Goal: Task Accomplishment & Management: Complete application form

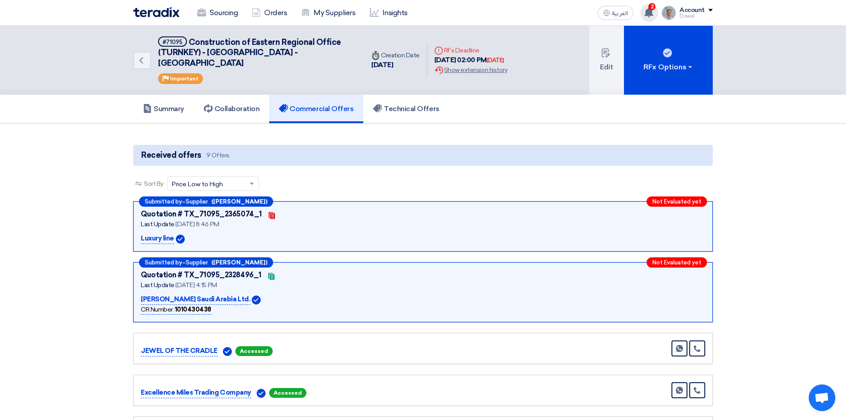
drag, startPoint x: 652, startPoint y: 16, endPoint x: 650, endPoint y: 20, distance: 5.1
click at [652, 16] on icon at bounding box center [649, 13] width 10 height 10
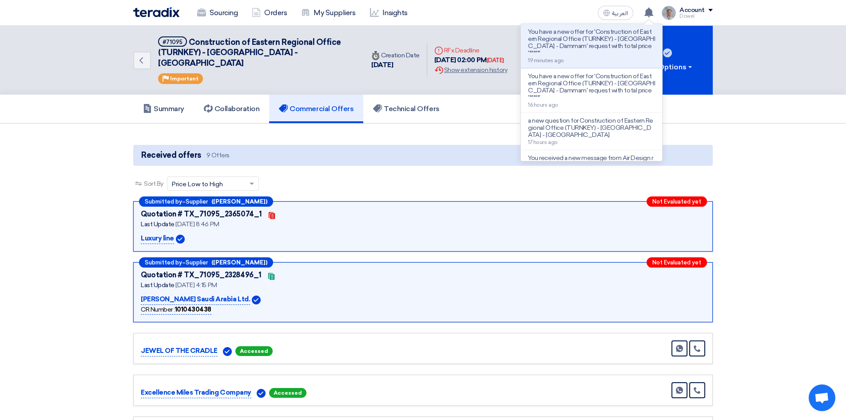
click at [383, 176] on div "Sort By Sort by × Price Low to High ×" at bounding box center [423, 188] width 580 height 25
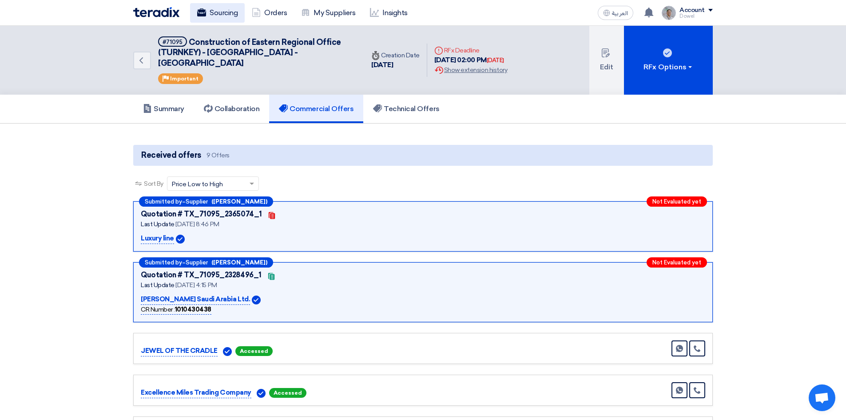
click at [220, 11] on link "Sourcing" at bounding box center [217, 13] width 55 height 20
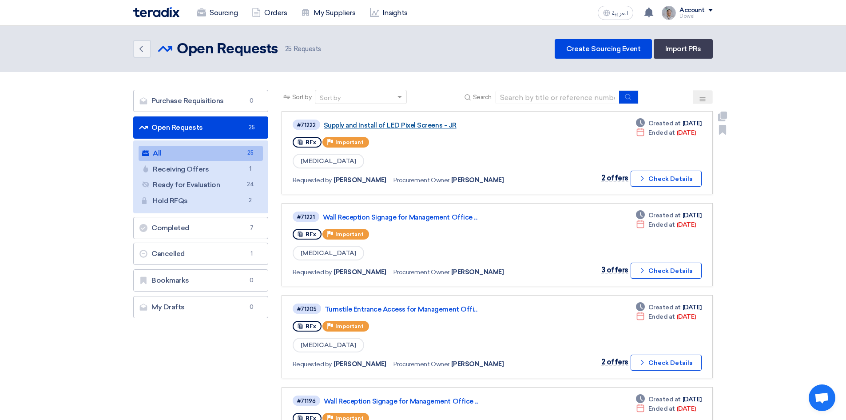
click at [414, 124] on link "Supply and Install of LED Pixel Screens - JR" at bounding box center [435, 125] width 222 height 8
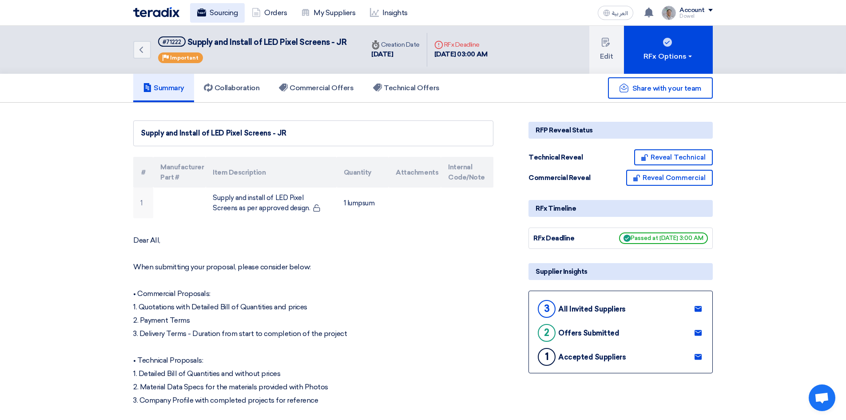
click at [223, 15] on link "Sourcing" at bounding box center [217, 13] width 55 height 20
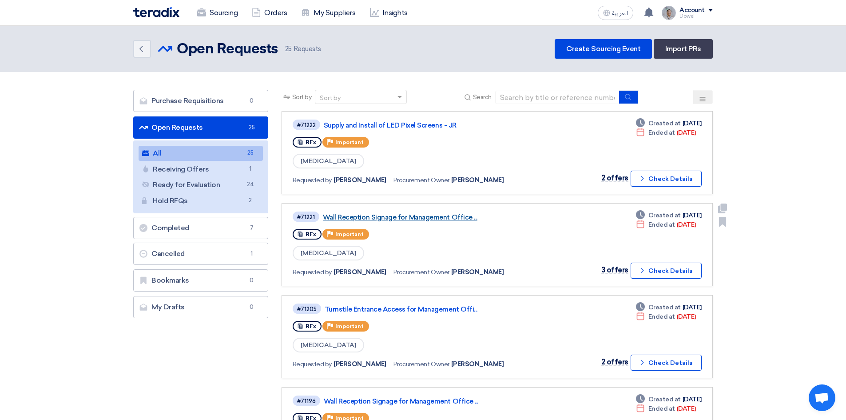
click at [374, 220] on link "Wall Reception Signage for Management Office ..." at bounding box center [434, 217] width 222 height 8
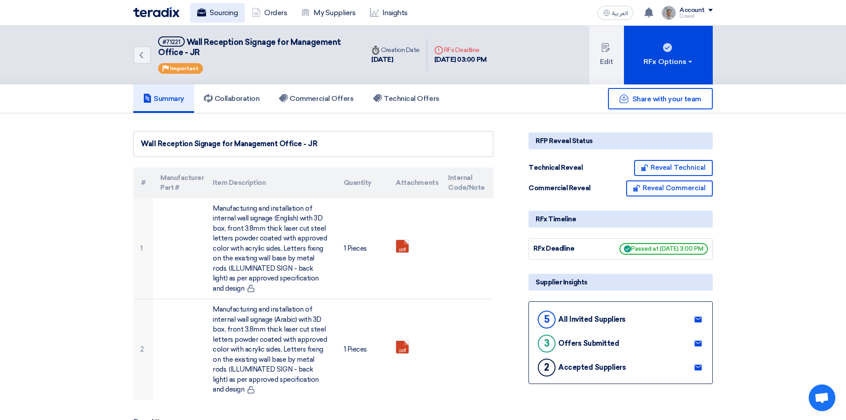
click at [223, 14] on link "Sourcing" at bounding box center [217, 13] width 55 height 20
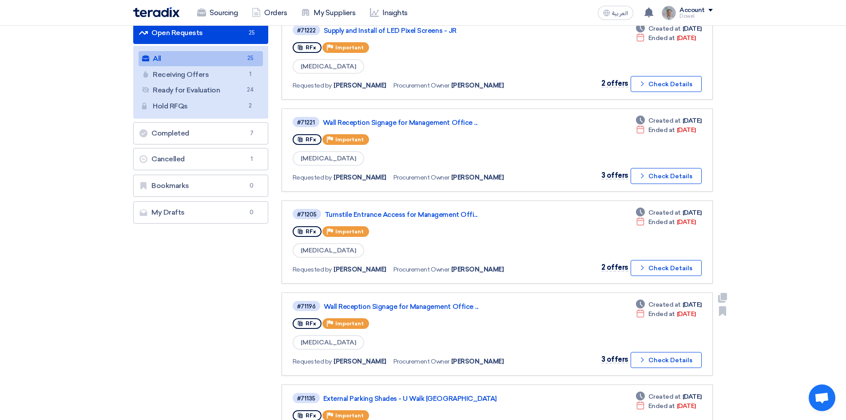
scroll to position [122, 0]
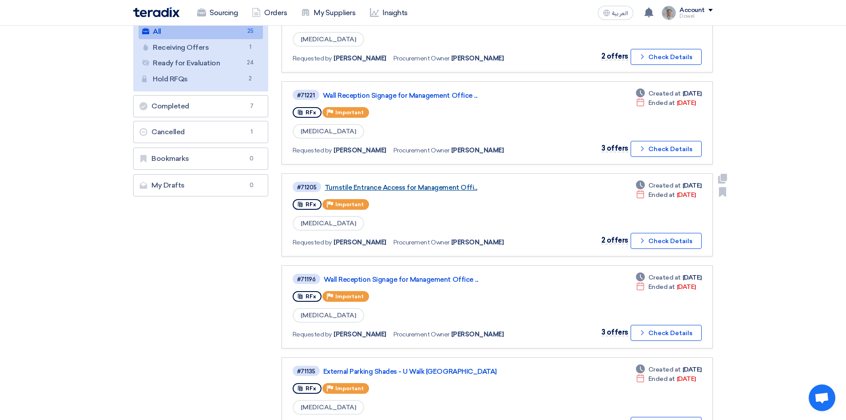
click at [390, 190] on link "Turnstile Entrance Access for Management Offi..." at bounding box center [436, 187] width 222 height 8
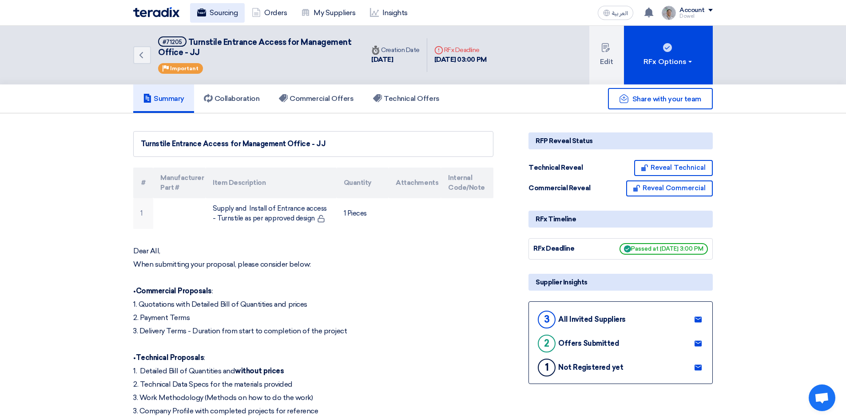
click at [217, 14] on link "Sourcing" at bounding box center [217, 13] width 55 height 20
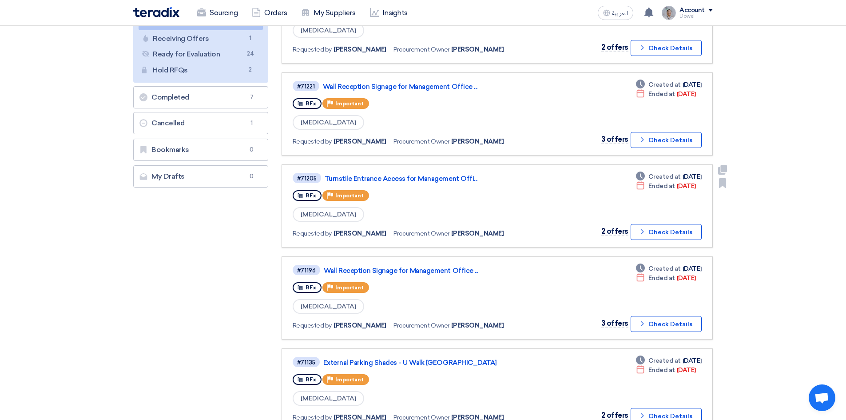
scroll to position [133, 0]
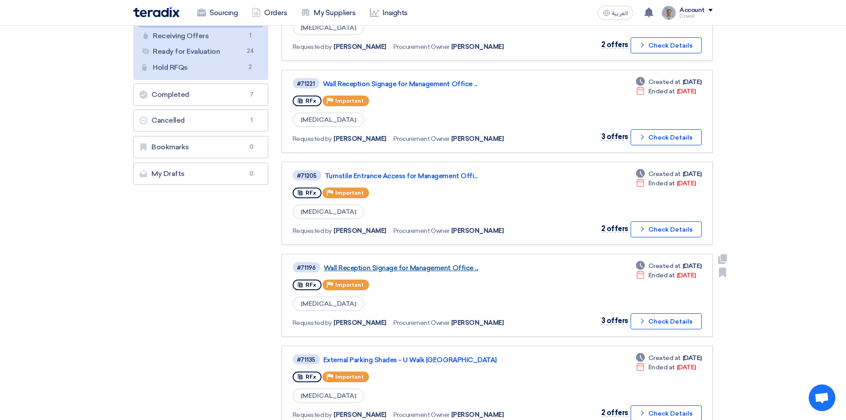
click at [408, 268] on link "Wall Reception Signage for Management Office ..." at bounding box center [435, 268] width 222 height 8
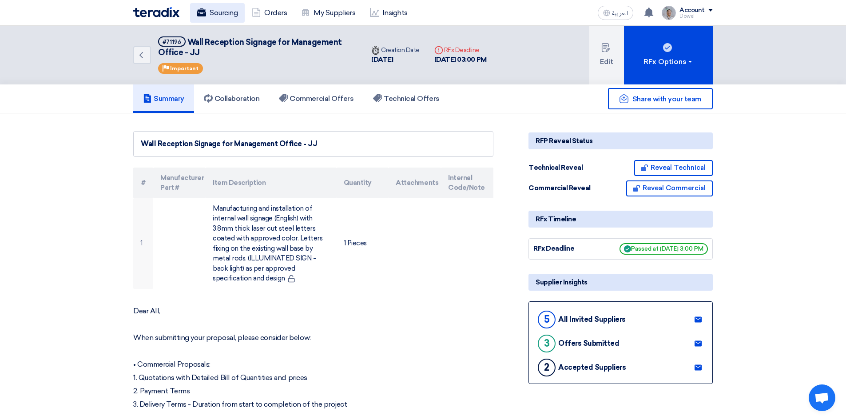
click at [221, 11] on link "Sourcing" at bounding box center [217, 13] width 55 height 20
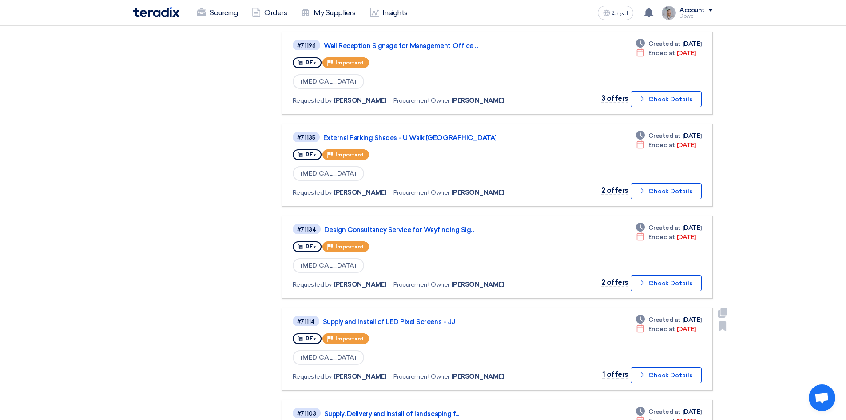
scroll to position [400, 0]
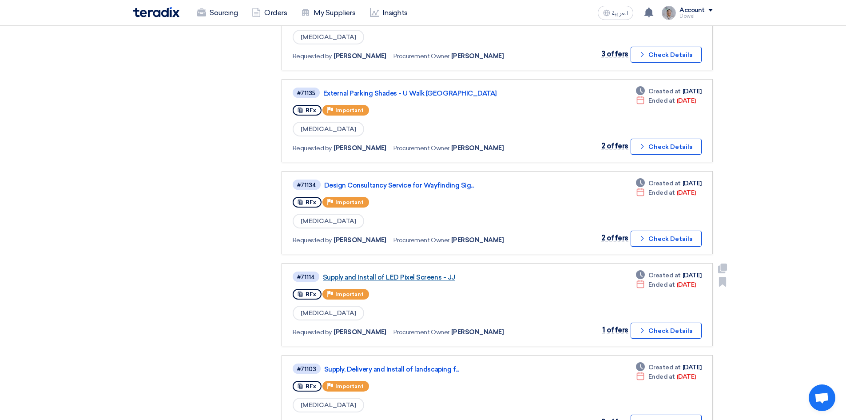
click at [400, 275] on link "Supply and Install of LED Pixel Screens - JJ" at bounding box center [434, 277] width 222 height 8
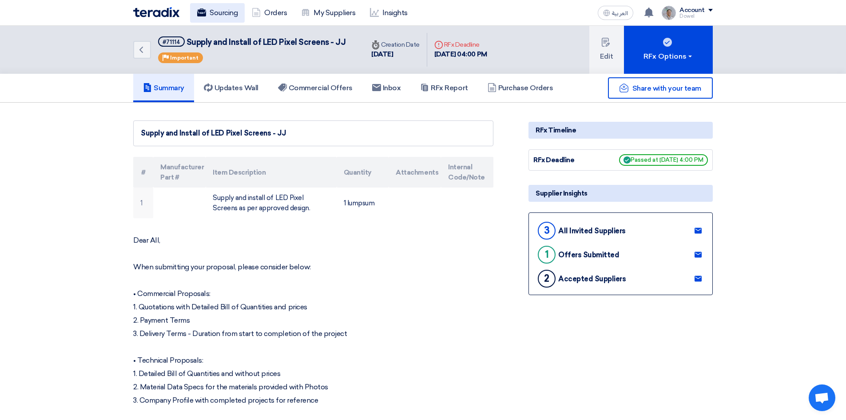
click at [225, 18] on link "Sourcing" at bounding box center [217, 13] width 55 height 20
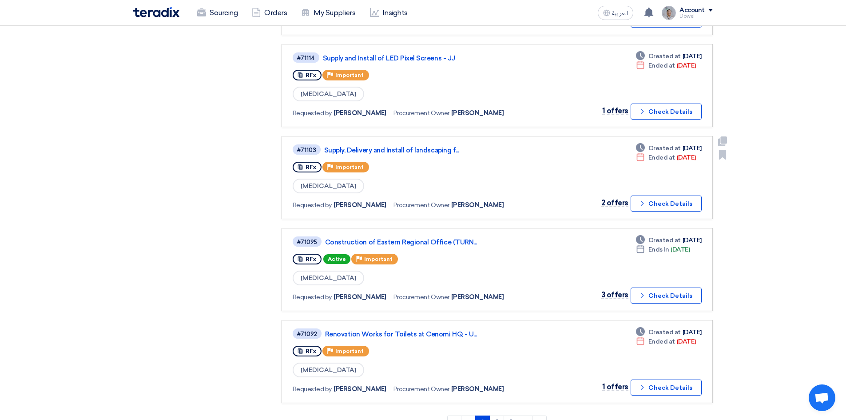
scroll to position [622, 0]
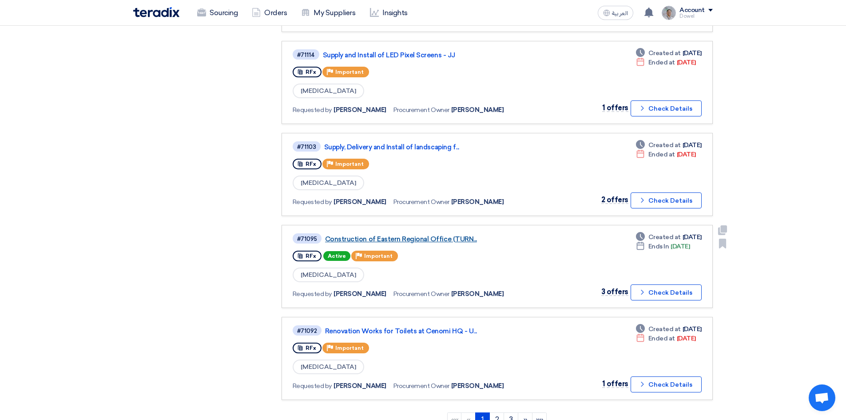
click at [407, 241] on link "Construction of Eastern Regional Office (TURN..." at bounding box center [436, 239] width 222 height 8
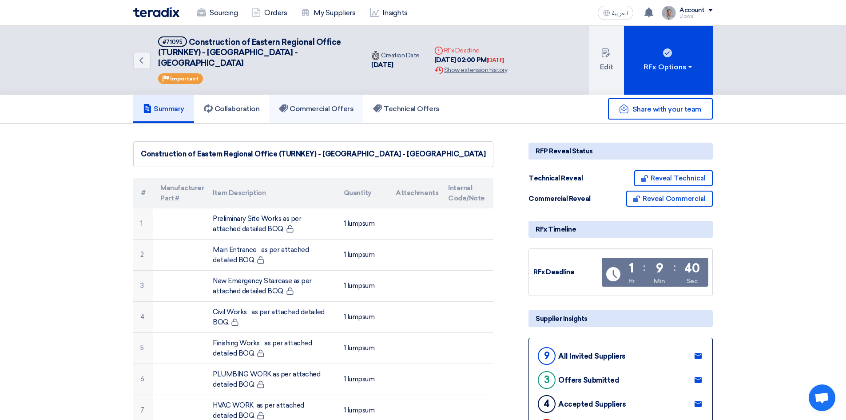
click at [318, 104] on link "Commercial Offers" at bounding box center [316, 109] width 94 height 28
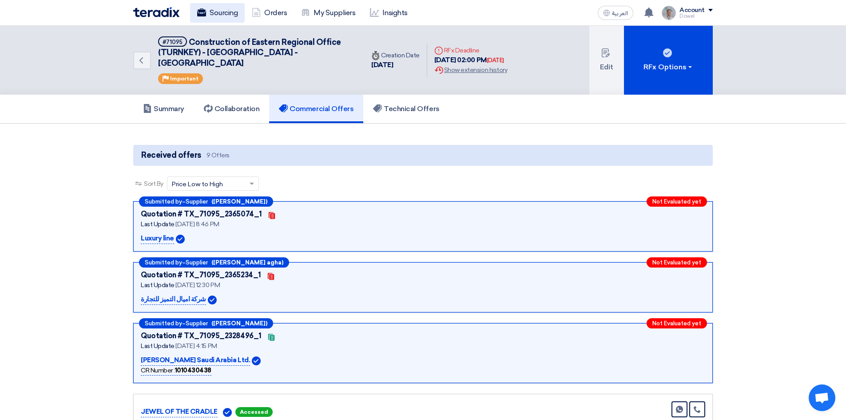
click at [220, 12] on link "Sourcing" at bounding box center [217, 13] width 55 height 20
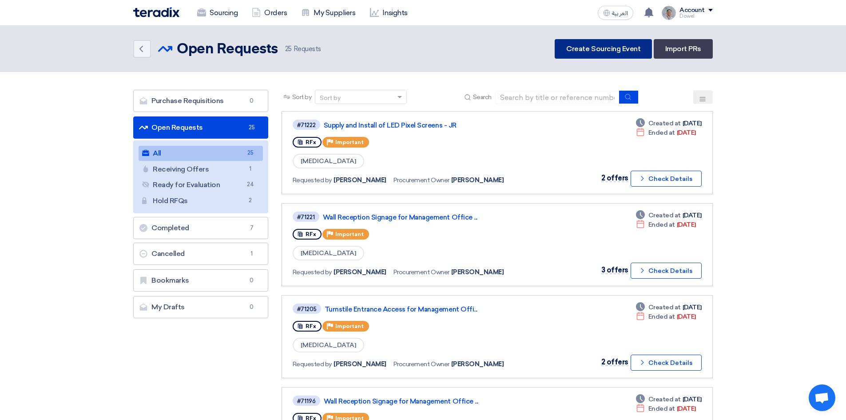
click at [612, 52] on link "Create Sourcing Event" at bounding box center [603, 49] width 97 height 20
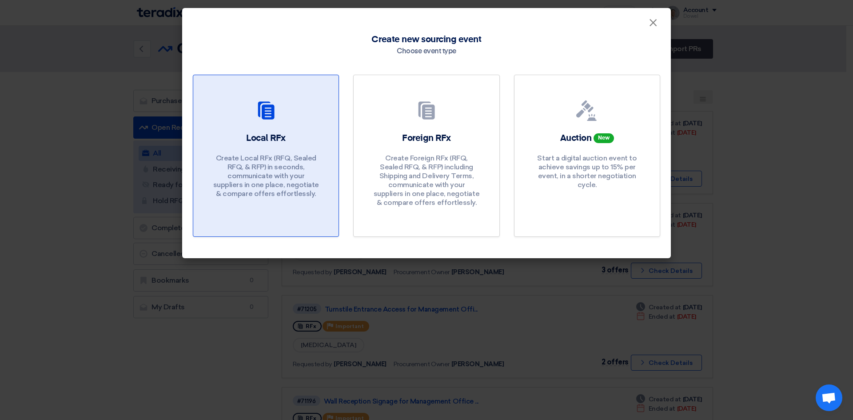
click at [266, 130] on link "Local RFx Create Local RFx (RFQ, Sealed RFQ, & RFP) in seconds, communicate wit…" at bounding box center [266, 156] width 146 height 162
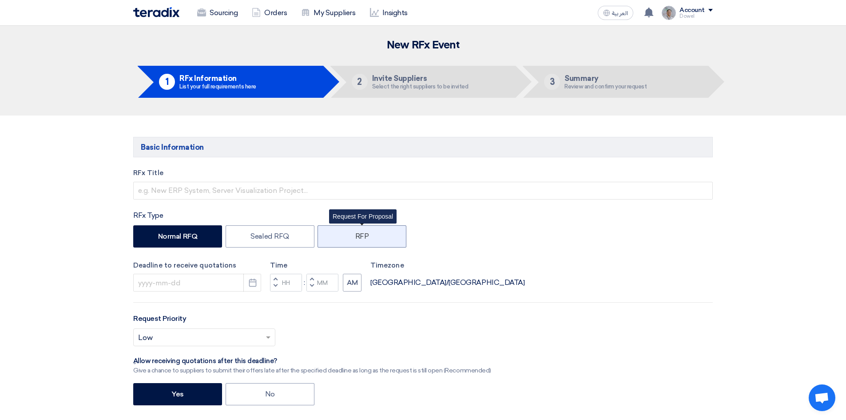
click at [377, 236] on label "RFP" at bounding box center [362, 236] width 89 height 22
click at [361, 236] on input "RFP" at bounding box center [358, 236] width 6 height 6
radio input "true"
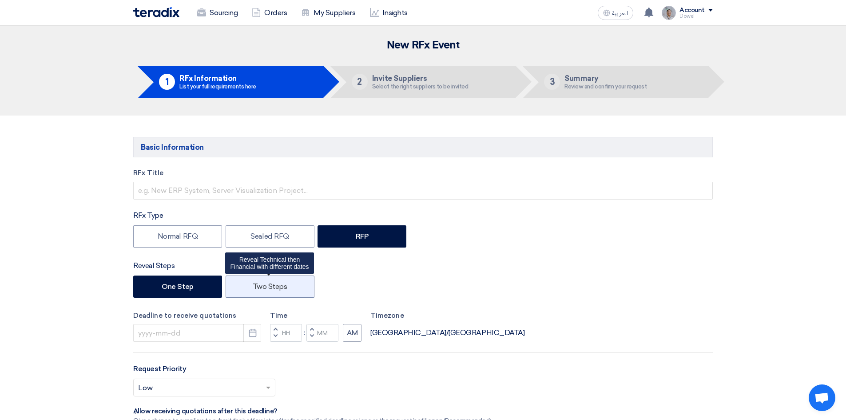
click at [257, 290] on label "Two Steps" at bounding box center [270, 286] width 89 height 22
click at [257, 289] on input "Two Steps" at bounding box center [256, 286] width 6 height 6
radio input "true"
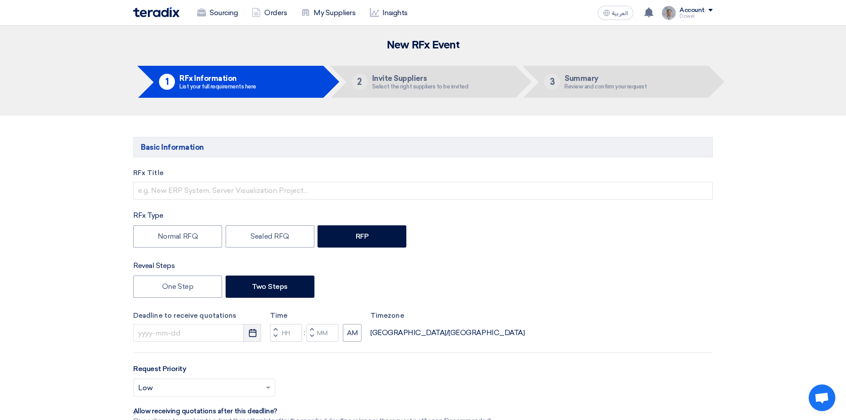
click at [254, 335] on icon "Pick a date" at bounding box center [252, 332] width 9 height 9
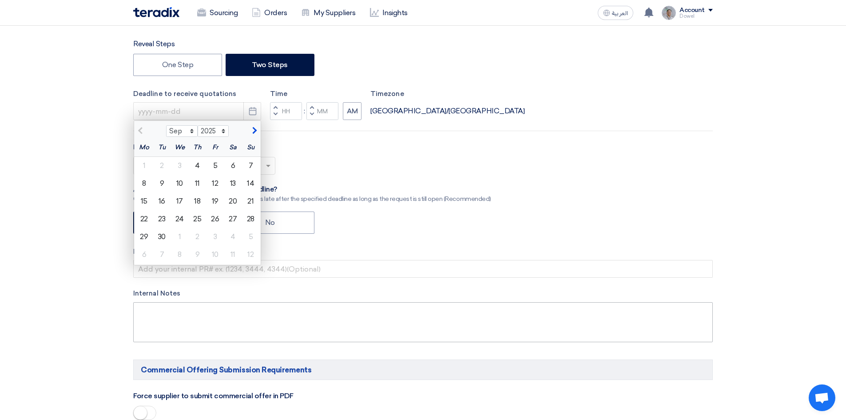
scroll to position [222, 0]
click at [143, 183] on div "8" at bounding box center [144, 183] width 18 height 18
type input "[DATE]"
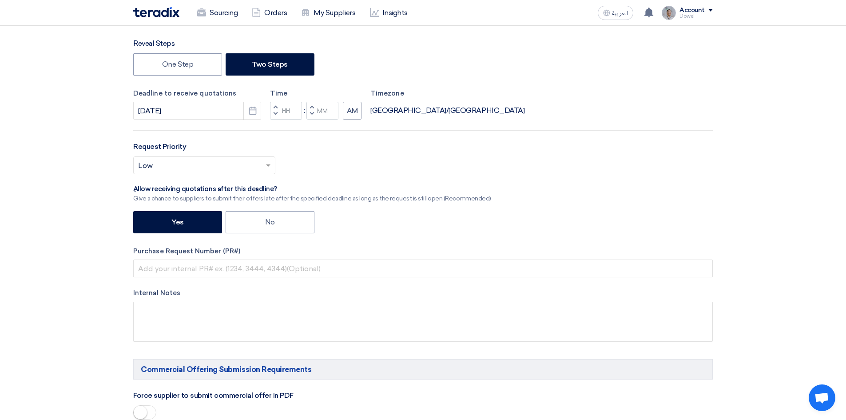
click at [276, 113] on span "button" at bounding box center [275, 113] width 3 height 5
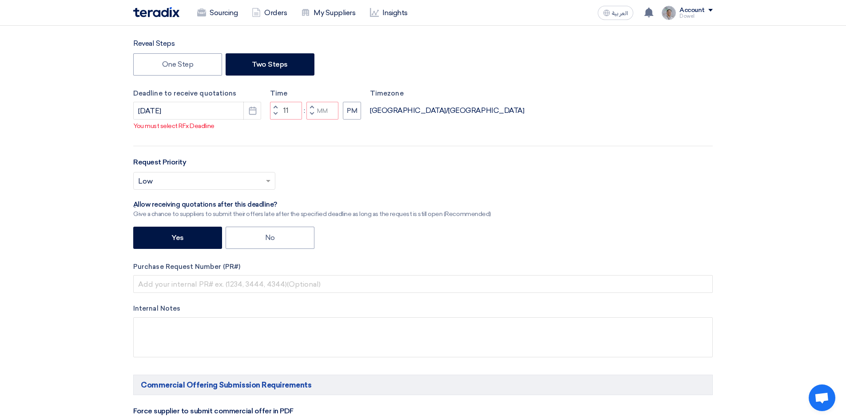
click at [276, 114] on span "button" at bounding box center [275, 113] width 3 height 5
click at [275, 115] on span "button" at bounding box center [275, 113] width 3 height 5
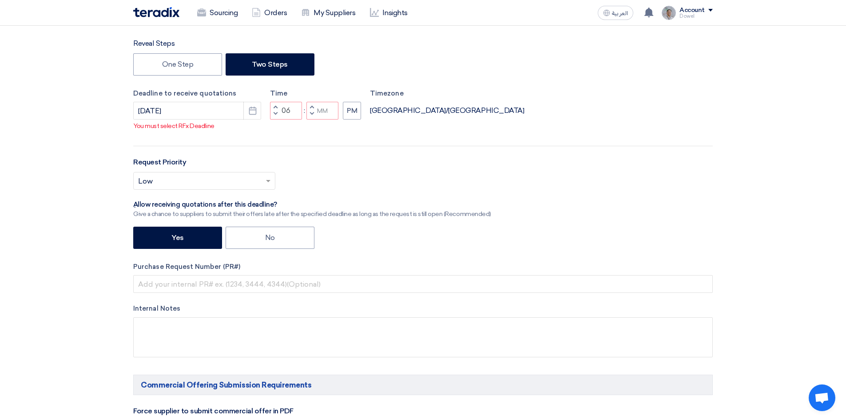
click at [275, 115] on span "button" at bounding box center [275, 113] width 3 height 5
click at [310, 116] on span "button" at bounding box center [311, 113] width 3 height 5
type input "02"
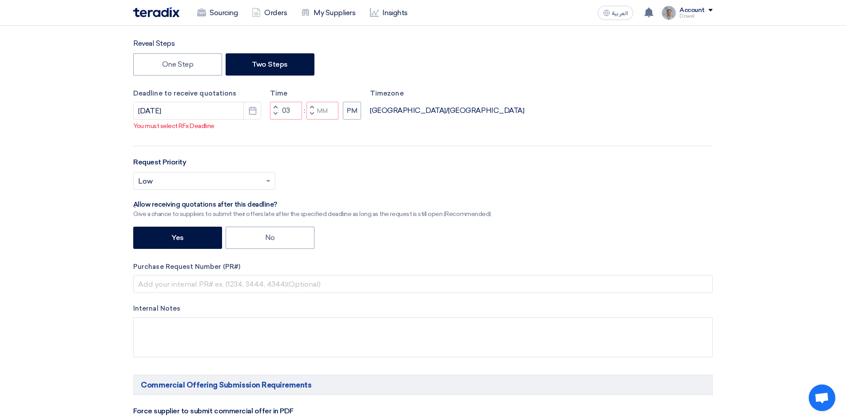
type input "59"
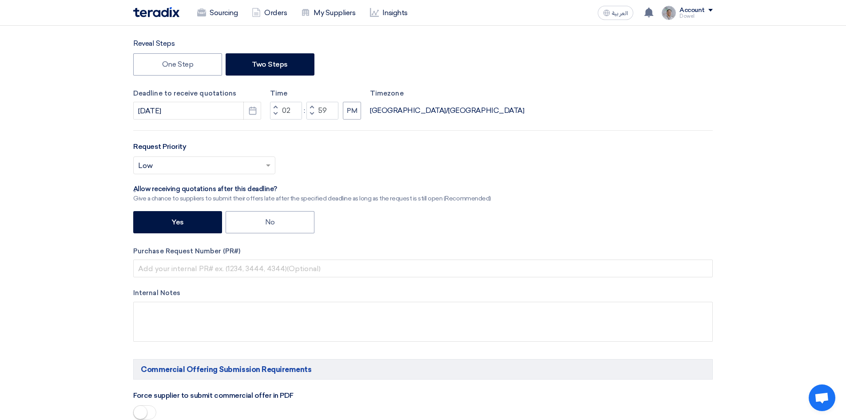
click at [311, 104] on button "Increment minutes" at bounding box center [311, 107] width 11 height 11
type input "03"
type input "00"
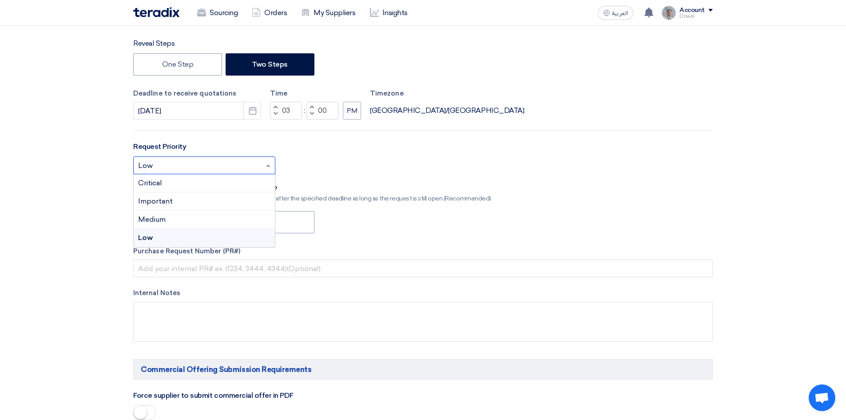
drag, startPoint x: 230, startPoint y: 165, endPoint x: 228, endPoint y: 169, distance: 4.8
click at [230, 165] on input "text" at bounding box center [199, 166] width 123 height 15
click at [191, 200] on div "Important" at bounding box center [204, 201] width 141 height 18
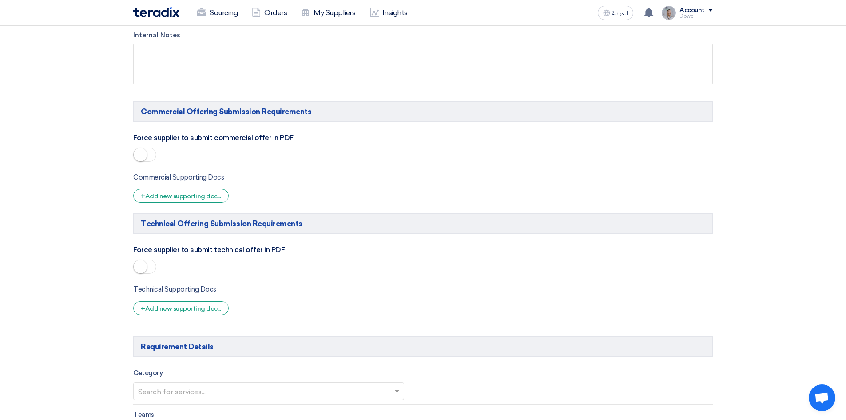
scroll to position [489, 0]
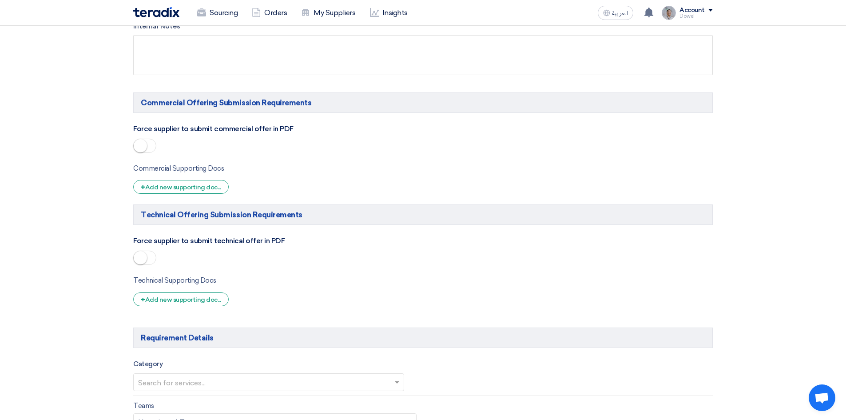
click at [152, 145] on span at bounding box center [144, 146] width 23 height 14
click at [146, 265] on ui-switch at bounding box center [144, 262] width 23 height 8
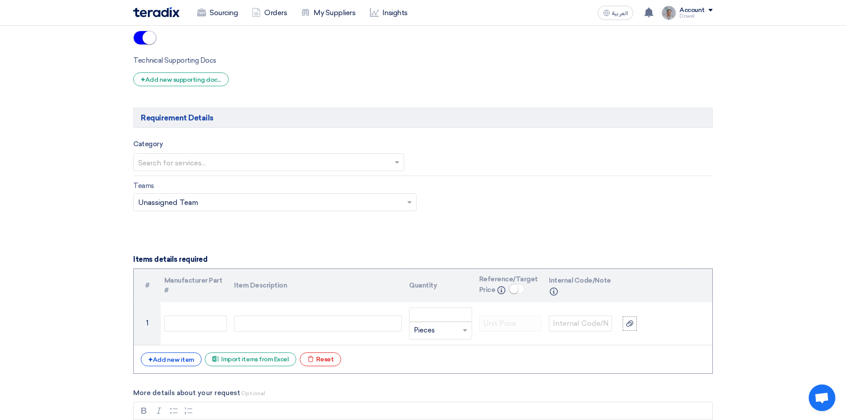
scroll to position [711, 0]
click at [242, 160] on input "text" at bounding box center [264, 161] width 252 height 15
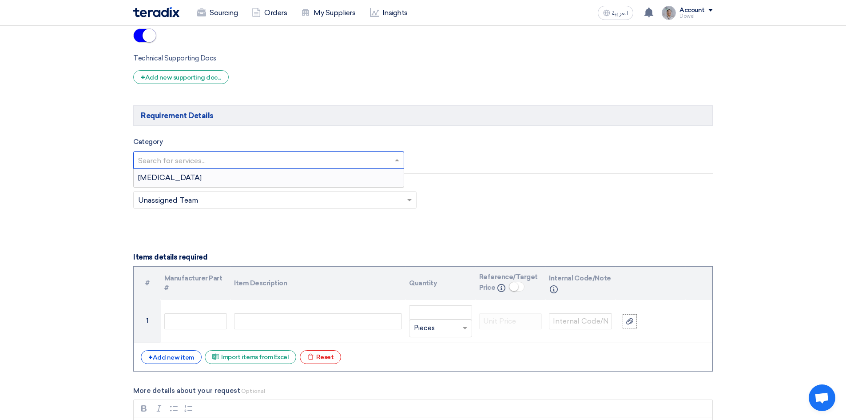
click at [221, 181] on div "[MEDICAL_DATA]" at bounding box center [269, 178] width 270 height 18
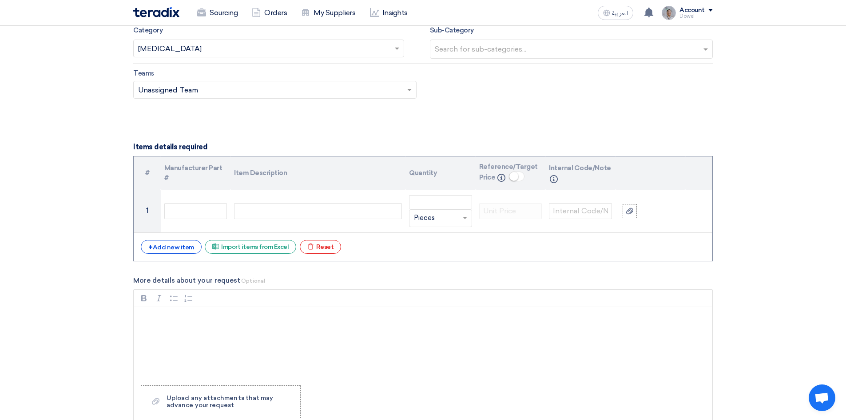
scroll to position [844, 0]
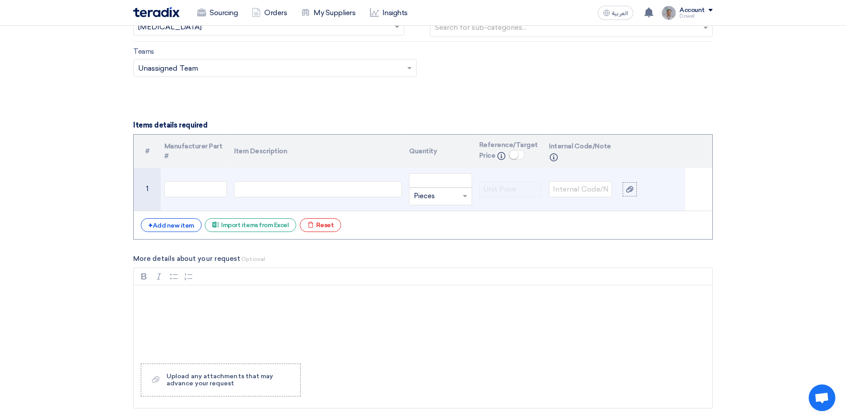
click at [255, 192] on div at bounding box center [318, 189] width 168 height 16
paste div
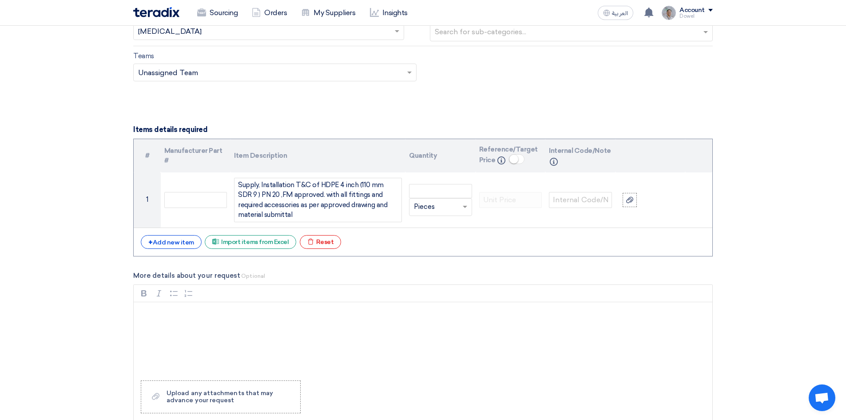
scroll to position [836, 0]
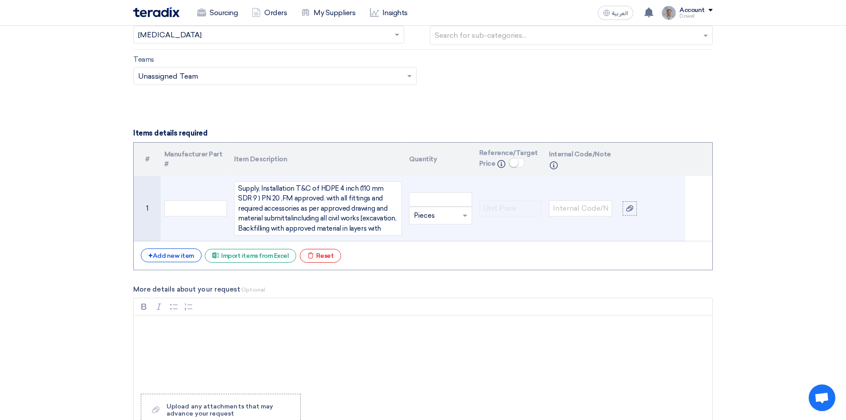
click at [265, 216] on div "Supply, Installation T&C of HDPE 4 inch (110 mm SDR 9 ) PN 20 ,FM approved. wit…" at bounding box center [318, 208] width 168 height 55
click at [380, 227] on div "Supply, Installation T&C of HDPE 4 inch (110 mm SDR 9 ) PN 20 ,FM approved. wit…" at bounding box center [318, 208] width 168 height 55
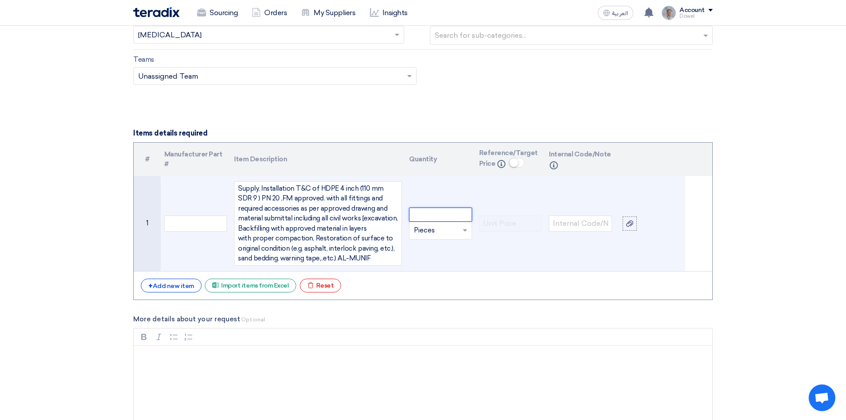
click at [433, 215] on input "number" at bounding box center [440, 214] width 63 height 14
type input "250"
click at [427, 228] on input "text" at bounding box center [435, 230] width 43 height 14
type input "L"
type input "lm"
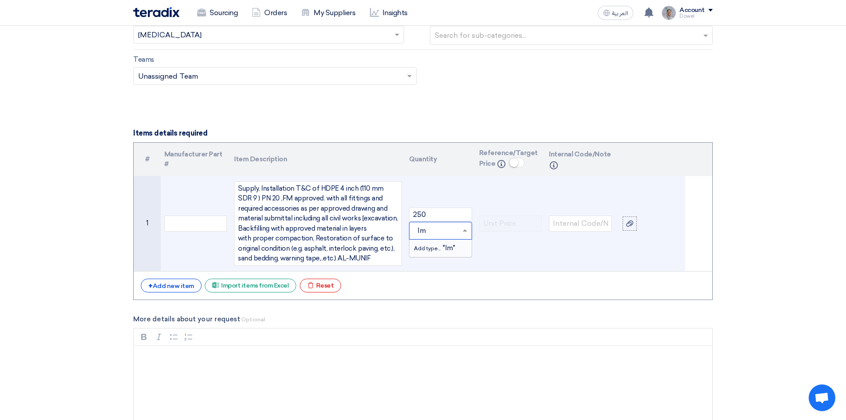
drag, startPoint x: 444, startPoint y: 246, endPoint x: 415, endPoint y: 252, distance: 30.1
click at [444, 246] on span "Add type... "lm"" at bounding box center [434, 248] width 41 height 8
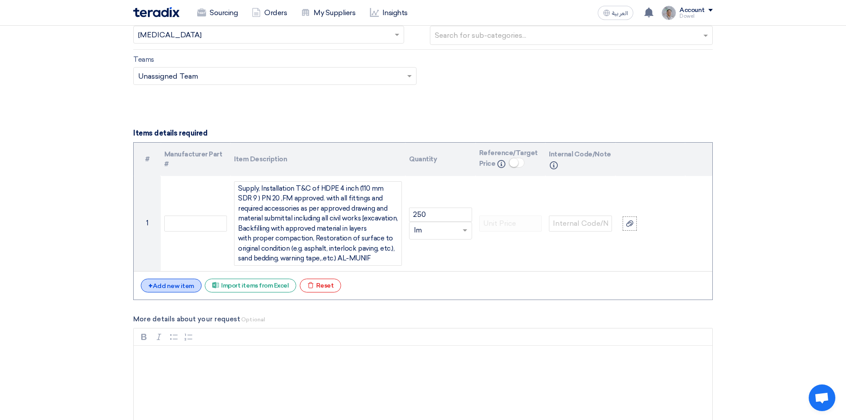
click at [170, 283] on div "+ Add new item" at bounding box center [171, 285] width 61 height 14
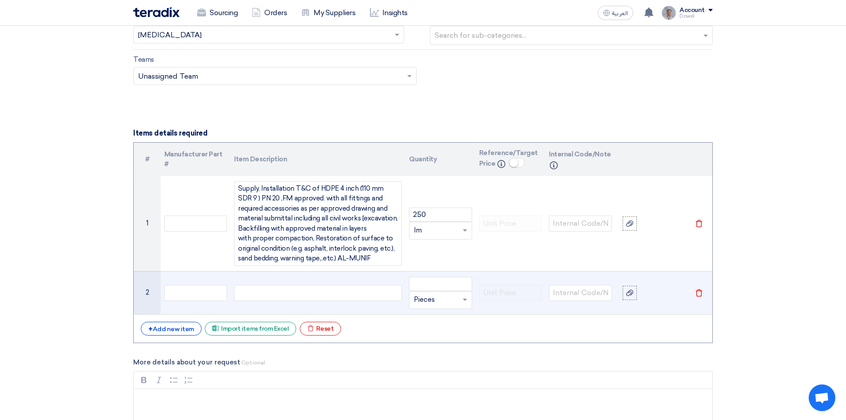
click at [265, 297] on div at bounding box center [318, 293] width 168 height 16
paste div
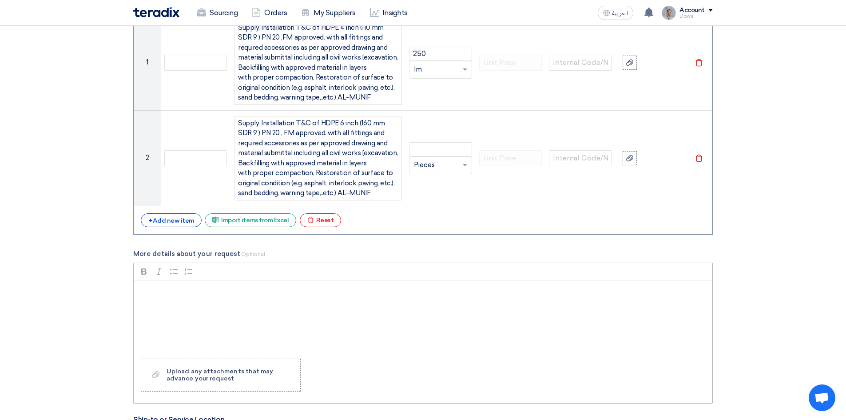
scroll to position [1006, 0]
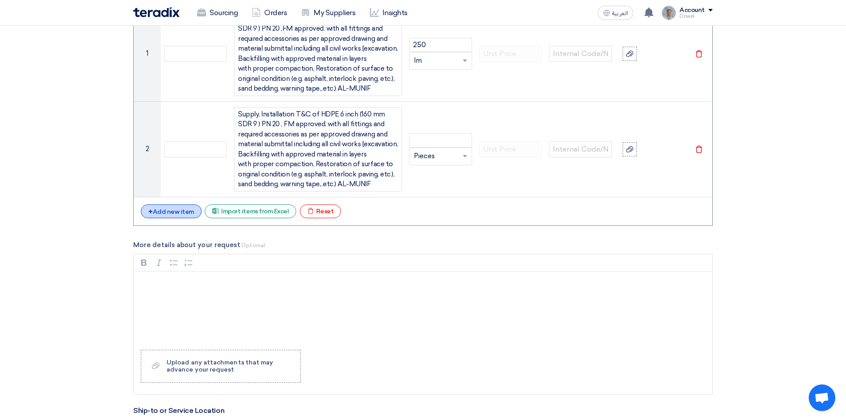
click at [183, 214] on div "+ Add new item" at bounding box center [171, 211] width 61 height 14
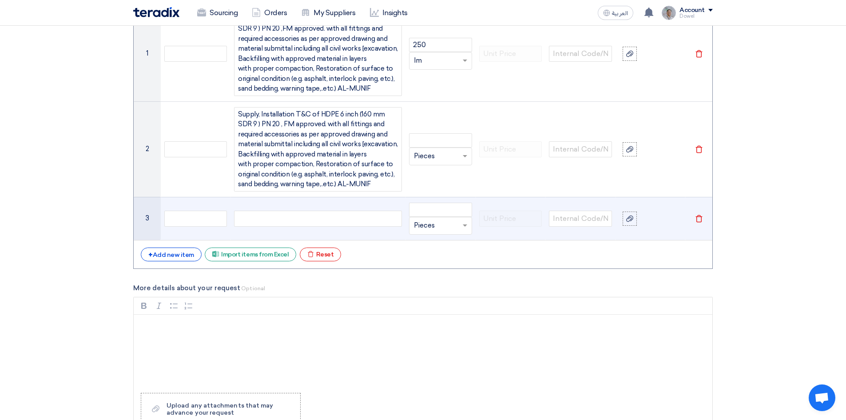
click at [293, 218] on div at bounding box center [318, 219] width 168 height 16
paste div
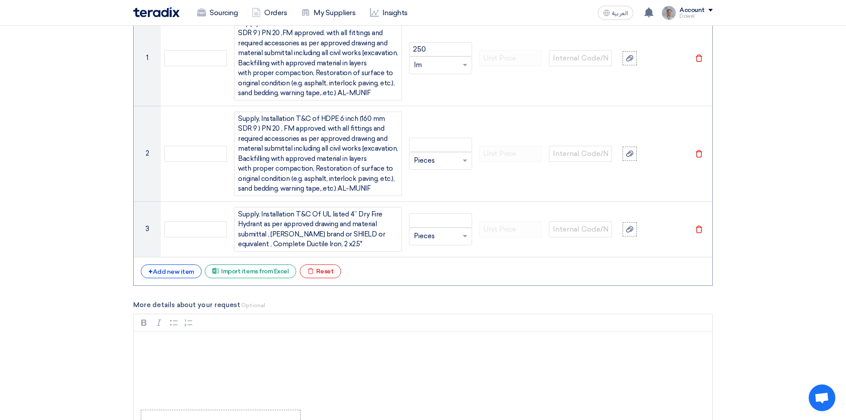
scroll to position [998, 0]
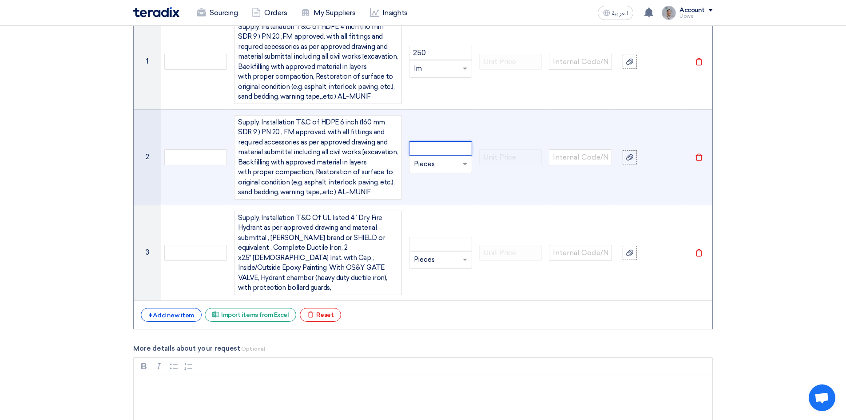
click at [443, 144] on input "number" at bounding box center [440, 148] width 63 height 14
type input "800"
click at [439, 164] on input "text" at bounding box center [435, 164] width 43 height 14
type input "lm"
drag, startPoint x: 437, startPoint y: 182, endPoint x: 439, endPoint y: 189, distance: 7.4
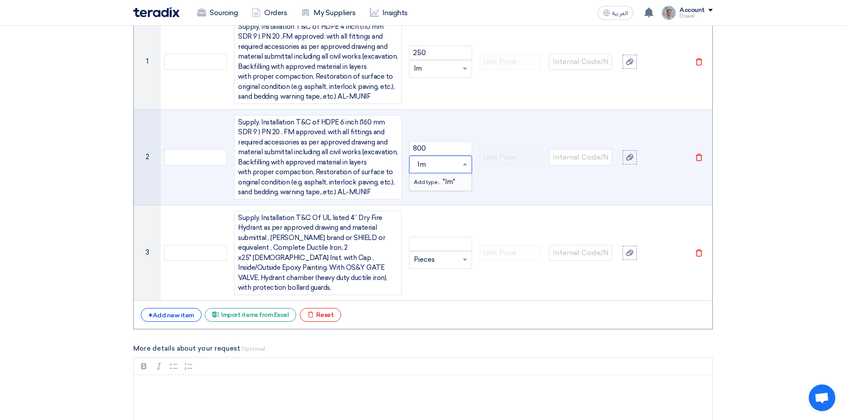
click at [437, 184] on span "Add type..." at bounding box center [428, 182] width 29 height 6
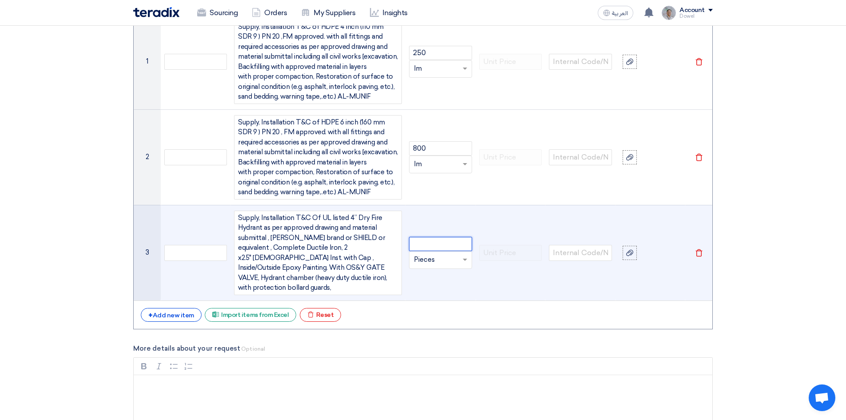
click at [427, 237] on input "number" at bounding box center [440, 244] width 63 height 14
type input "10"
click at [427, 254] on input "text" at bounding box center [435, 260] width 43 height 14
type input "unit"
click at [444, 269] on div "Add type... "unit"" at bounding box center [440, 277] width 62 height 17
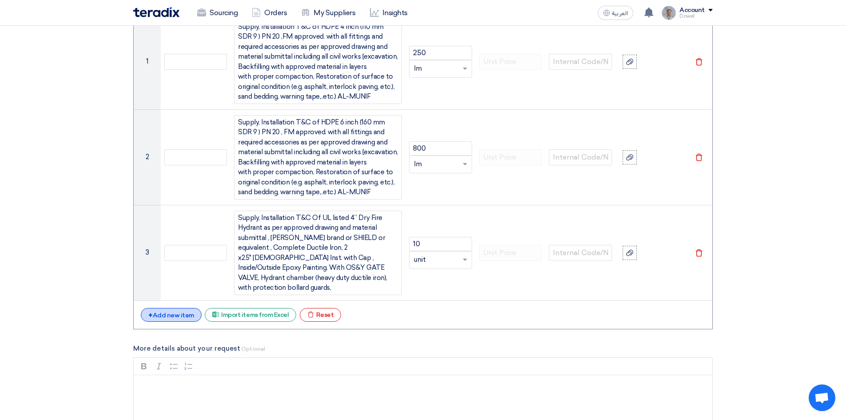
click at [180, 308] on div "+ Add new item" at bounding box center [171, 315] width 61 height 14
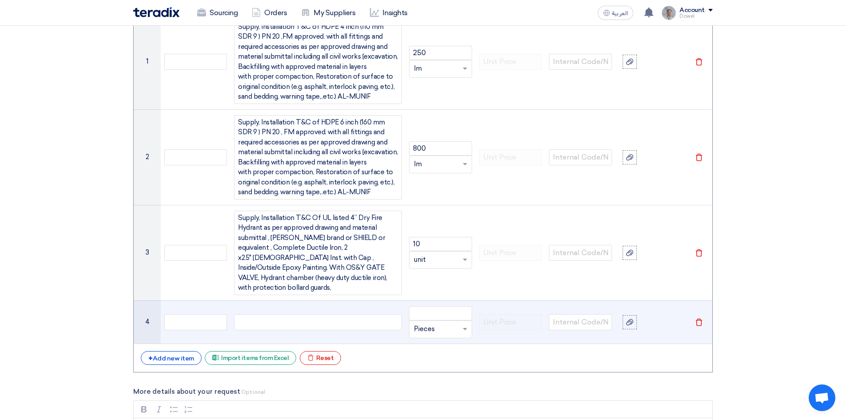
click at [298, 322] on td at bounding box center [318, 321] width 175 height 43
click at [294, 315] on div at bounding box center [318, 322] width 168 height 16
paste div
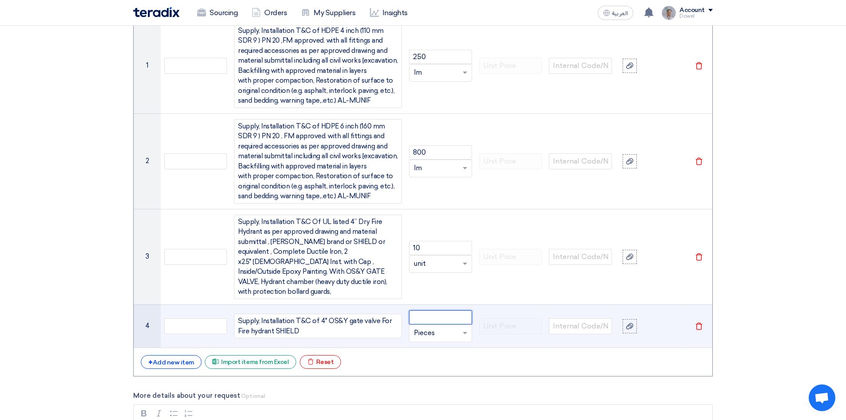
drag, startPoint x: 437, startPoint y: 308, endPoint x: 437, endPoint y: 303, distance: 5.3
click at [437, 310] on input "number" at bounding box center [440, 317] width 63 height 14
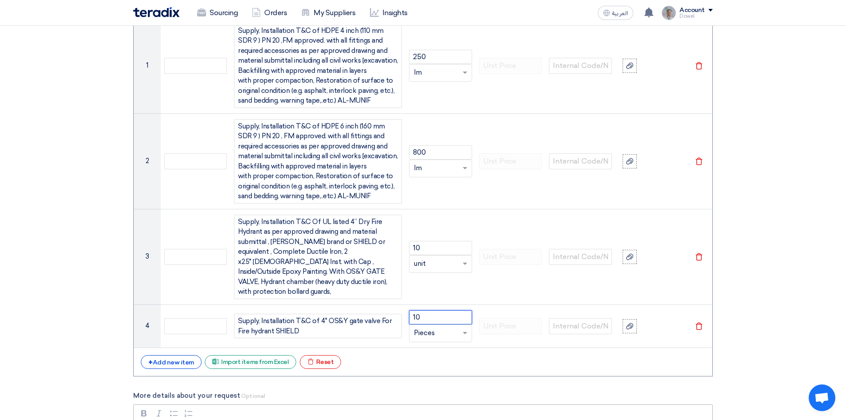
type input "10"
click at [177, 355] on div "+ Add new item" at bounding box center [171, 362] width 61 height 14
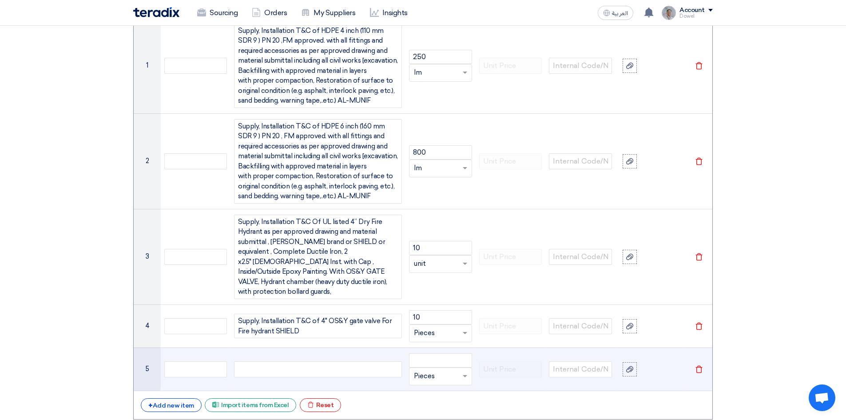
click at [315, 361] on div at bounding box center [318, 369] width 168 height 16
paste div
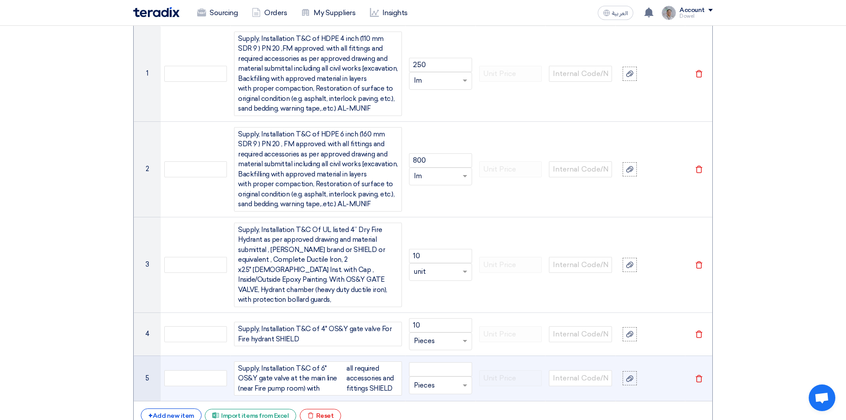
click at [291, 378] on div "Supply, Installation T&C of 6" OS&Y gate valve at the main line (near Fire pump…" at bounding box center [292, 378] width 108 height 30
click at [448, 364] on input "number" at bounding box center [440, 369] width 63 height 14
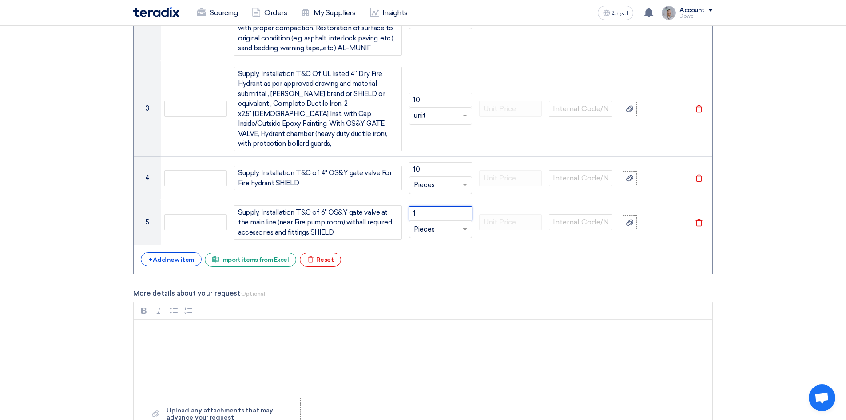
scroll to position [1252, 0]
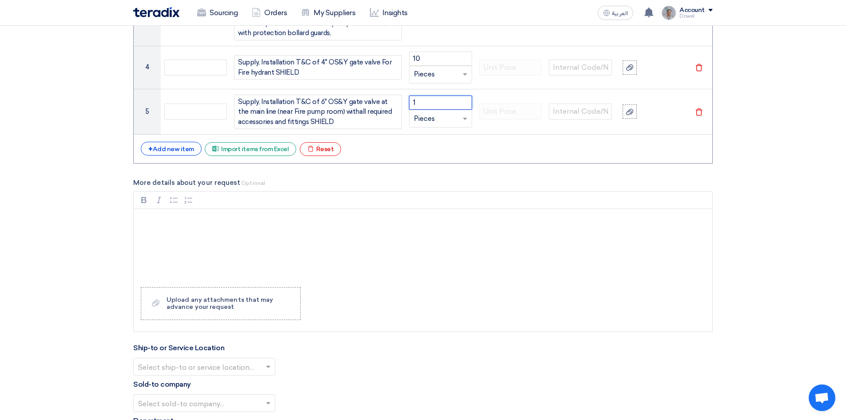
type input "1"
click at [164, 216] on div "Rich Text Editor, main" at bounding box center [423, 244] width 579 height 71
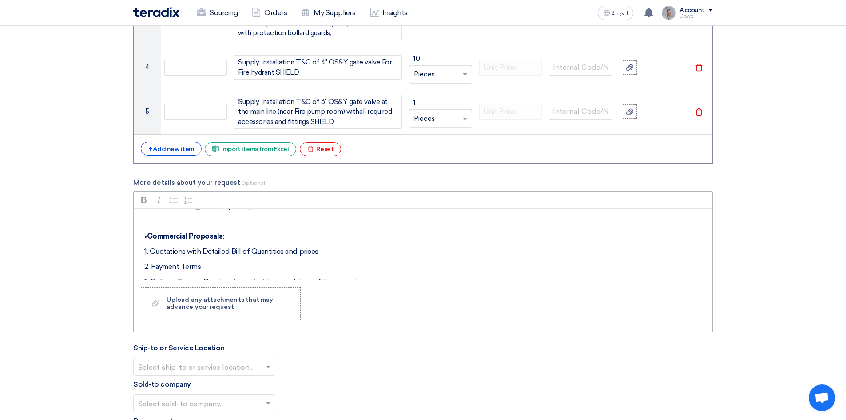
scroll to position [0, 0]
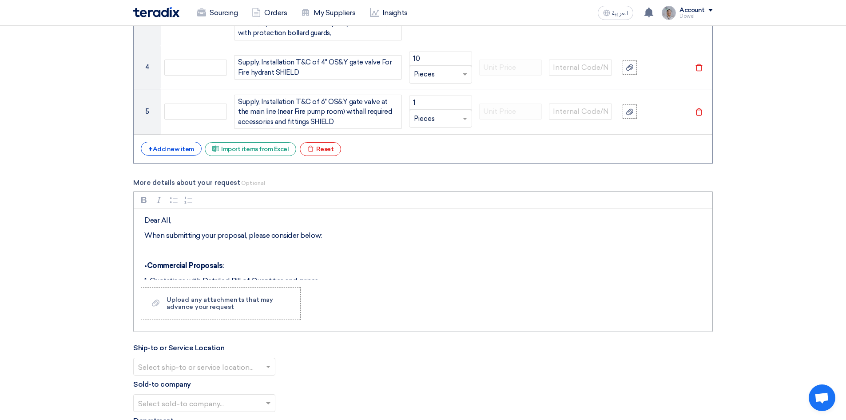
click at [343, 230] on p "When submitting your proposal, please consider below:" at bounding box center [426, 235] width 564 height 11
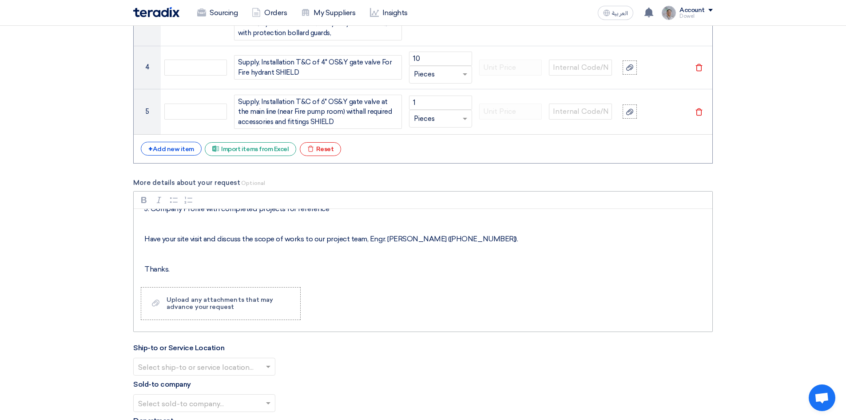
scroll to position [179, 0]
click at [420, 248] on p "Rich Text Editor, main" at bounding box center [426, 253] width 564 height 11
drag, startPoint x: 385, startPoint y: 227, endPoint x: 498, endPoint y: 223, distance: 112.9
click at [498, 233] on p "Have your site visit and discuss the scope of works to our project team, Engr. …" at bounding box center [426, 238] width 564 height 11
click at [386, 233] on p "Have your site visit and discuss the scope of works to our project team, Engr. …" at bounding box center [426, 238] width 564 height 11
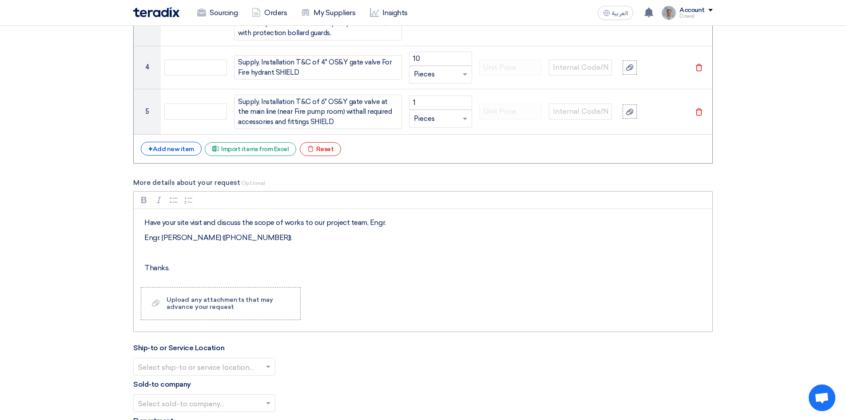
scroll to position [179, 0]
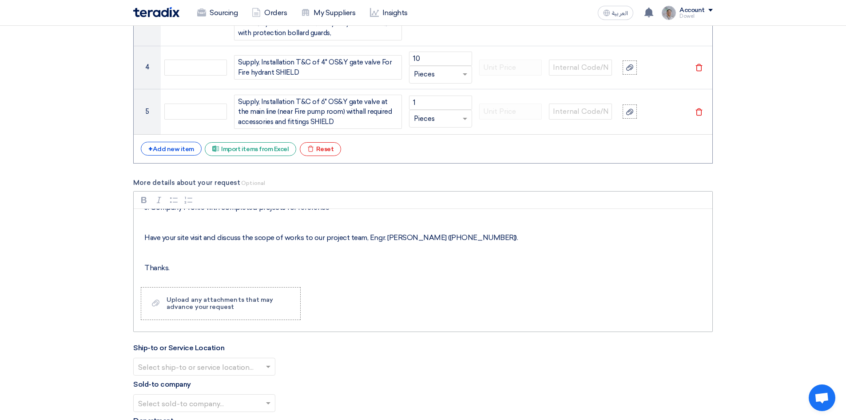
click at [173, 236] on div "Dear All, When submitting your proposal, please consider below: • Commercial Pr…" at bounding box center [423, 244] width 579 height 71
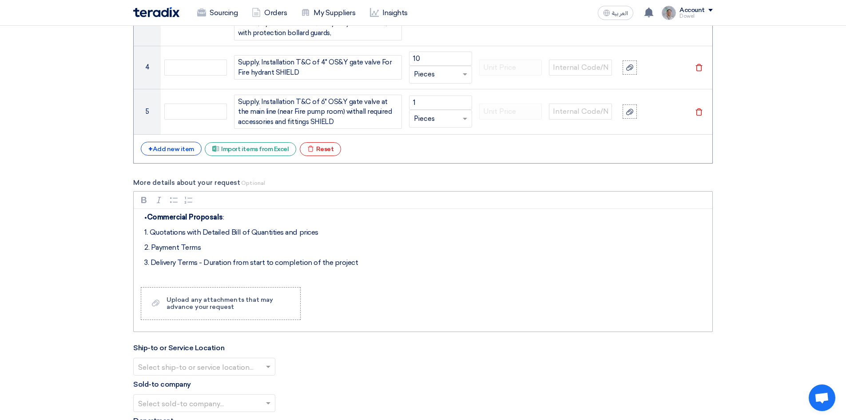
scroll to position [0, 0]
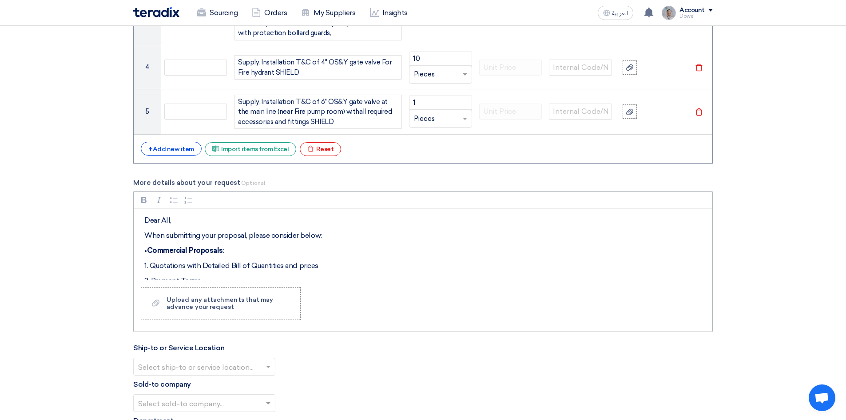
click at [338, 230] on p "When submitting your proposal, please consider below:" at bounding box center [426, 235] width 564 height 11
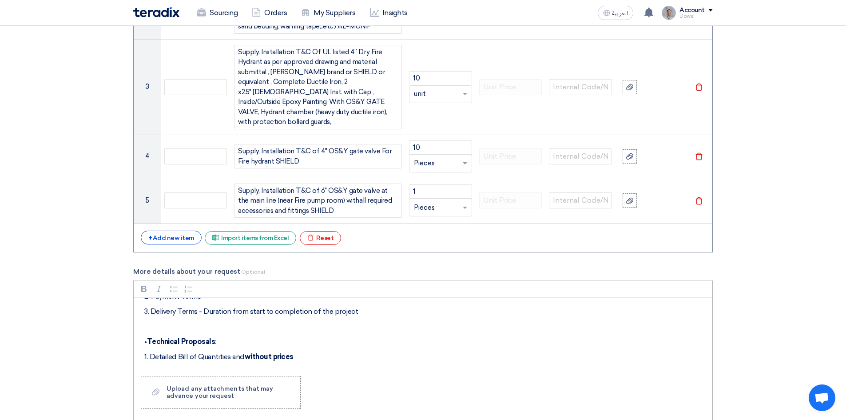
scroll to position [60, 0]
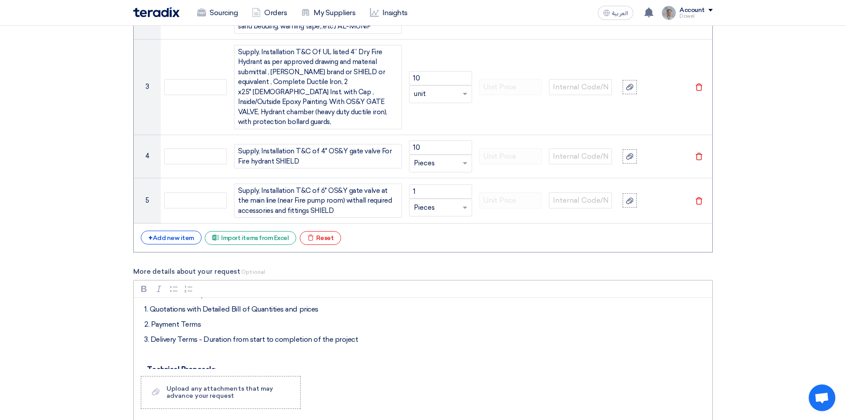
click at [184, 349] on p "Rich Text Editor, main" at bounding box center [426, 354] width 564 height 11
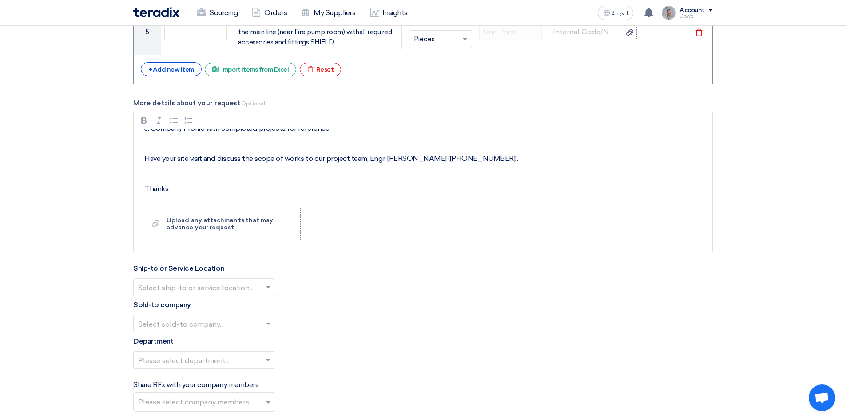
scroll to position [1385, 0]
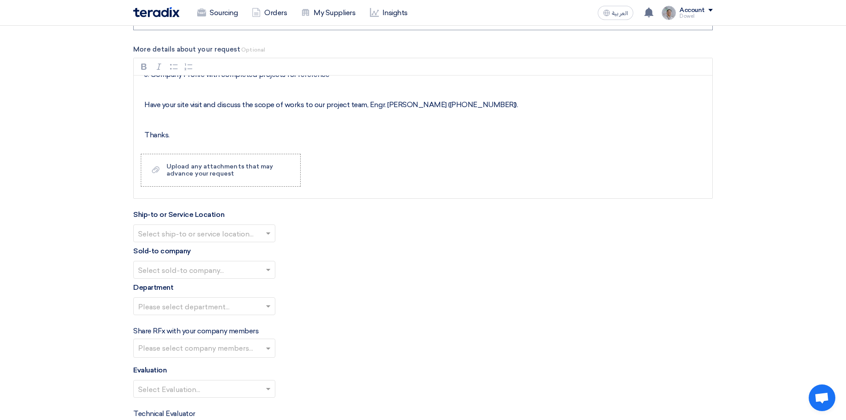
click at [266, 228] on span at bounding box center [269, 233] width 11 height 11
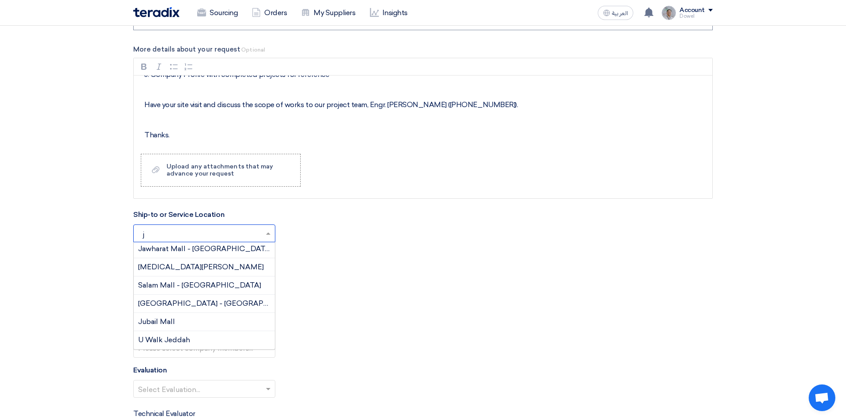
scroll to position [0, 0]
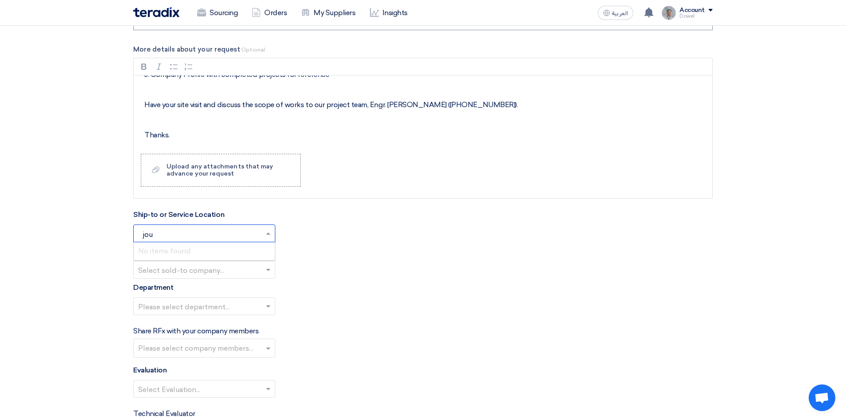
drag, startPoint x: 166, startPoint y: 227, endPoint x: 108, endPoint y: 223, distance: 57.4
click at [159, 227] on input "jou" at bounding box center [199, 234] width 123 height 15
drag, startPoint x: 156, startPoint y: 226, endPoint x: 129, endPoint y: 227, distance: 27.2
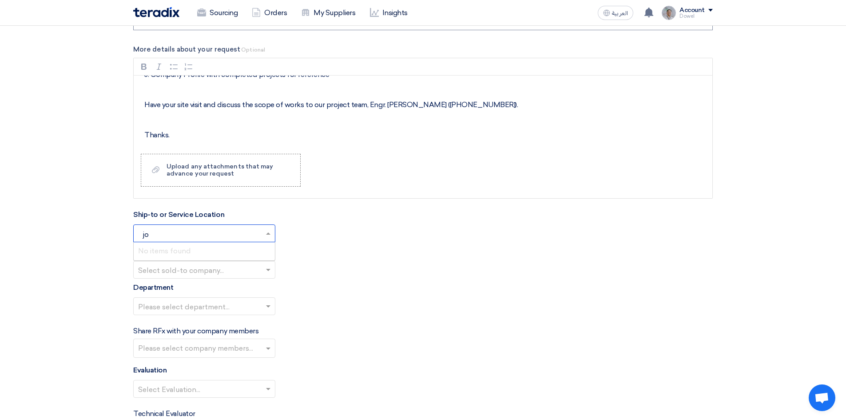
type input "j"
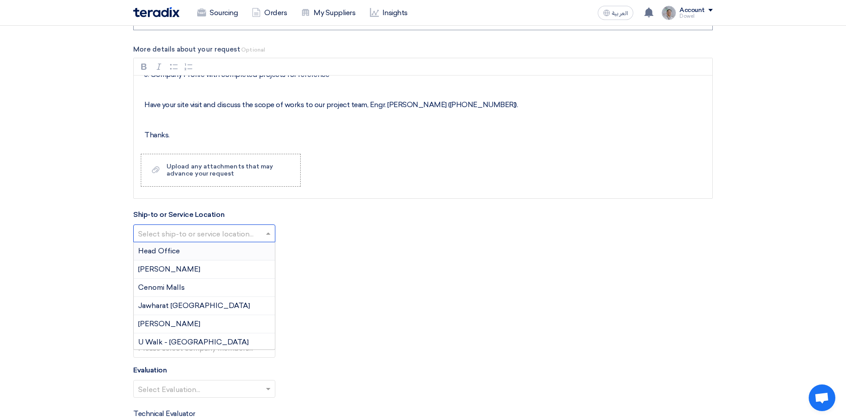
click at [159, 246] on span "Head Office" at bounding box center [159, 250] width 42 height 8
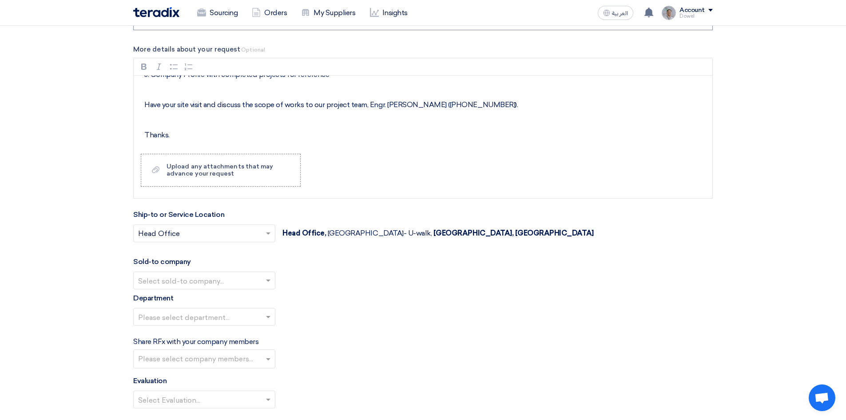
click at [190, 274] on input "text" at bounding box center [199, 281] width 123 height 15
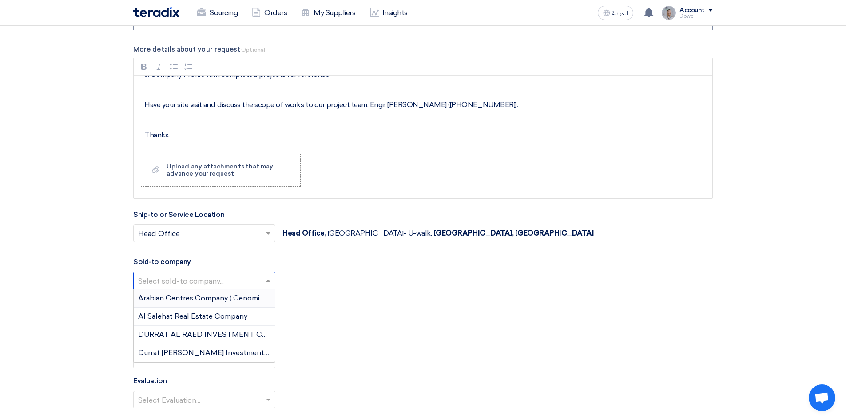
click at [182, 294] on span "Arabian Centres Company ( Cenomi Centres)" at bounding box center [214, 298] width 152 height 8
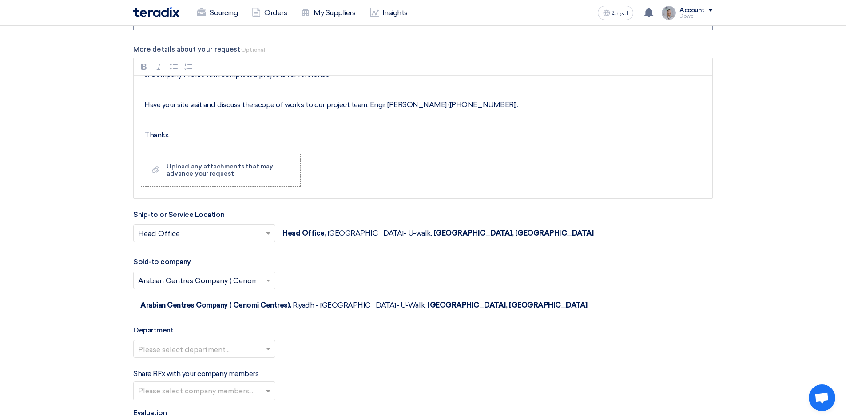
click at [189, 342] on input "text" at bounding box center [199, 349] width 123 height 15
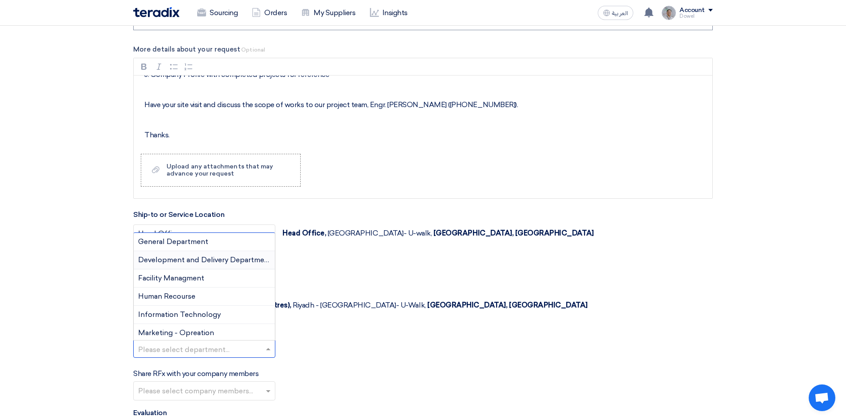
click at [189, 255] on span "Development and Delivery Department" at bounding box center [205, 259] width 134 height 8
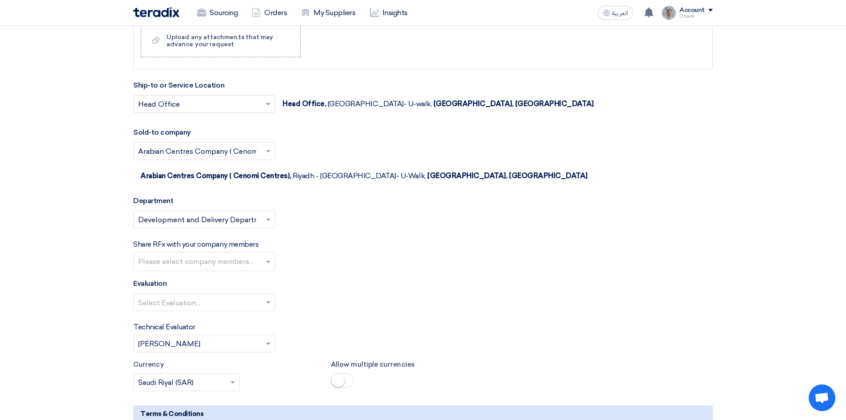
scroll to position [1518, 0]
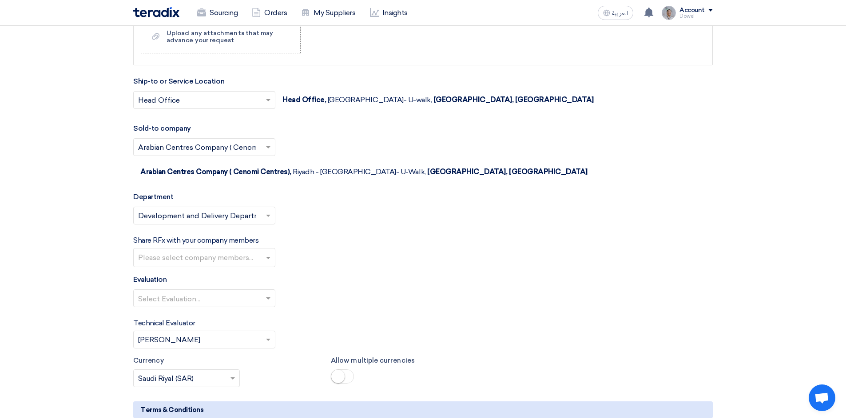
click at [215, 251] on input "text" at bounding box center [205, 258] width 135 height 15
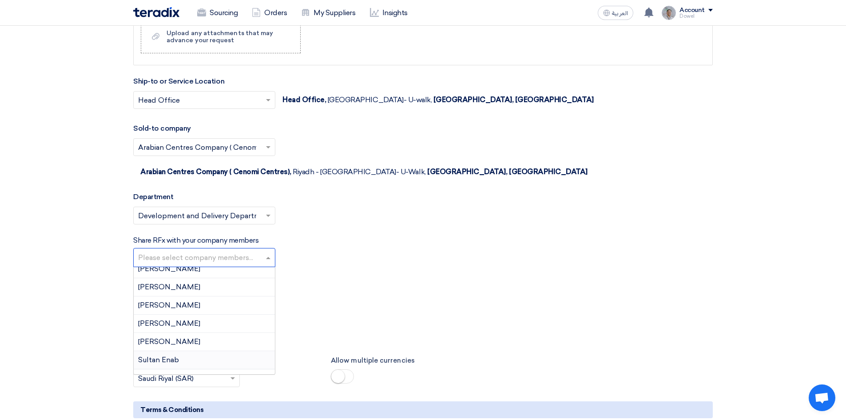
scroll to position [613, 0]
click at [186, 291] on div "[PERSON_NAME]" at bounding box center [204, 300] width 141 height 18
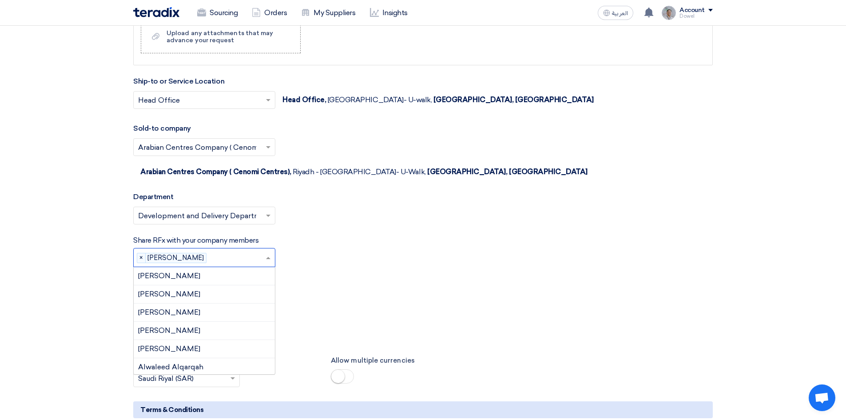
click at [214, 251] on input "text" at bounding box center [237, 258] width 55 height 15
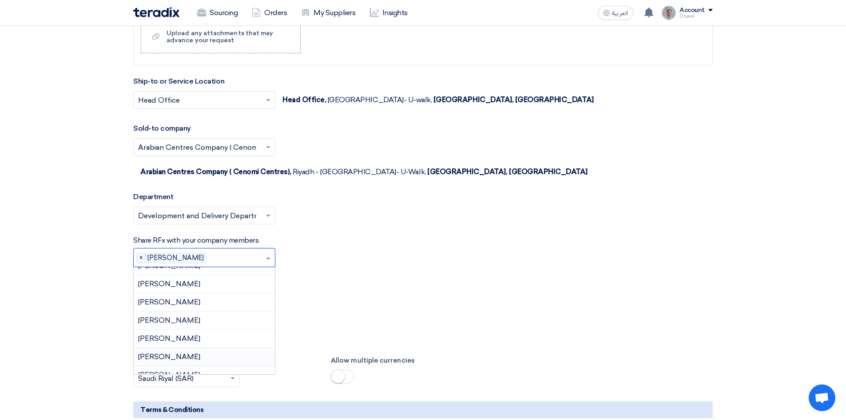
scroll to position [505, 0]
click at [200, 295] on span "[PERSON_NAME]" at bounding box center [169, 299] width 62 height 8
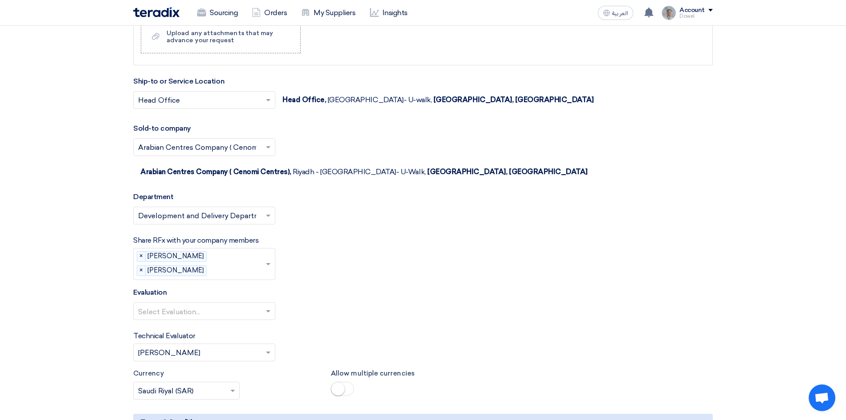
click at [221, 264] on input "text" at bounding box center [237, 271] width 55 height 15
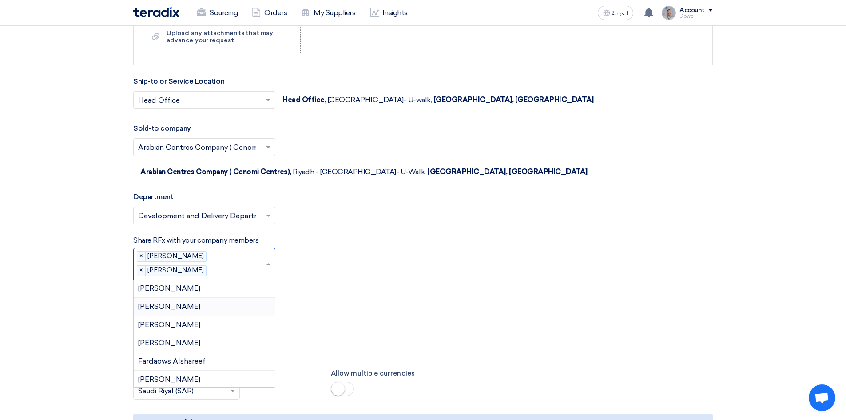
scroll to position [178, 0]
click at [193, 357] on div "[PERSON_NAME]" at bounding box center [204, 366] width 141 height 18
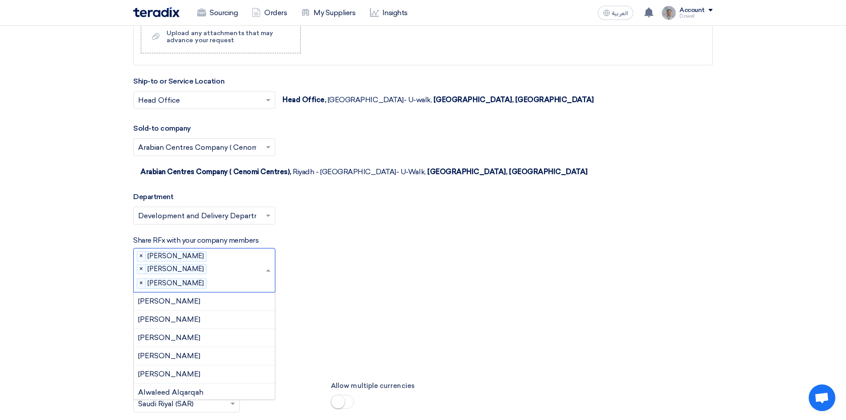
click at [227, 276] on input "text" at bounding box center [237, 283] width 55 height 15
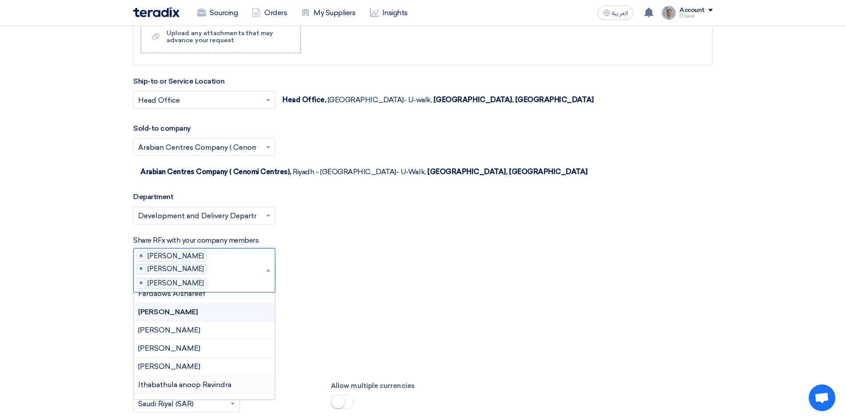
scroll to position [265, 0]
click at [189, 319] on div "[PERSON_NAME]" at bounding box center [204, 328] width 141 height 18
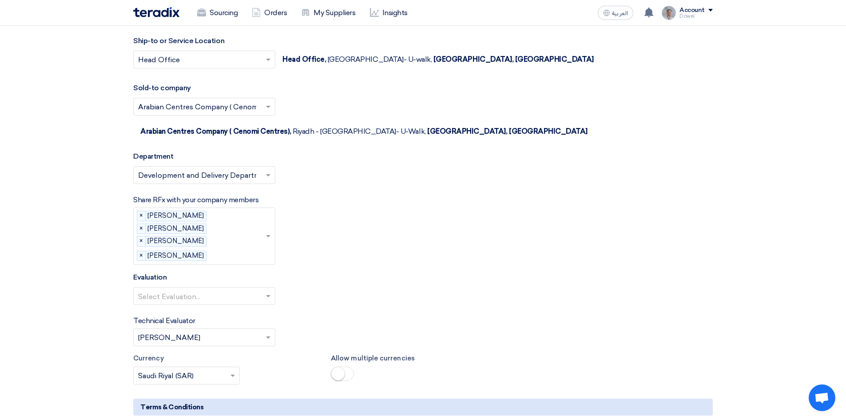
scroll to position [1607, 0]
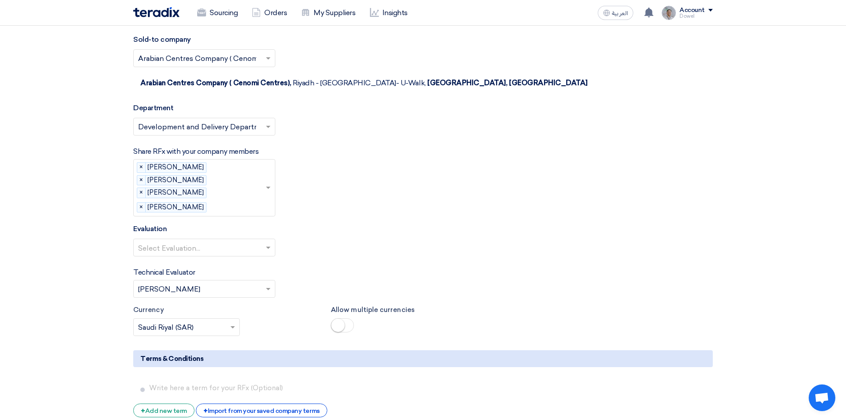
click at [222, 241] on input "text" at bounding box center [199, 248] width 123 height 15
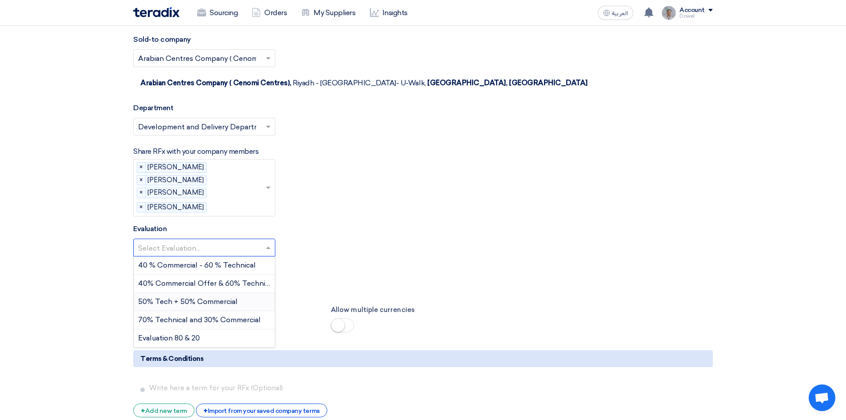
click at [201, 297] on span "50% Tech + 50% Commercial" at bounding box center [187, 301] width 99 height 8
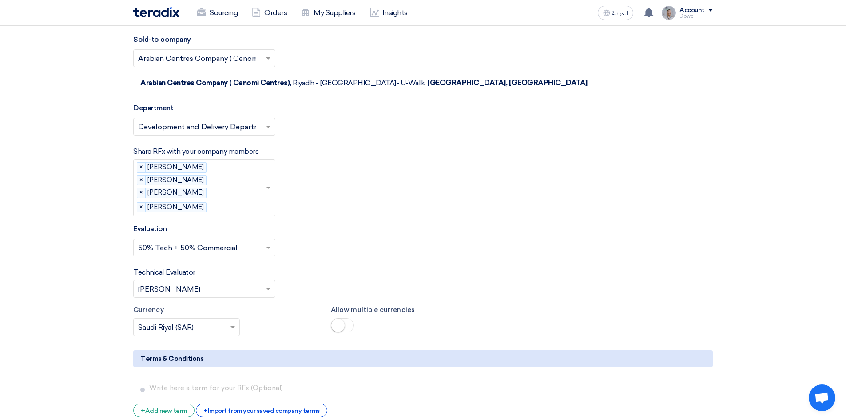
click at [209, 282] on input "text" at bounding box center [199, 289] width 123 height 15
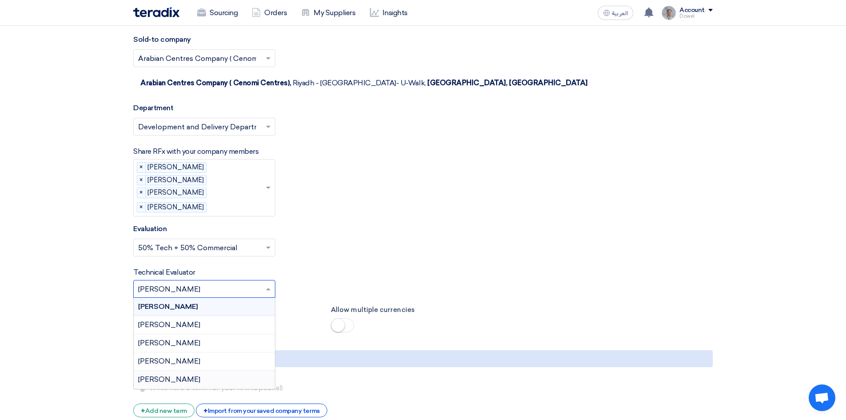
click at [179, 375] on span "[PERSON_NAME]" at bounding box center [169, 379] width 62 height 8
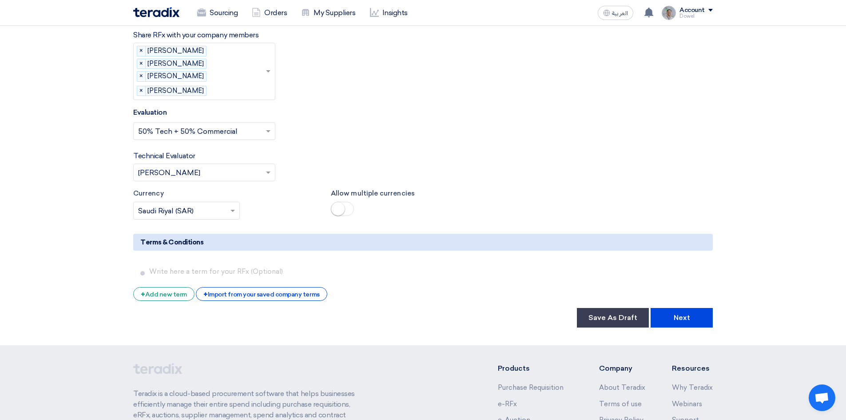
scroll to position [1741, 0]
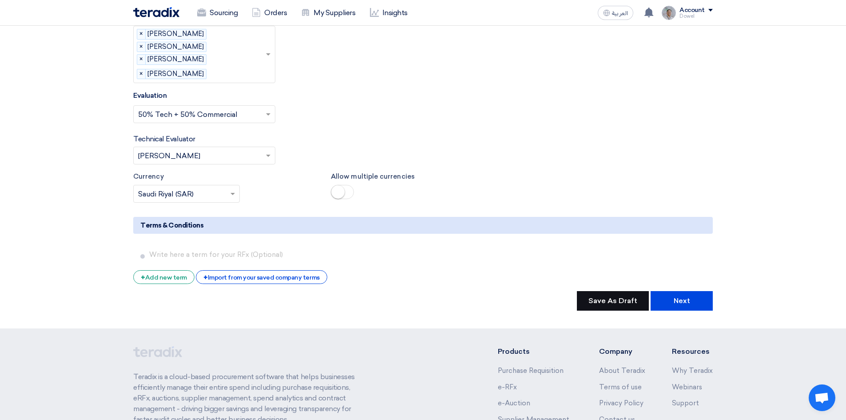
click at [592, 291] on button "Save As Draft" at bounding box center [613, 301] width 72 height 20
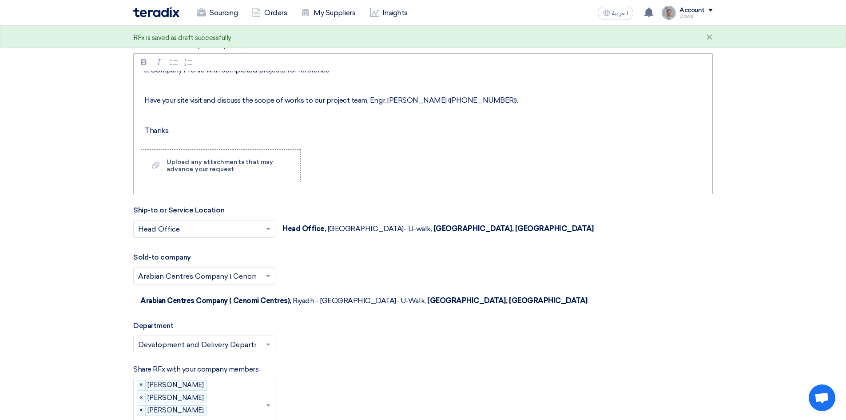
scroll to position [1296, 0]
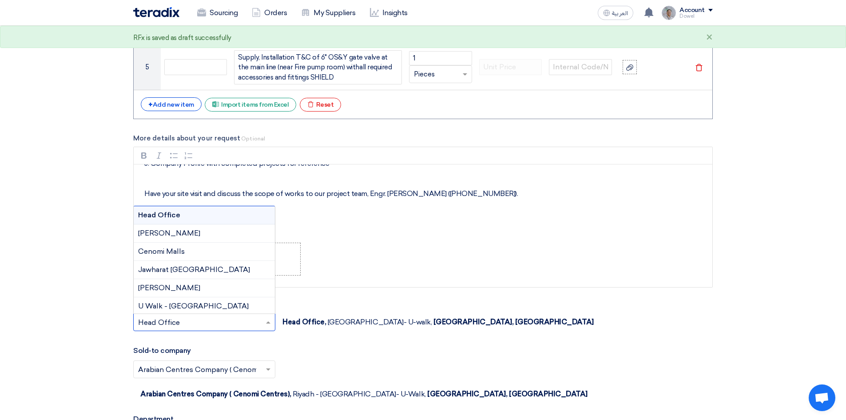
click at [262, 315] on div at bounding box center [204, 322] width 141 height 15
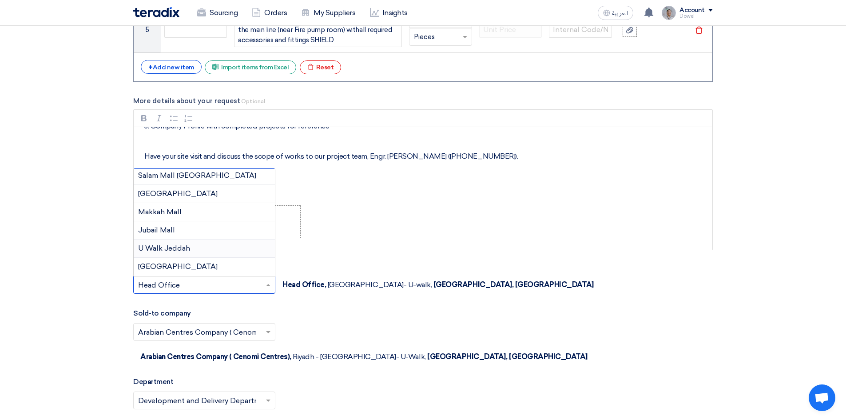
scroll to position [1385, 0]
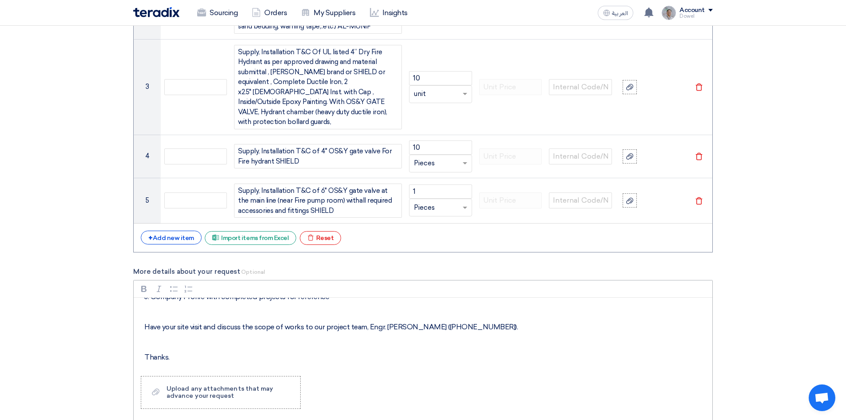
click at [555, 352] on p "Thanks." at bounding box center [426, 357] width 564 height 11
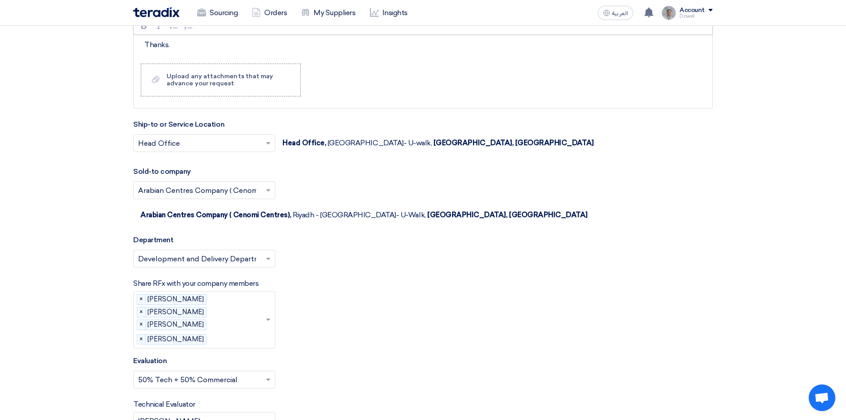
scroll to position [1607, 0]
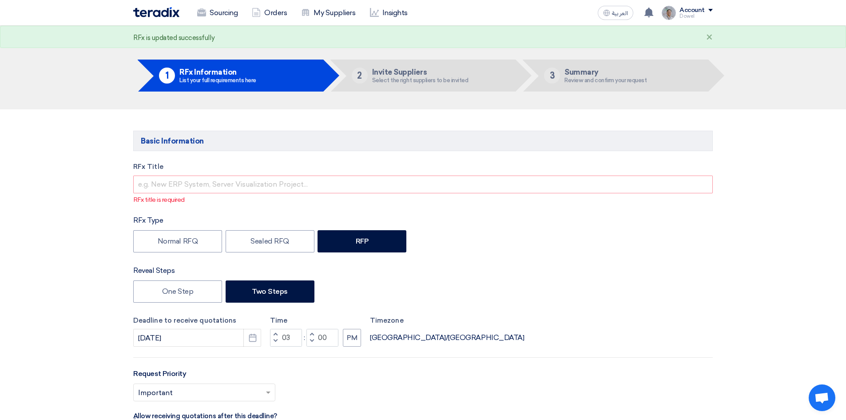
scroll to position [0, 0]
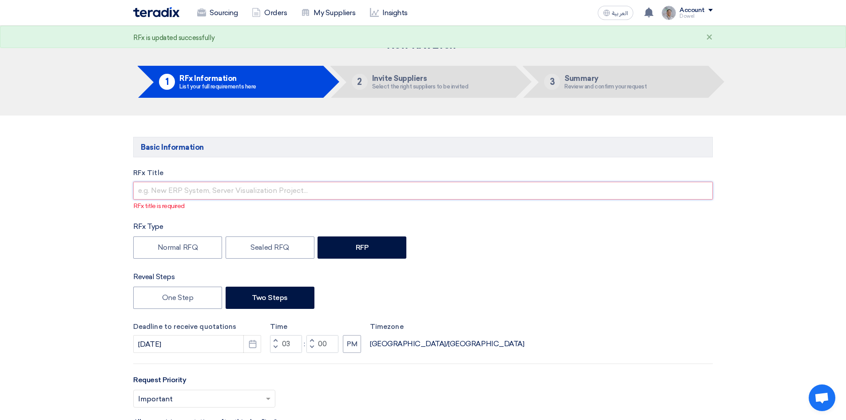
click at [193, 191] on input "text" at bounding box center [423, 191] width 580 height 18
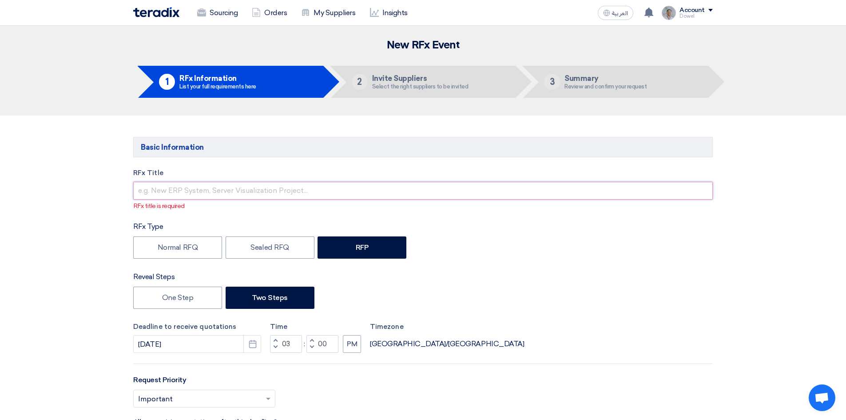
paste input "Replacing Fire hydrant network"
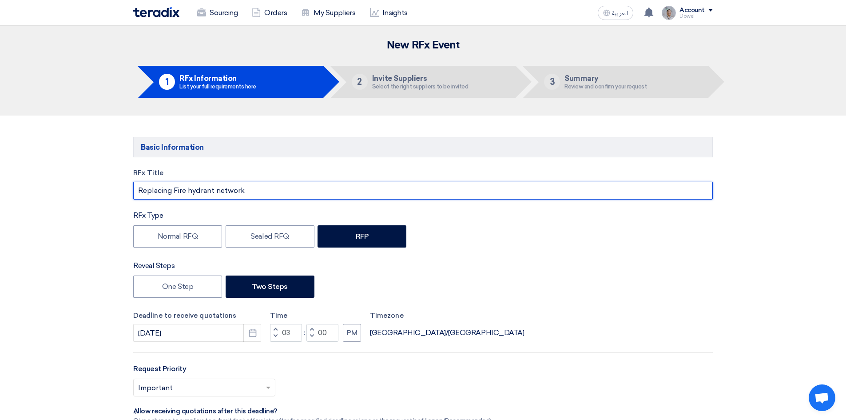
click at [192, 191] on input "Replacing Fire hydrant network" at bounding box center [423, 191] width 580 height 18
click at [218, 191] on input "Replacing Fire Hydrant network" at bounding box center [423, 191] width 580 height 18
click at [255, 190] on input "Replacing Fire Hydrant Network" at bounding box center [423, 191] width 580 height 18
type input "Replacing Fire Hydrant Network - Jouri"
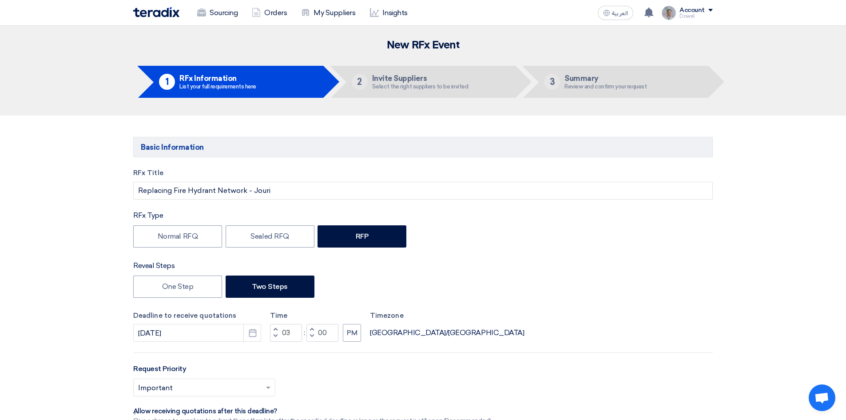
click at [543, 265] on div "Reveal Steps" at bounding box center [423, 265] width 580 height 11
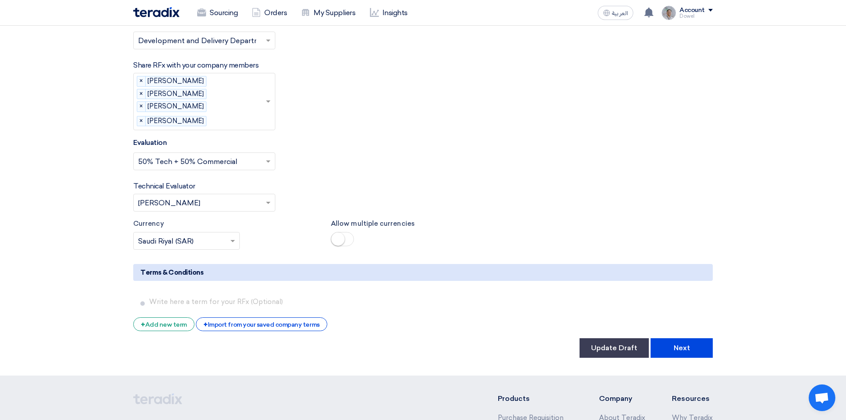
scroll to position [1777, 0]
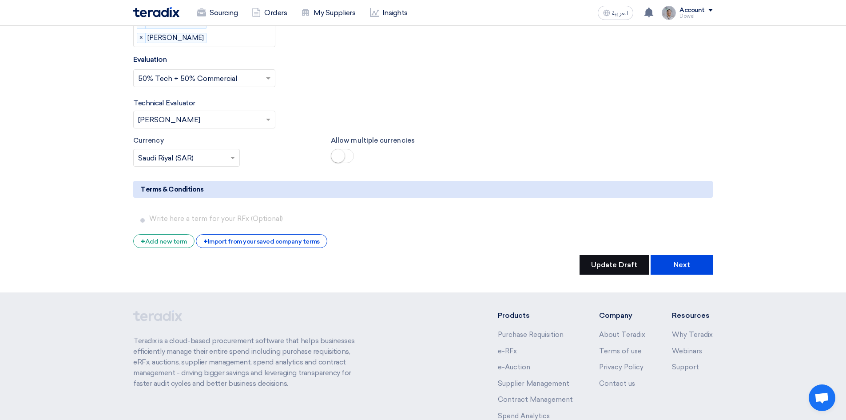
click at [621, 255] on button "Update Draft" at bounding box center [614, 265] width 69 height 20
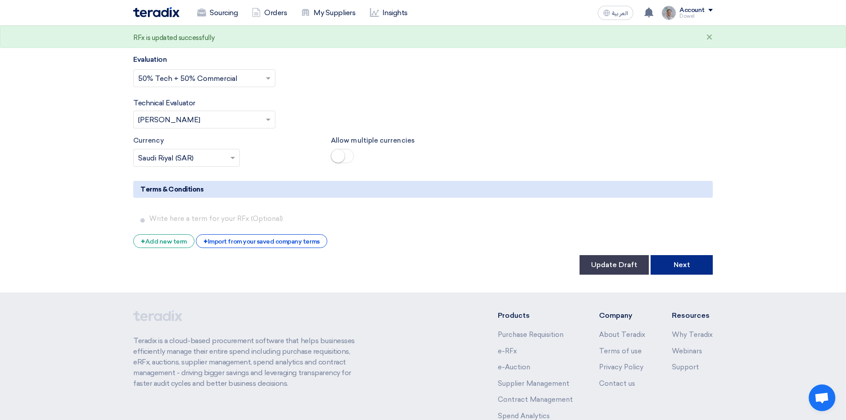
click at [672, 255] on button "Next" at bounding box center [682, 265] width 62 height 20
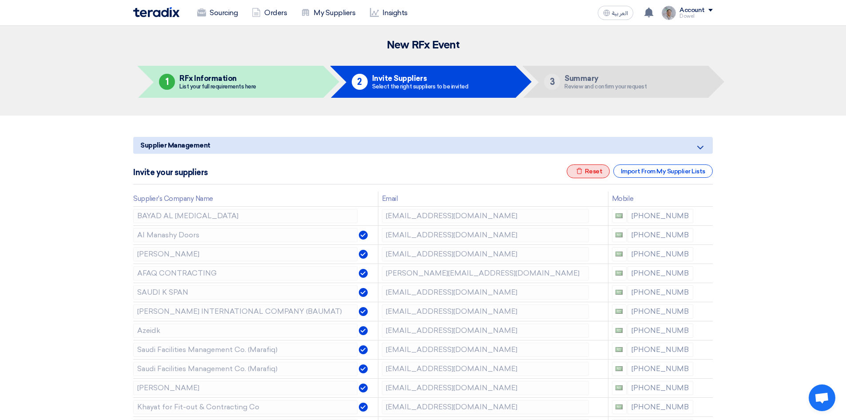
click at [592, 167] on div "Excel file Reset" at bounding box center [589, 171] width 44 height 14
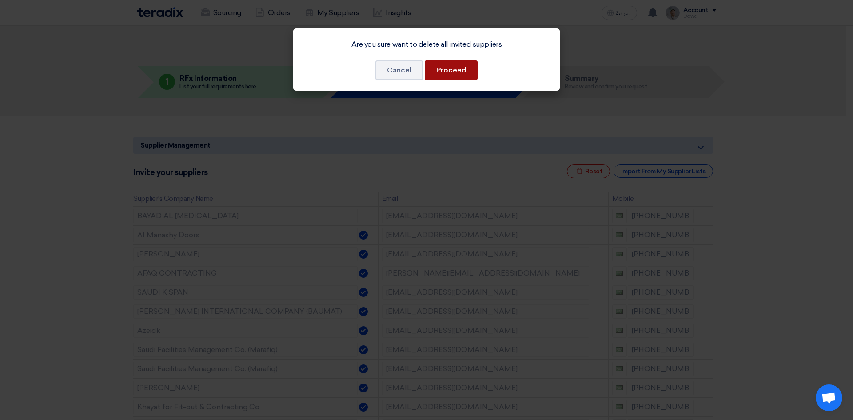
click at [445, 73] on button "Proceed" at bounding box center [451, 70] width 53 height 20
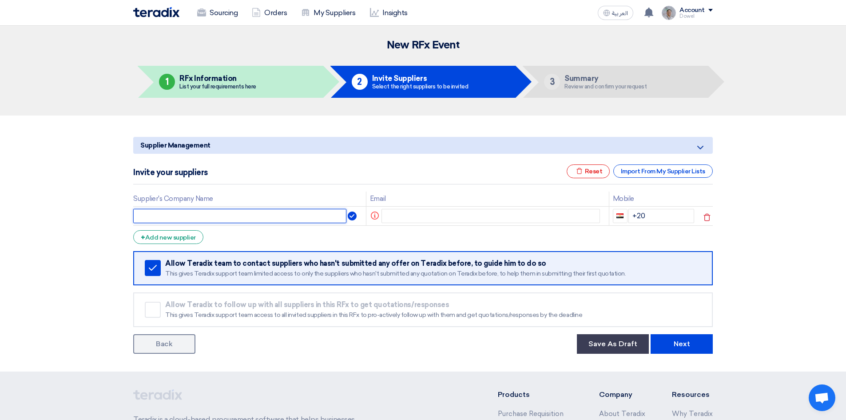
click at [209, 217] on input "text" at bounding box center [239, 216] width 213 height 14
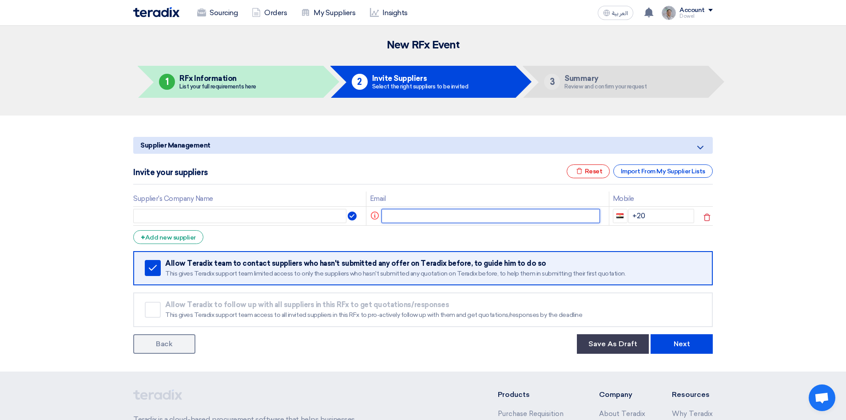
click at [400, 211] on input "text" at bounding box center [491, 216] width 219 height 14
paste input "[EMAIL_ADDRESS][DOMAIN_NAME]"
type input "[EMAIL_ADDRESS][DOMAIN_NAME]"
click at [206, 214] on input "text" at bounding box center [245, 216] width 224 height 14
paste input "Fire Extinguishing Technologies Company"
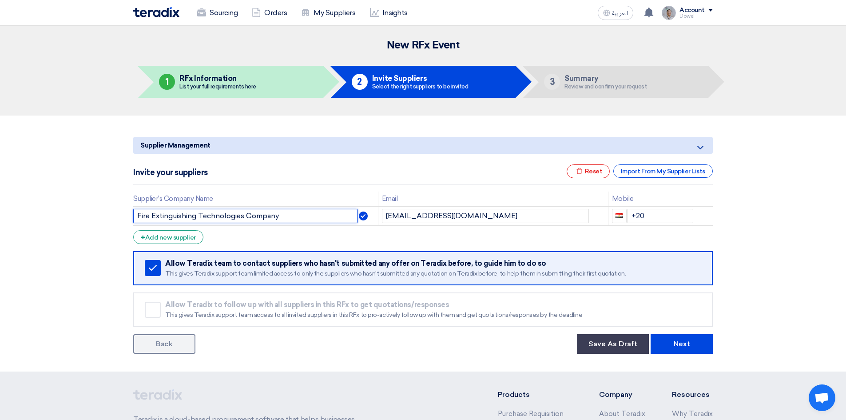
type input "Fire Extinguishing Technologies Company"
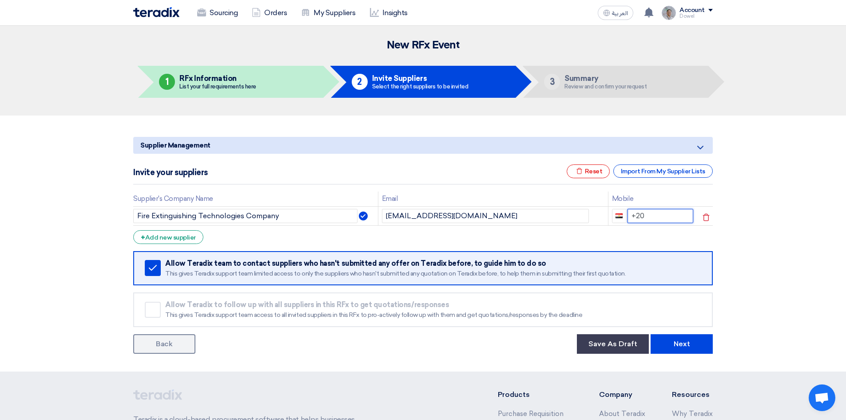
drag, startPoint x: 652, startPoint y: 215, endPoint x: 604, endPoint y: 207, distance: 48.6
click at [604, 207] on tr "Fire Extinguishing Technologies Company [EMAIL_ADDRESS][DOMAIN_NAME] +20" at bounding box center [423, 215] width 580 height 19
click at [186, 235] on div "+ Add new supplier" at bounding box center [168, 237] width 70 height 14
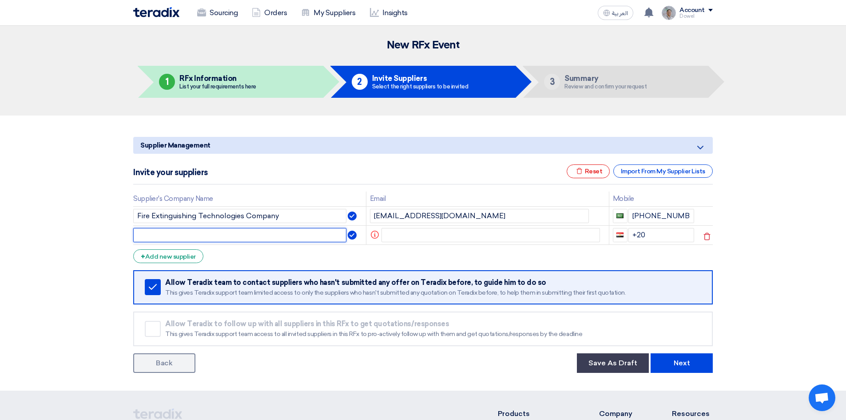
click at [189, 235] on input "text" at bounding box center [239, 235] width 213 height 14
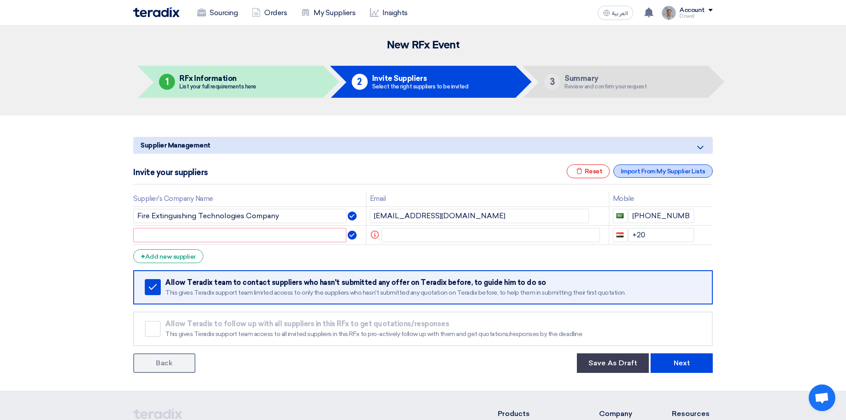
click at [672, 171] on div "Import From My Supplier Lists" at bounding box center [662, 170] width 99 height 13
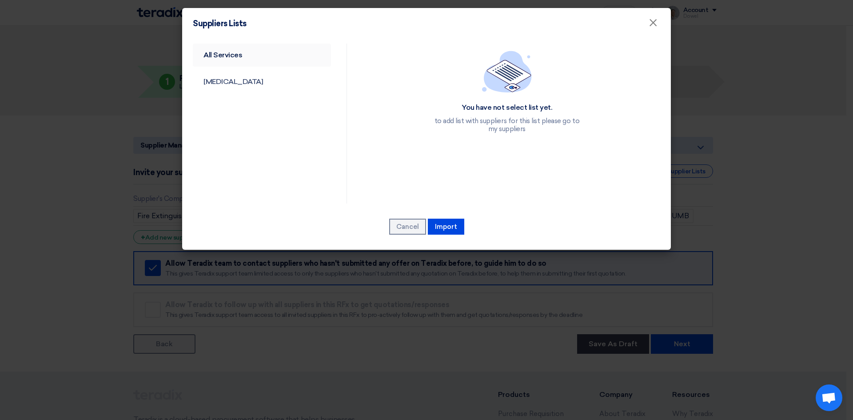
click at [229, 59] on link "All Services" at bounding box center [262, 55] width 138 height 23
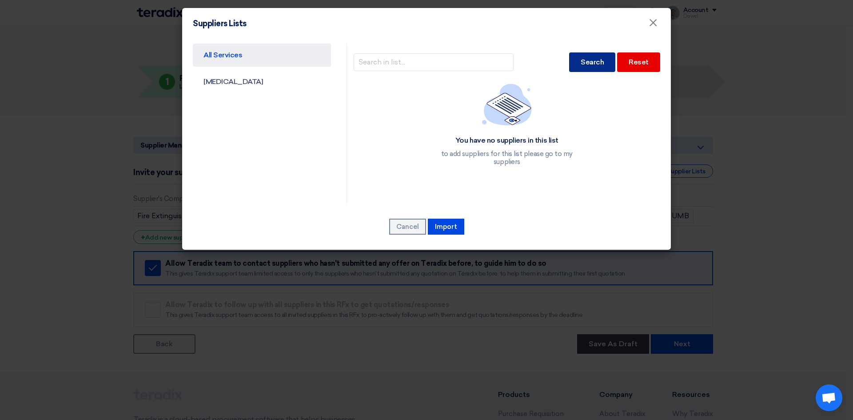
click at [588, 60] on div "Search" at bounding box center [592, 62] width 46 height 20
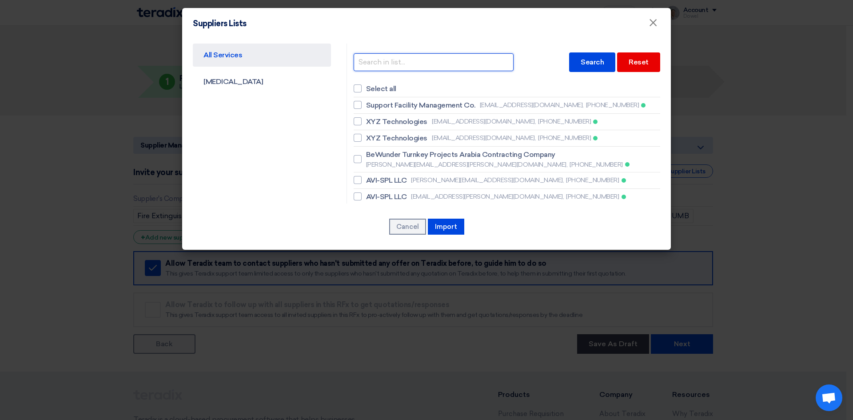
click at [416, 58] on input "text" at bounding box center [434, 62] width 160 height 18
type input "fast"
click at [588, 61] on div "Search" at bounding box center [592, 62] width 46 height 20
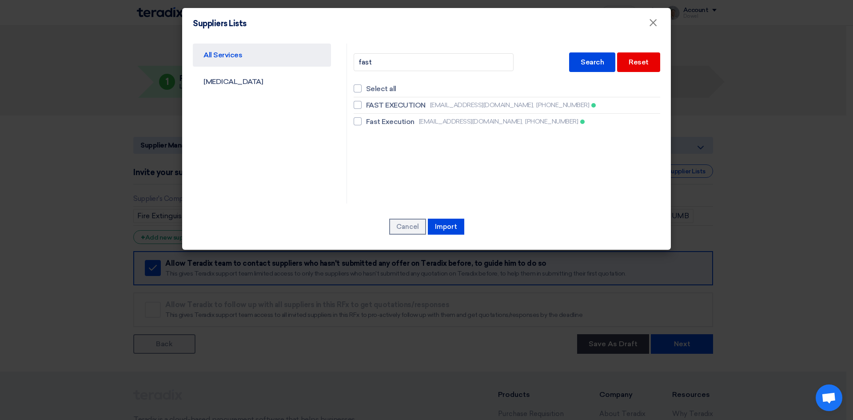
drag, startPoint x: 392, startPoint y: 120, endPoint x: 391, endPoint y: 137, distance: 16.9
click at [392, 120] on span "Fast Execution" at bounding box center [390, 121] width 48 height 11
click at [372, 120] on input "Fast Execution [EMAIL_ADDRESS][DOMAIN_NAME], [PHONE_NUMBER]" at bounding box center [369, 122] width 6 height 6
checkbox input "true"
click at [445, 231] on button "Import" at bounding box center [446, 227] width 36 height 16
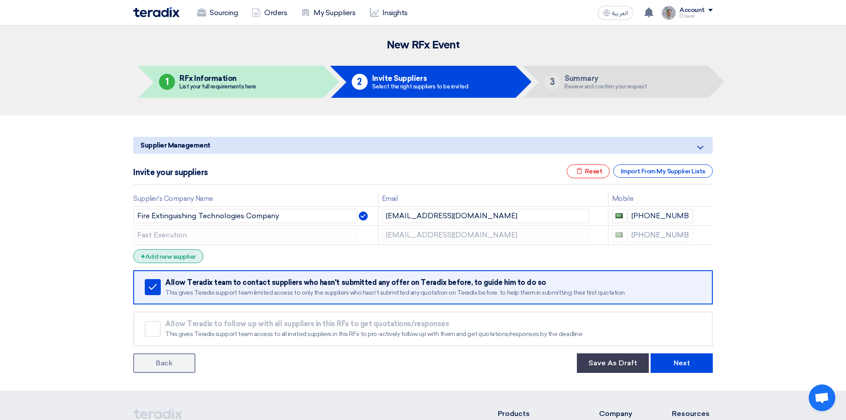
click at [190, 257] on div "+ Add new supplier" at bounding box center [168, 256] width 70 height 14
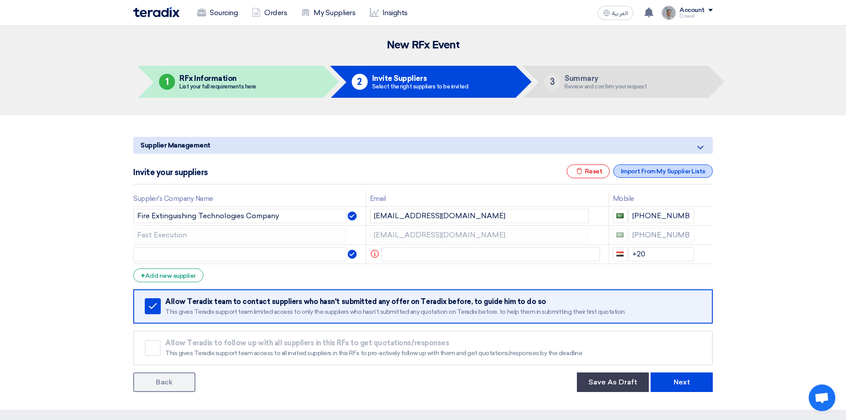
click at [645, 172] on div "Import From My Supplier Lists" at bounding box center [662, 170] width 99 height 13
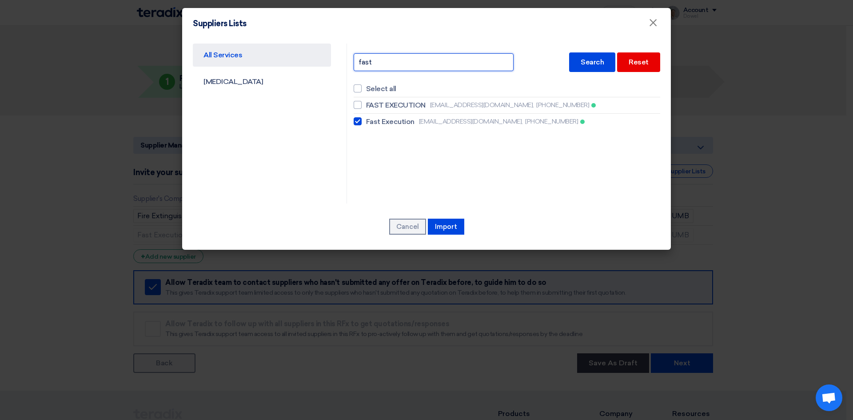
click at [413, 63] on input "fast" at bounding box center [434, 62] width 160 height 18
drag, startPoint x: 405, startPoint y: 63, endPoint x: 327, endPoint y: 64, distance: 77.3
click at [327, 64] on div "All Services [MEDICAL_DATA] fast Search Reset Select all FAST EXECUTION [EMAIL_…" at bounding box center [426, 124] width 481 height 160
drag, startPoint x: 601, startPoint y: 66, endPoint x: 597, endPoint y: 66, distance: 4.5
click at [601, 66] on div "Search" at bounding box center [592, 62] width 46 height 20
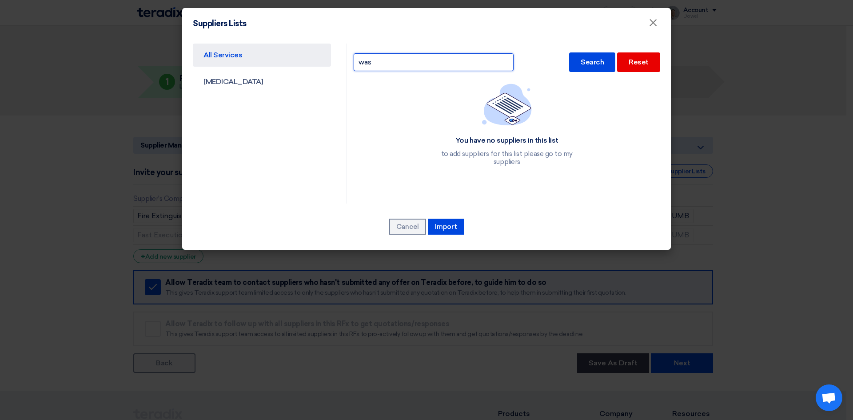
drag, startPoint x: 350, startPoint y: 60, endPoint x: 317, endPoint y: 58, distance: 33.4
click at [317, 59] on div "All Services [MEDICAL_DATA] was Search Reset You have no suppliers in this list…" at bounding box center [426, 124] width 481 height 160
type input "inja"
click at [594, 68] on div "Search" at bounding box center [592, 62] width 46 height 20
click at [653, 26] on span "×" at bounding box center [652, 25] width 9 height 18
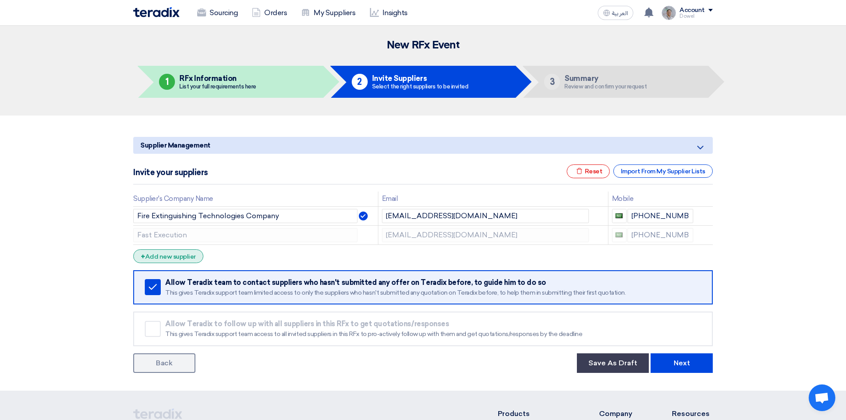
click at [185, 258] on div "+ Add new supplier" at bounding box center [168, 256] width 70 height 14
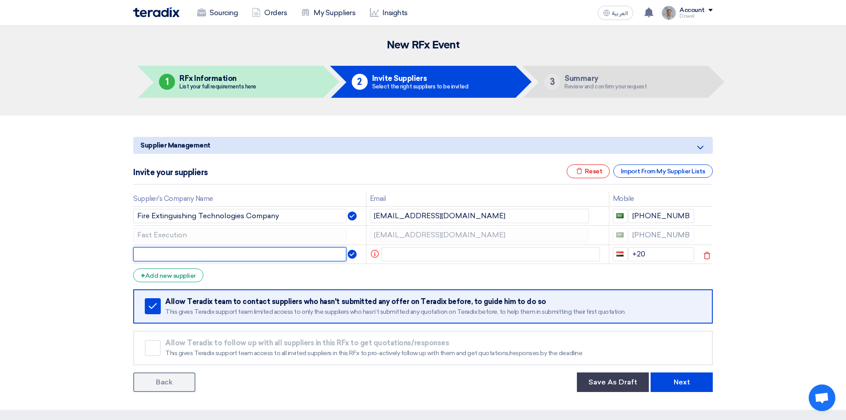
click at [182, 256] on input "text" at bounding box center [239, 254] width 213 height 14
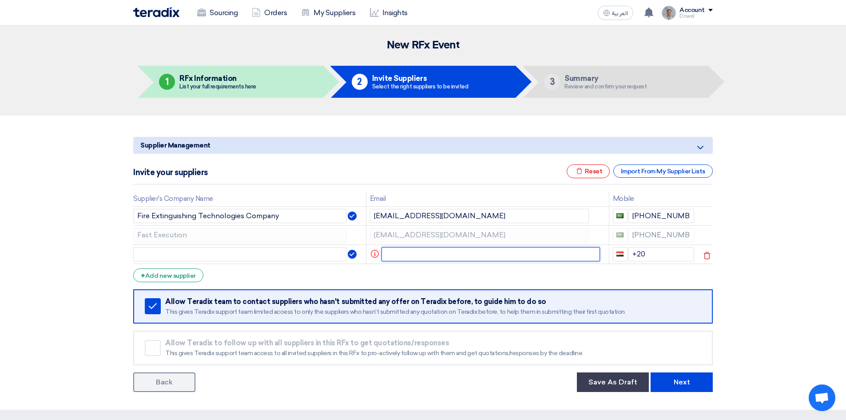
click at [408, 255] on input "text" at bounding box center [491, 254] width 219 height 14
paste input "[EMAIL_ADDRESS][DOMAIN_NAME]"
type input "[EMAIL_ADDRESS][DOMAIN_NAME]"
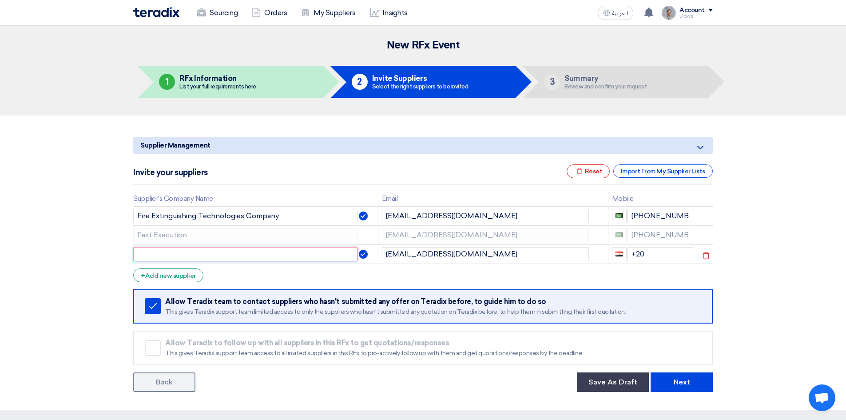
click at [201, 258] on input "text" at bounding box center [245, 254] width 224 height 14
type input "Injaz Contracting"
drag, startPoint x: 653, startPoint y: 250, endPoint x: 609, endPoint y: 248, distance: 44.0
click at [609, 248] on td "+20" at bounding box center [652, 253] width 89 height 19
click at [630, 255] on input ":[PHONE_NUMBER]" at bounding box center [660, 254] width 67 height 14
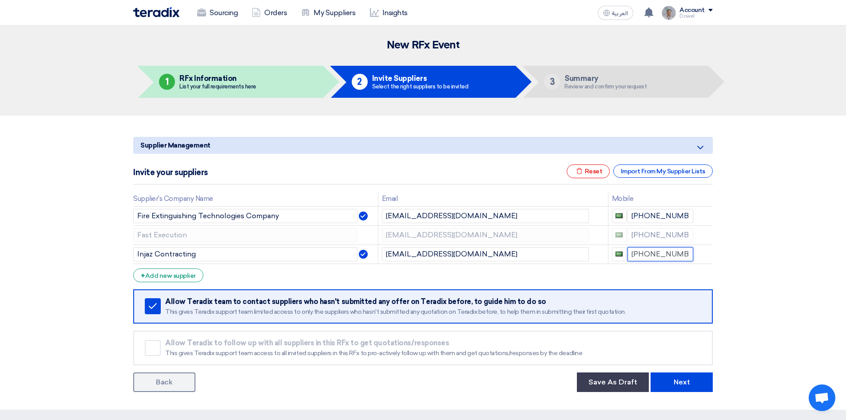
type input "[PHONE_NUMBER]"
click at [250, 275] on form "Supplier Management Minimize/Maximize Category Invite your suppliers Excel file…" at bounding box center [423, 264] width 580 height 255
click at [183, 272] on div "+ Add new supplier" at bounding box center [168, 275] width 70 height 14
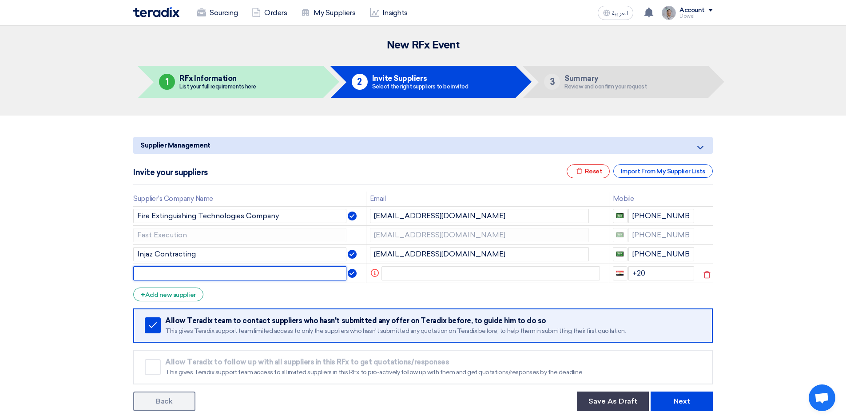
click at [183, 275] on input "text" at bounding box center [239, 273] width 213 height 14
paste input "Strong Base Contracting"
type input "Strong Base Contracting"
click at [177, 295] on div "+ Add new supplier" at bounding box center [168, 294] width 70 height 14
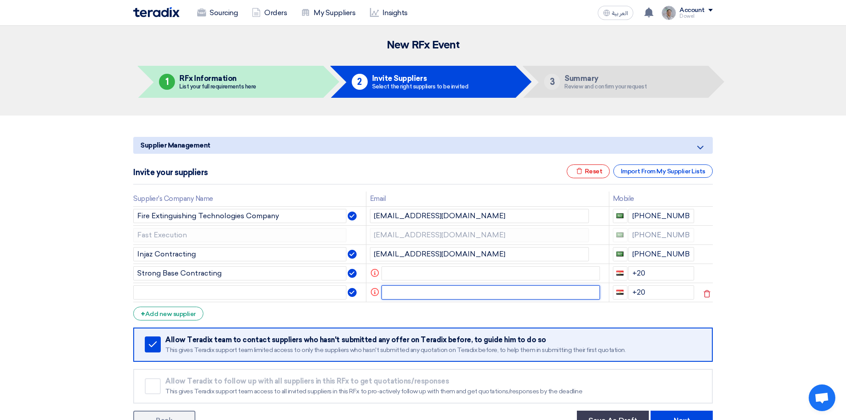
click at [394, 291] on input "text" at bounding box center [491, 292] width 219 height 14
paste input "[EMAIL_ADDRESS][DOMAIN_NAME]"
type input "[EMAIL_ADDRESS][DOMAIN_NAME]"
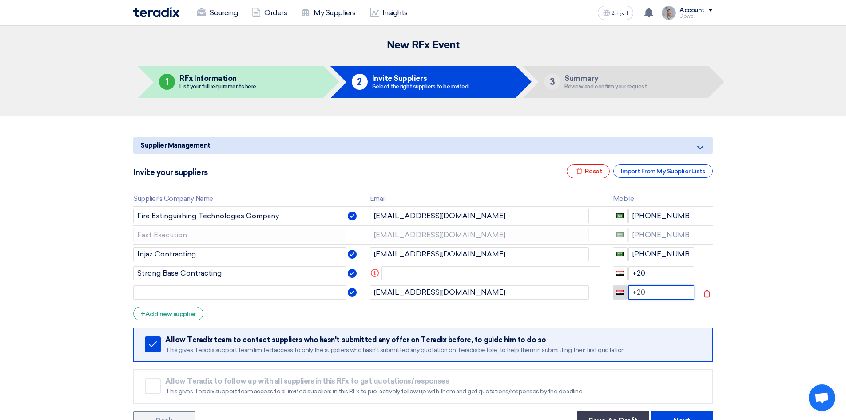
drag, startPoint x: 646, startPoint y: 290, endPoint x: 618, endPoint y: 291, distance: 27.6
click at [618, 291] on div "+20" at bounding box center [654, 292] width 82 height 14
paste input "00966 59 5715646"
type input "00966 59 5715646"
drag, startPoint x: 637, startPoint y: 291, endPoint x: 621, endPoint y: 292, distance: 16.0
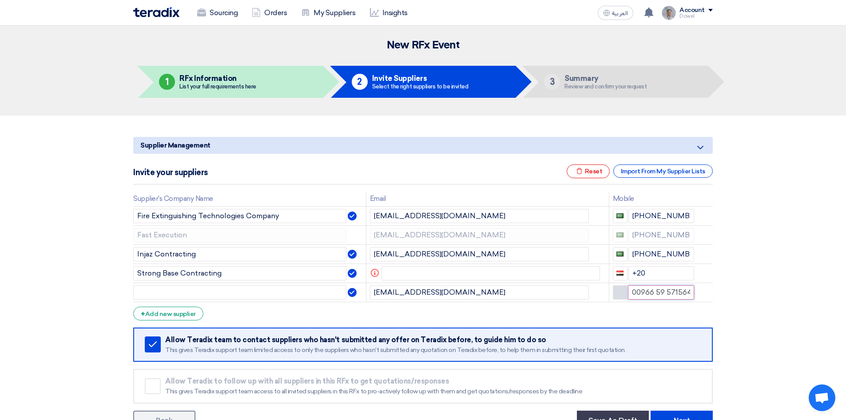
click at [621, 292] on div "00966 59 5715646" at bounding box center [654, 292] width 82 height 14
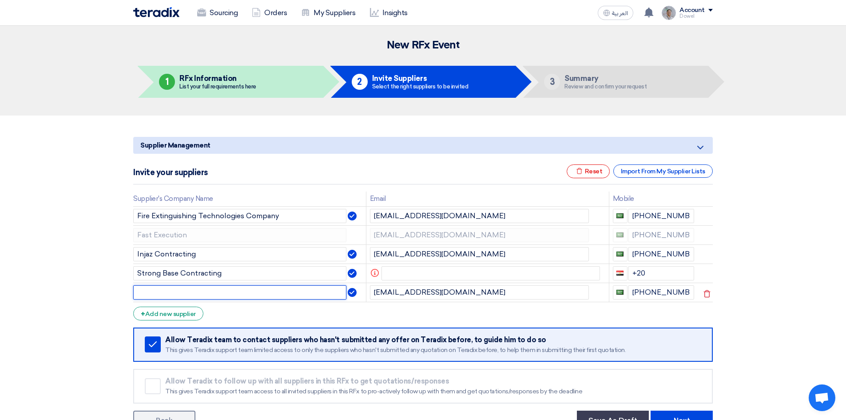
click at [202, 291] on input "text" at bounding box center [239, 292] width 213 height 14
click at [257, 290] on input "Specialized Abilities Generation COntracting" at bounding box center [239, 292] width 213 height 14
click at [295, 289] on input "Specialized Abilities Generation Contracting" at bounding box center [239, 292] width 213 height 14
type input "Specialized Abilities Generation Contracting Co."
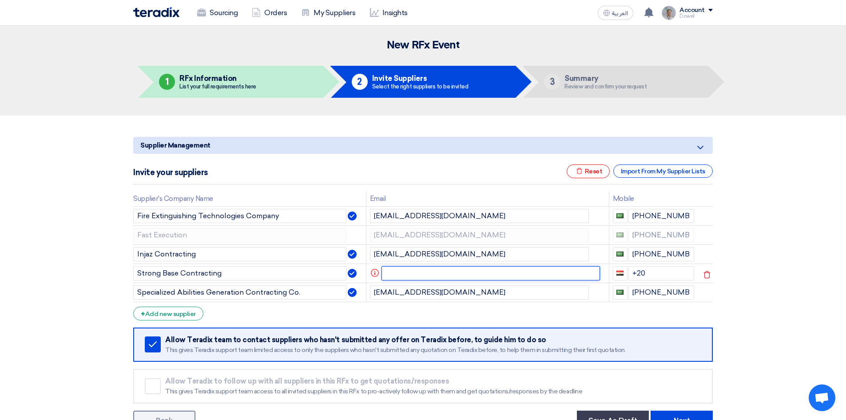
click at [431, 275] on input "text" at bounding box center [491, 273] width 219 height 14
paste input "[EMAIL_ADDRESS][DOMAIN_NAME]"
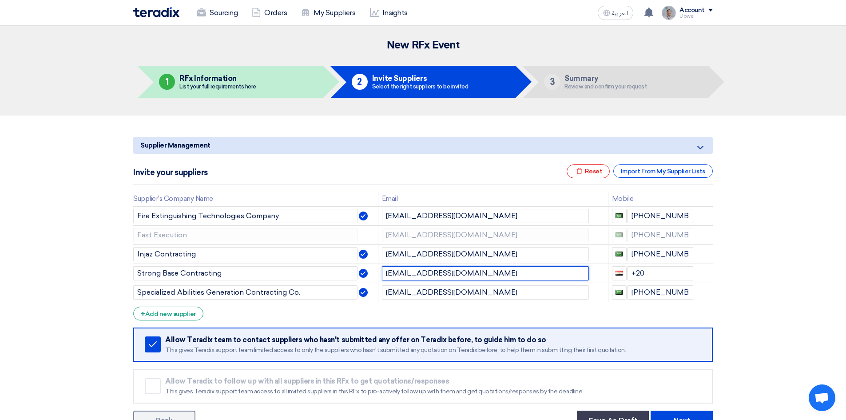
type input "[EMAIL_ADDRESS][DOMAIN_NAME]"
click at [187, 318] on div "+ Add new supplier" at bounding box center [168, 313] width 70 height 14
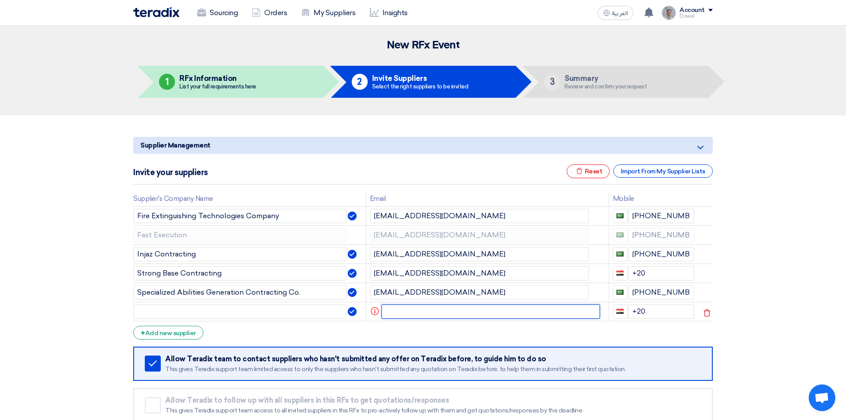
click at [400, 310] on input "text" at bounding box center [491, 311] width 219 height 14
paste input "[EMAIL_ADDRESS][DOMAIN_NAME]"
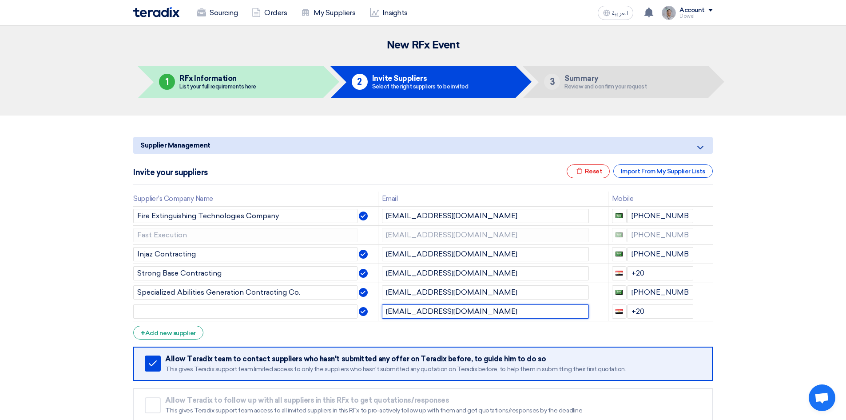
type input "[EMAIL_ADDRESS][DOMAIN_NAME]"
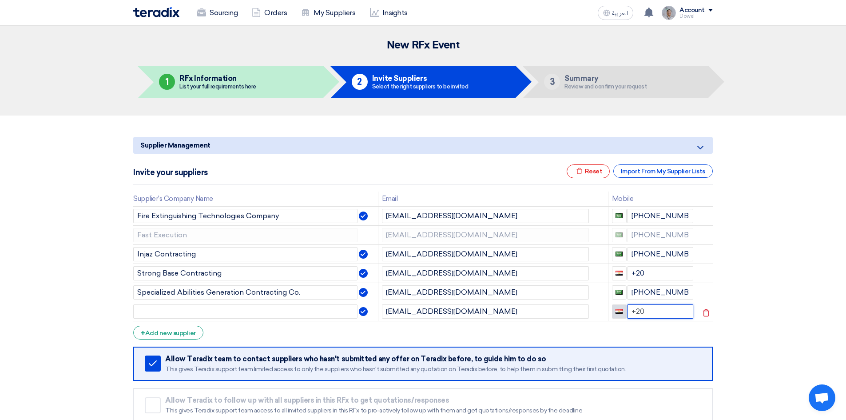
drag, startPoint x: 651, startPoint y: 307, endPoint x: 618, endPoint y: 315, distance: 33.3
click at [618, 315] on div "+20" at bounding box center [653, 311] width 82 height 14
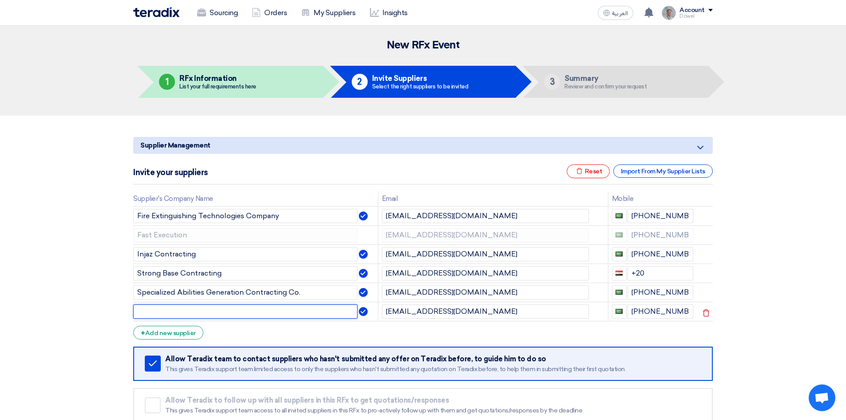
click at [201, 315] on input "text" at bounding box center [245, 311] width 224 height 14
click at [219, 310] on input "Khayat for Fit-out & Contractiong Company" at bounding box center [245, 311] width 224 height 14
type input "Khayat for Fit-out & Contracting Company"
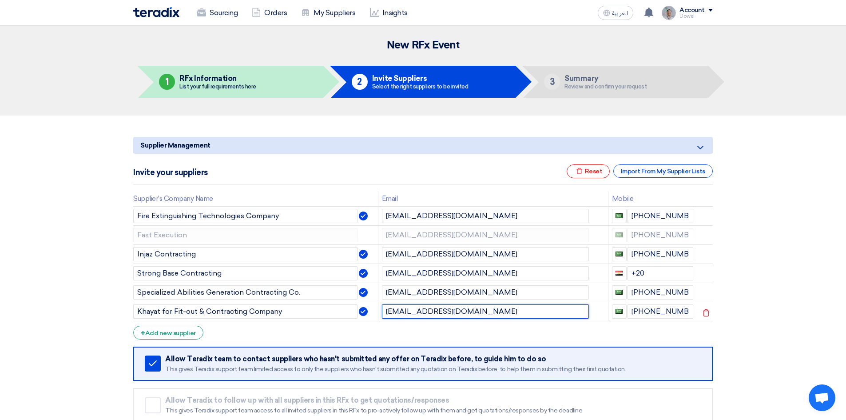
drag, startPoint x: 451, startPoint y: 311, endPoint x: 381, endPoint y: 315, distance: 70.3
click at [381, 315] on td "[EMAIL_ADDRESS][DOMAIN_NAME]" at bounding box center [493, 311] width 230 height 19
paste input "[PERSON_NAME]"
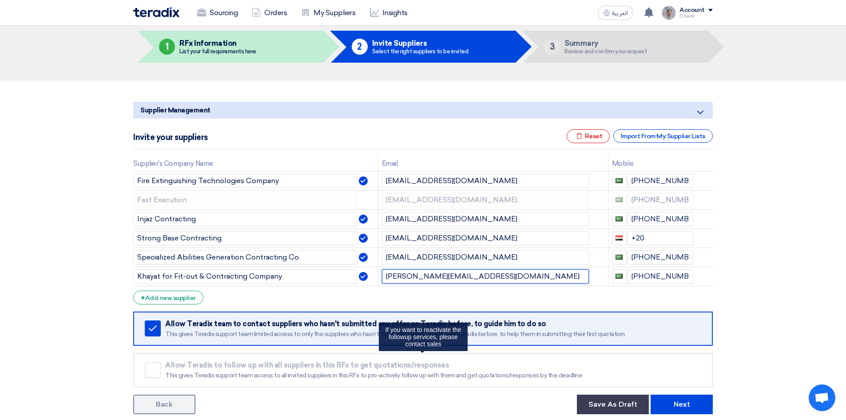
scroll to position [89, 0]
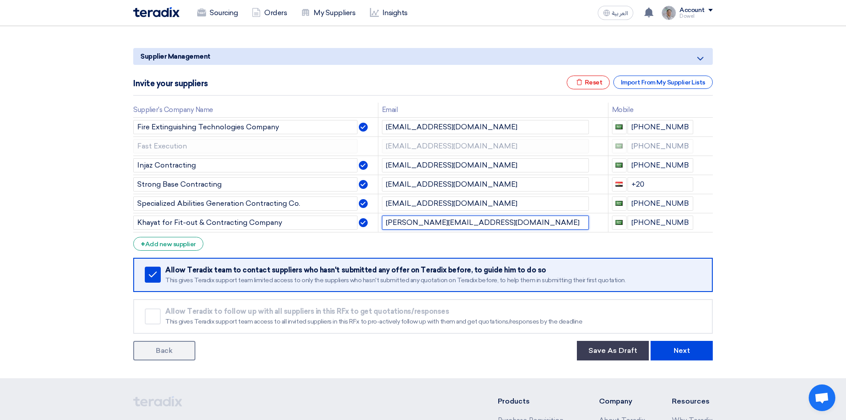
type input "[PERSON_NAME][EMAIL_ADDRESS][DOMAIN_NAME]"
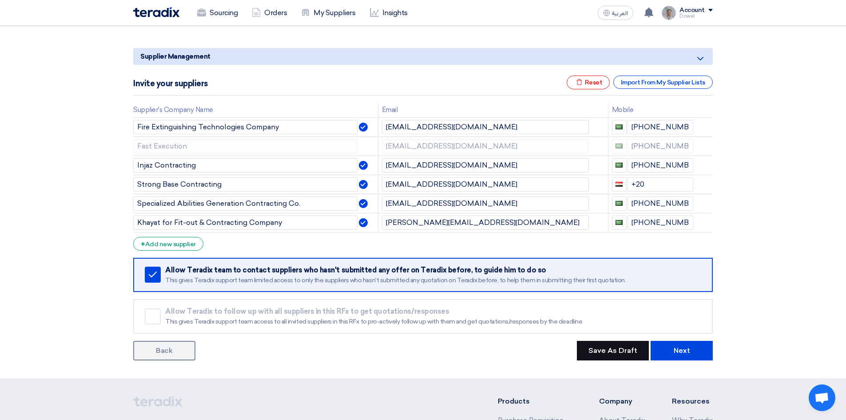
click at [604, 354] on button "Save As Draft" at bounding box center [613, 351] width 72 height 20
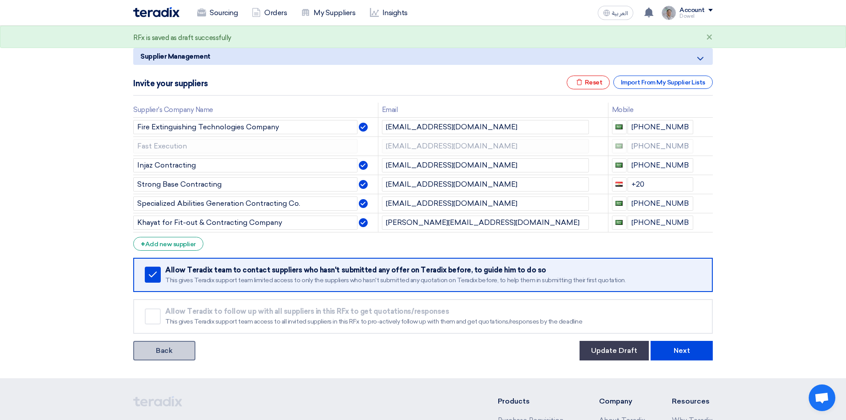
click at [176, 348] on link "Back" at bounding box center [164, 351] width 62 height 20
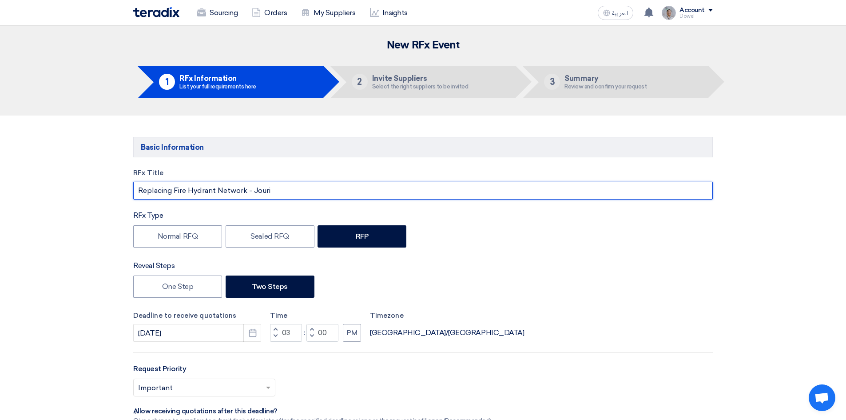
click at [300, 191] on input "Replacing Fire Hydrant Network - Jouri" at bounding box center [423, 191] width 580 height 18
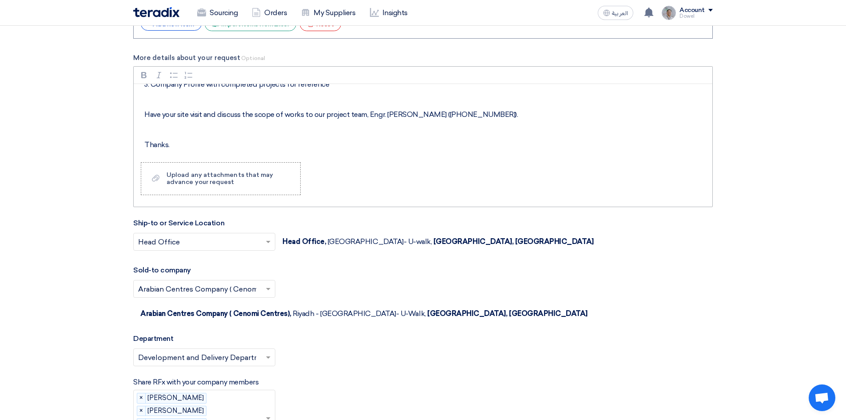
scroll to position [194, 0]
type input "Replacing Fire Hydrant Network - Jouri Mall"
click at [270, 236] on span at bounding box center [269, 241] width 11 height 11
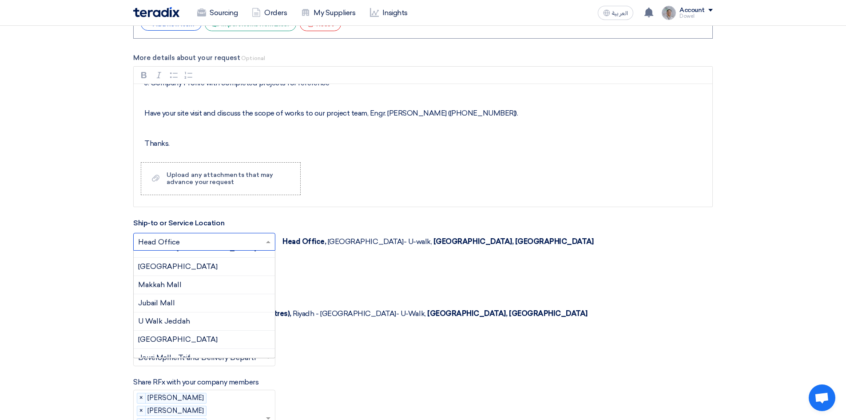
scroll to position [311, 0]
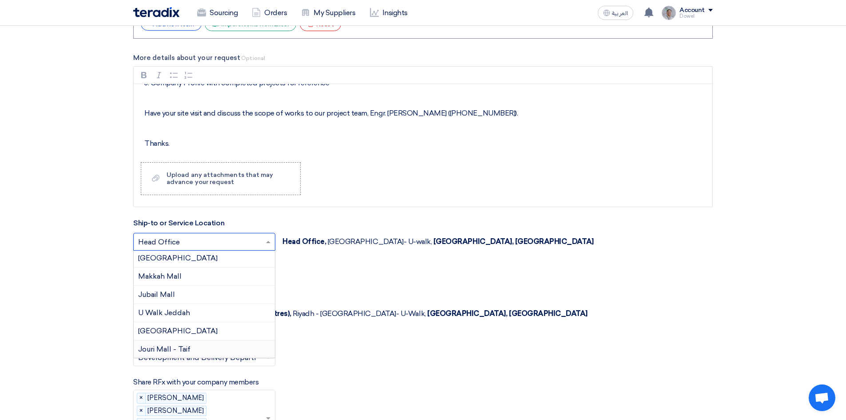
click at [200, 340] on div "Jouri Mall - Taif" at bounding box center [204, 349] width 141 height 18
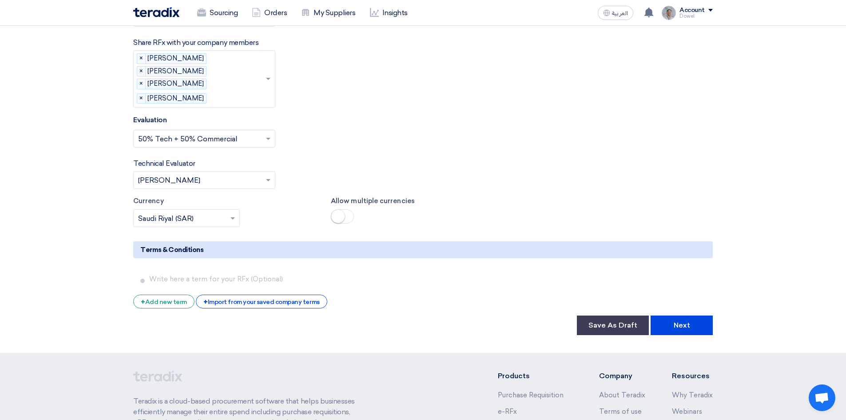
scroll to position [1732, 0]
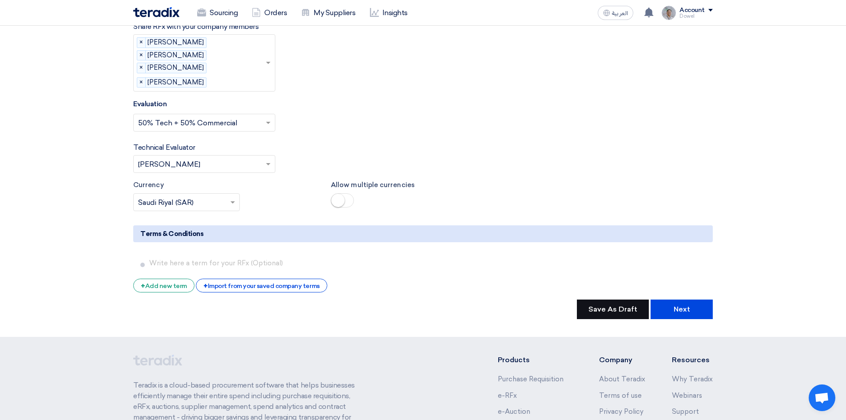
click at [611, 299] on button "Save As Draft" at bounding box center [613, 309] width 72 height 20
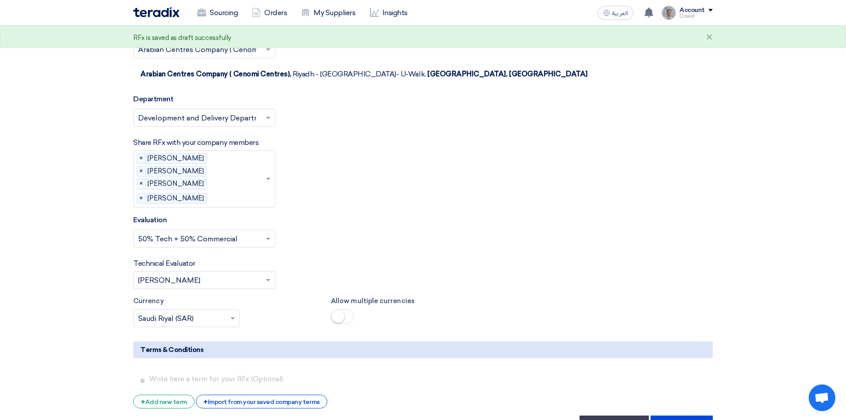
scroll to position [1688, 0]
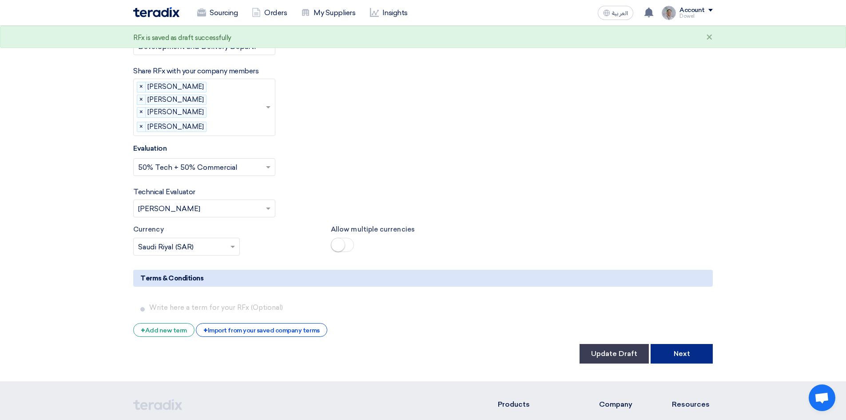
click at [691, 344] on button "Next" at bounding box center [682, 354] width 62 height 20
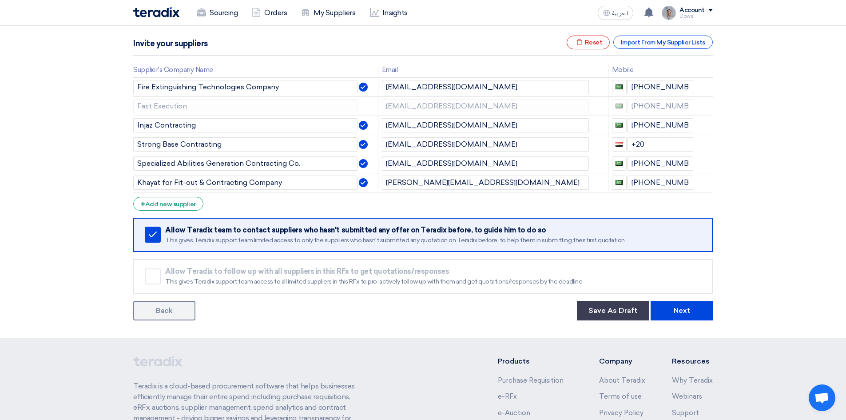
scroll to position [133, 0]
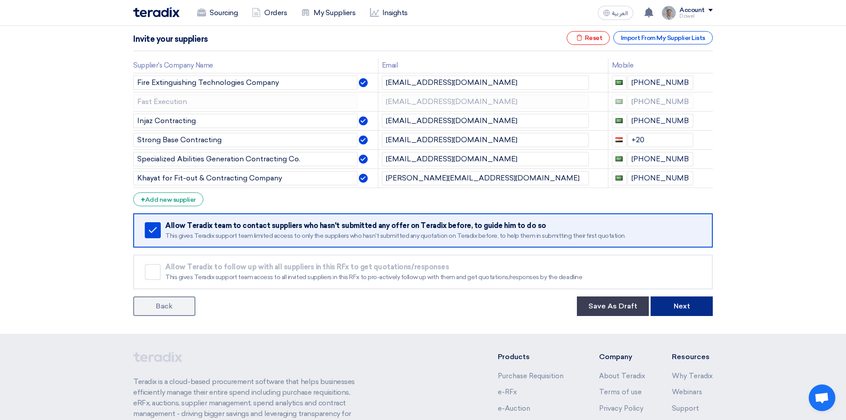
click at [680, 306] on button "Next" at bounding box center [682, 306] width 62 height 20
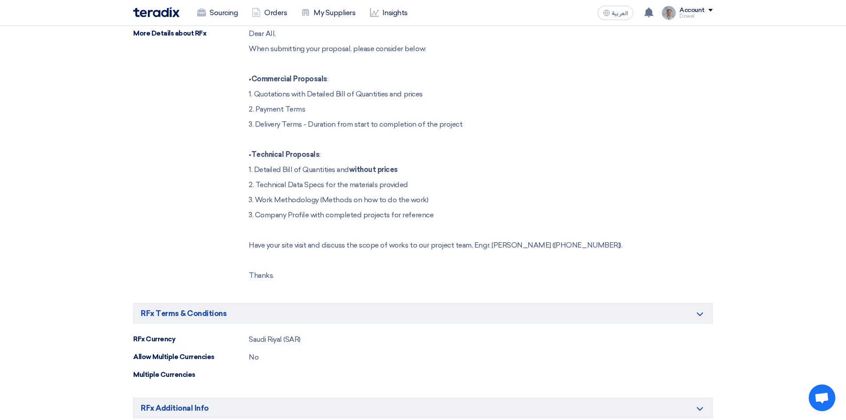
scroll to position [482, 0]
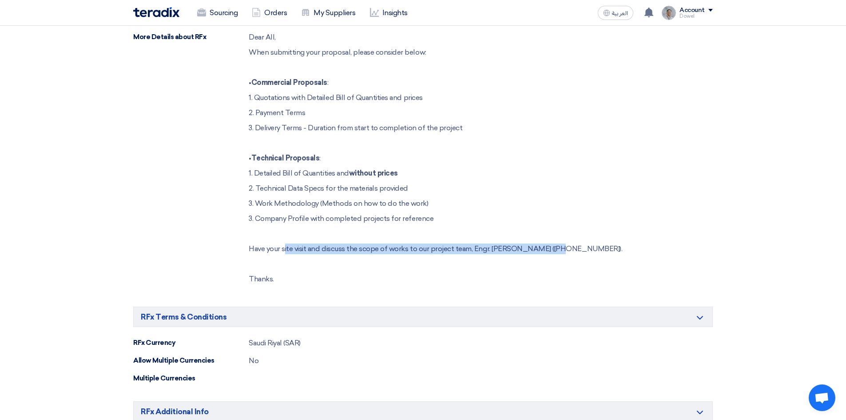
drag, startPoint x: 284, startPoint y: 237, endPoint x: 542, endPoint y: 255, distance: 259.1
click at [552, 243] on p "Have your site visit and discuss the scope of works to our project team, Engr. …" at bounding box center [436, 248] width 374 height 11
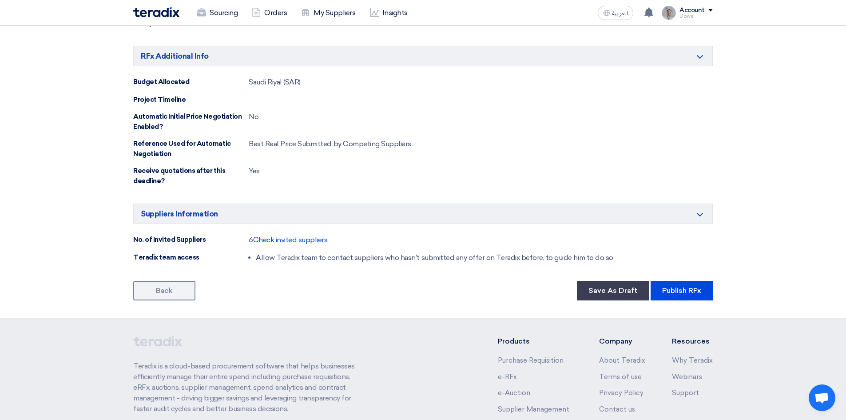
scroll to position [926, 0]
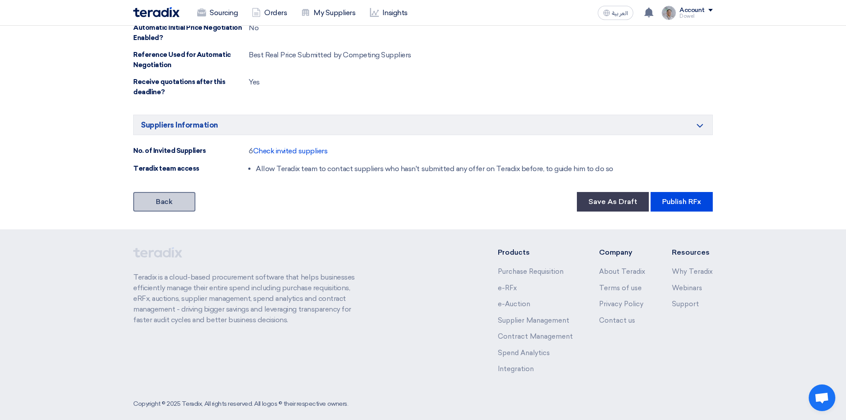
click at [172, 192] on link "Back" at bounding box center [164, 202] width 62 height 20
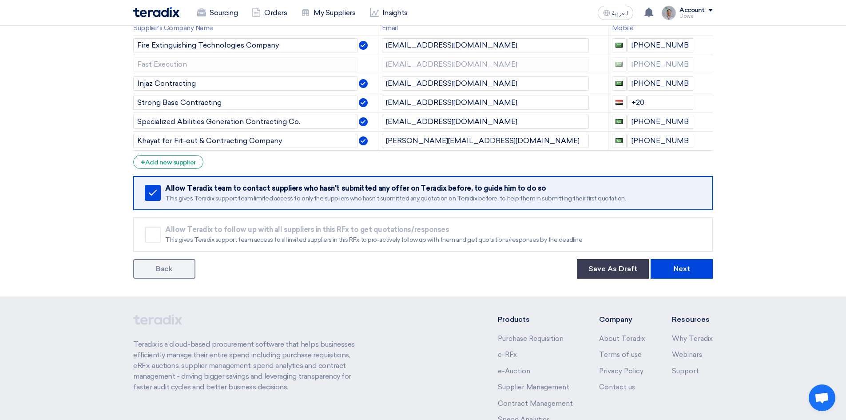
scroll to position [178, 0]
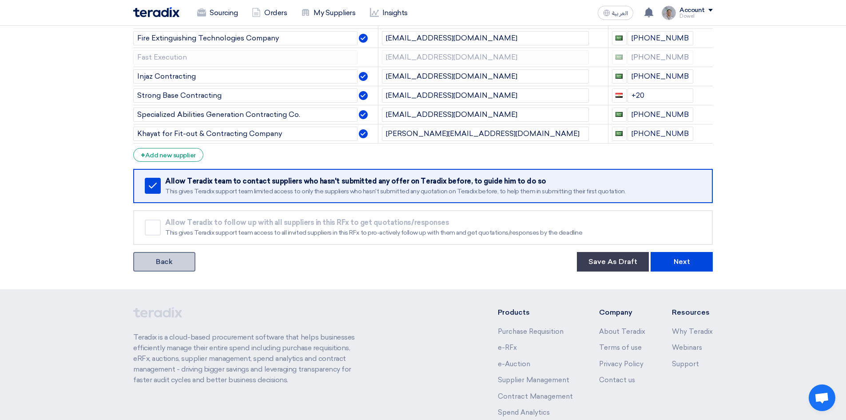
click at [169, 264] on link "Back" at bounding box center [164, 262] width 62 height 20
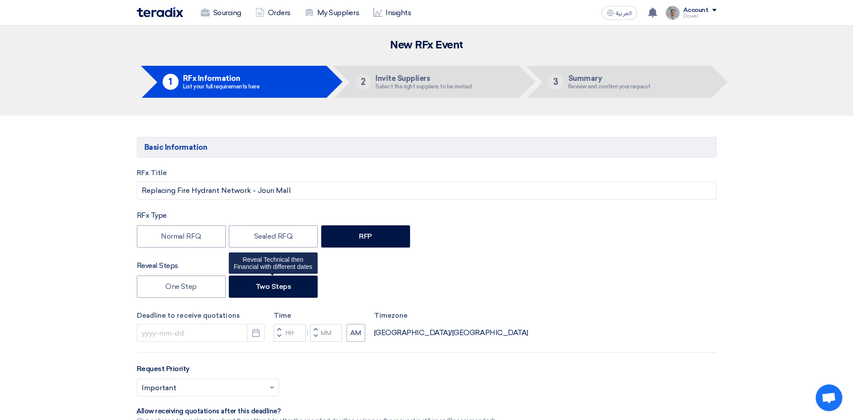
type input "[DATE]"
type input "03"
type input "00"
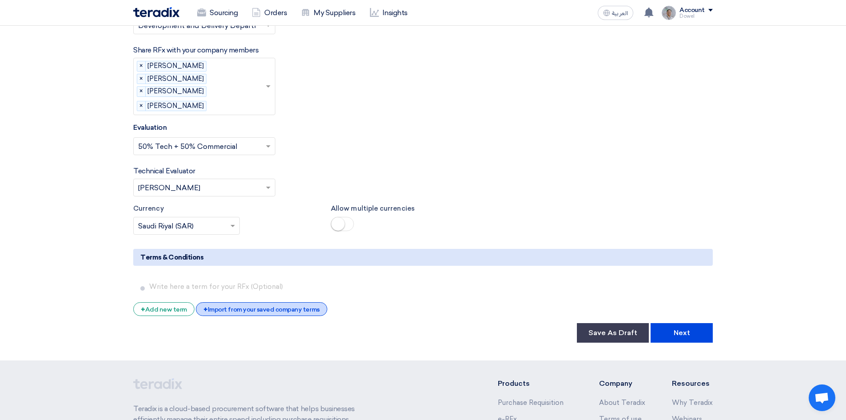
scroll to position [1732, 0]
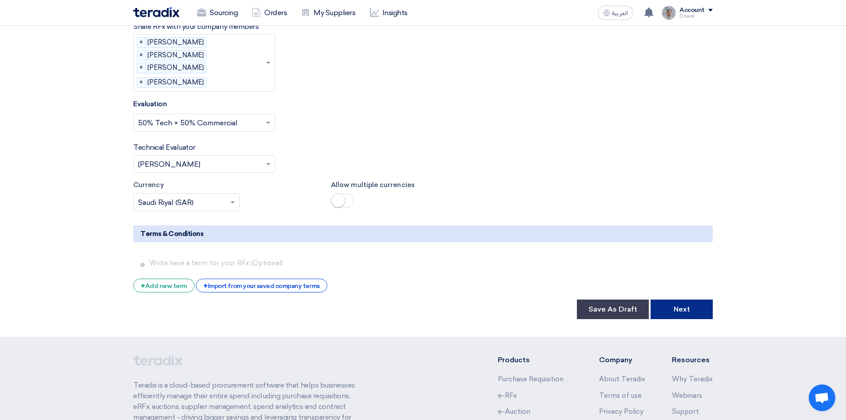
click at [688, 299] on button "Next" at bounding box center [682, 309] width 62 height 20
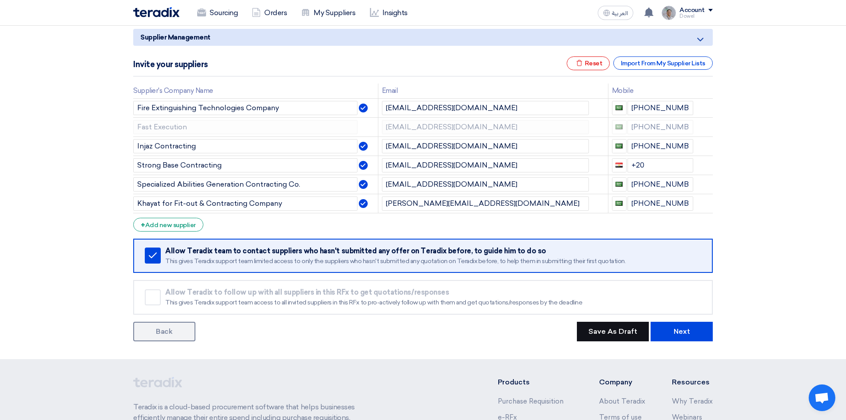
scroll to position [133, 0]
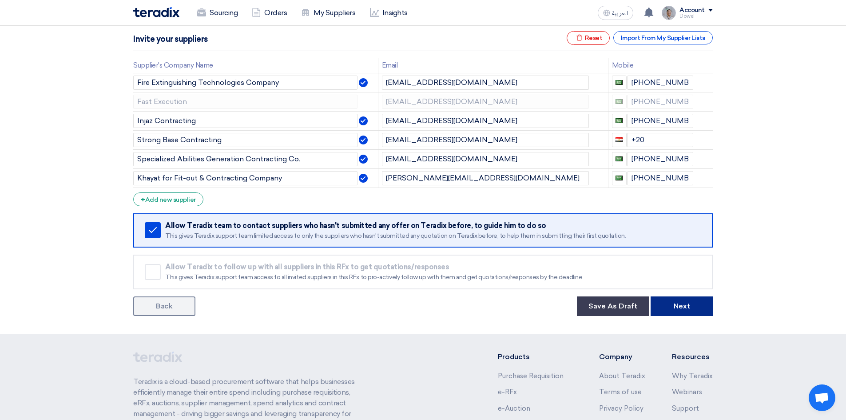
click at [697, 308] on button "Next" at bounding box center [682, 306] width 62 height 20
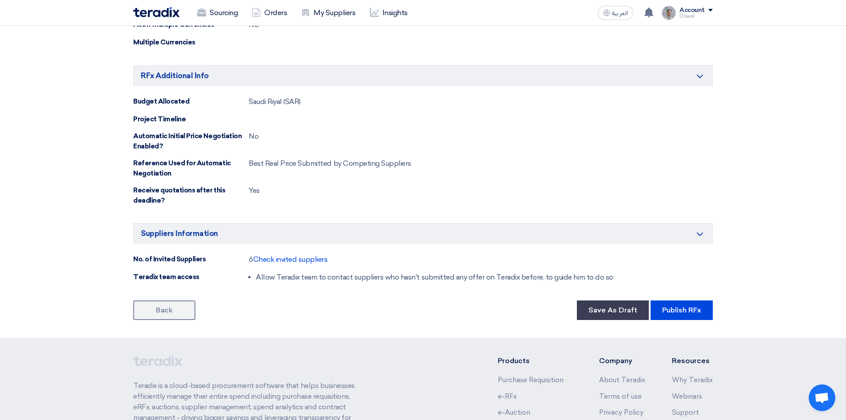
scroll to position [844, 0]
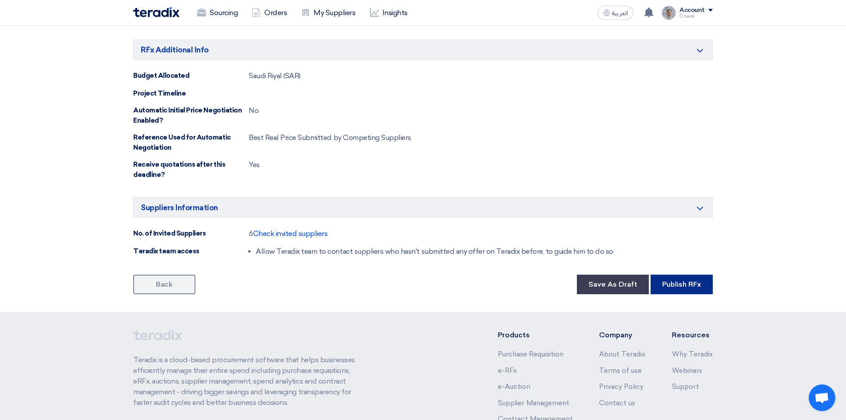
click at [682, 274] on button "Publish RFx" at bounding box center [682, 284] width 62 height 20
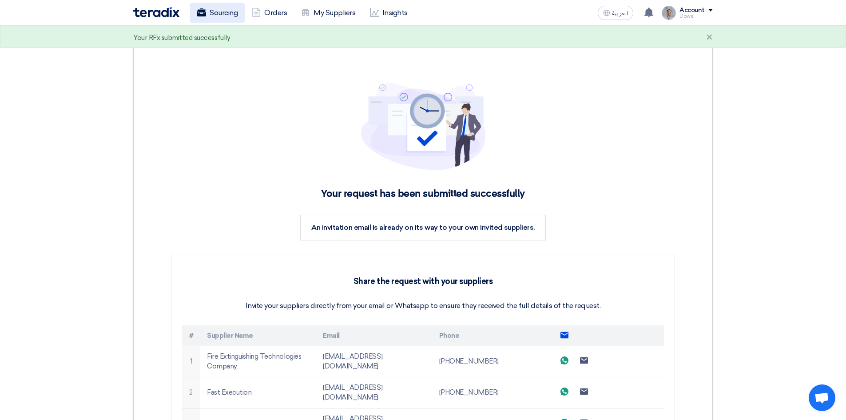
click at [217, 15] on link "Sourcing" at bounding box center [217, 13] width 55 height 20
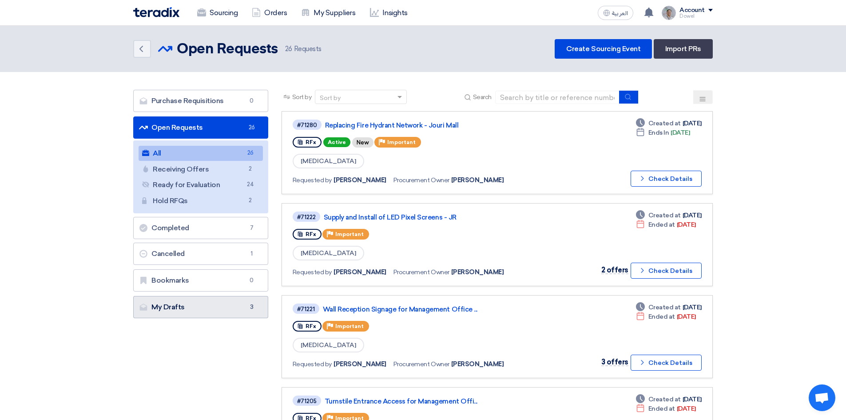
click at [187, 306] on link "My Drafts My Drafts 3" at bounding box center [200, 307] width 135 height 22
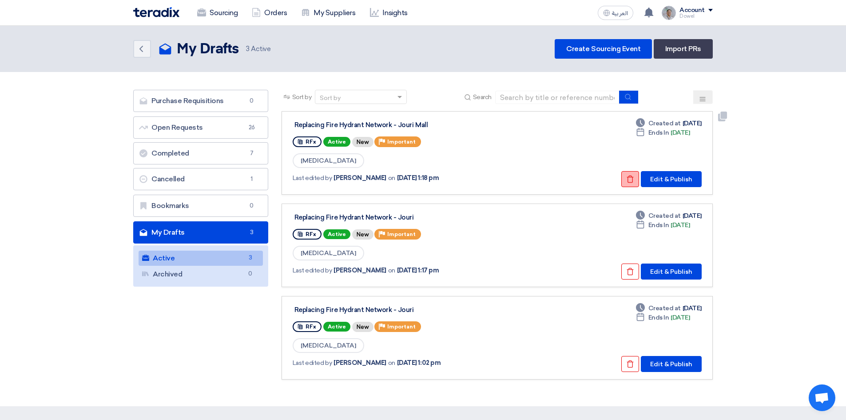
click at [630, 178] on icon "Check details" at bounding box center [630, 179] width 8 height 8
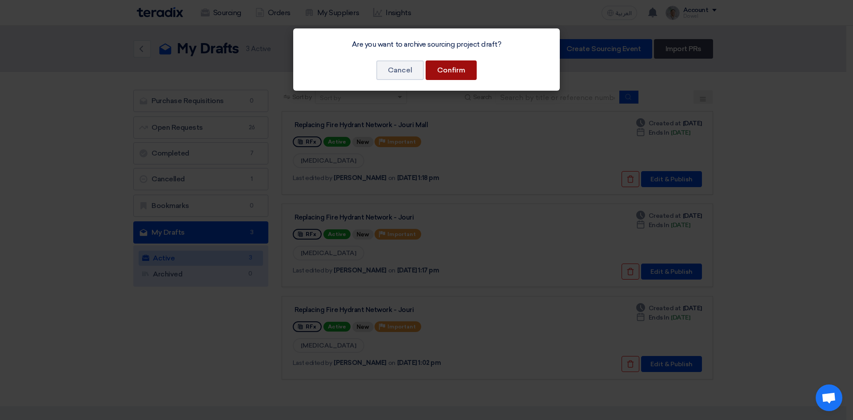
click at [461, 69] on button "Confirm" at bounding box center [450, 70] width 51 height 20
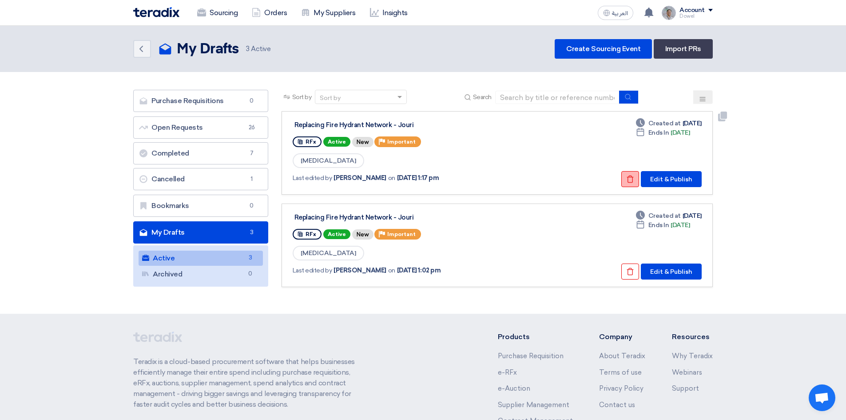
click at [628, 178] on icon "Check details" at bounding box center [630, 179] width 8 height 8
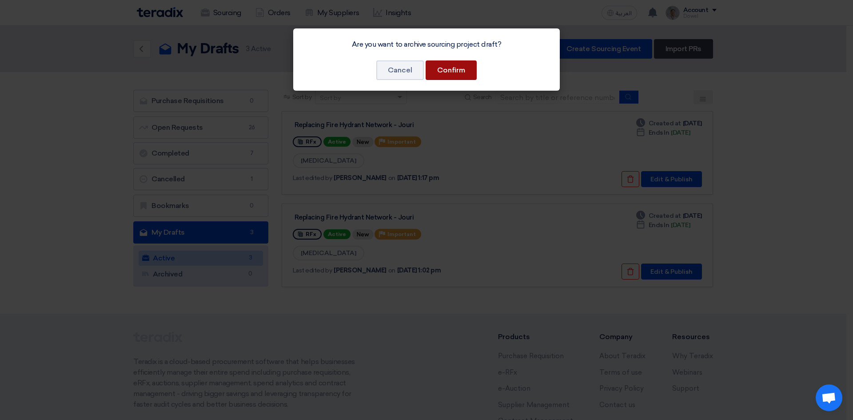
drag, startPoint x: 459, startPoint y: 70, endPoint x: 463, endPoint y: 76, distance: 7.2
click at [459, 70] on button "Confirm" at bounding box center [450, 70] width 51 height 20
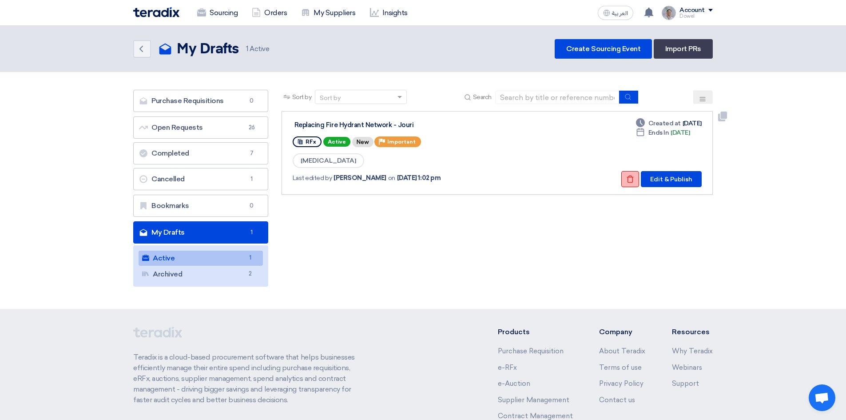
click at [634, 179] on icon "Check details" at bounding box center [630, 179] width 8 height 8
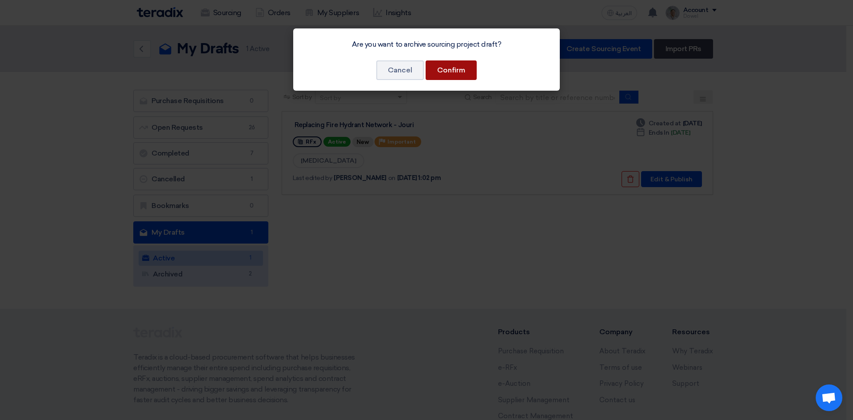
click at [460, 72] on button "Confirm" at bounding box center [450, 70] width 51 height 20
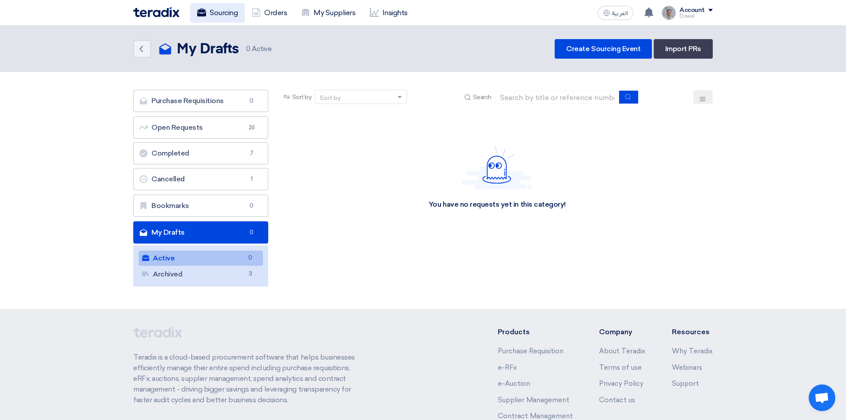
click at [230, 11] on link "Sourcing" at bounding box center [217, 13] width 55 height 20
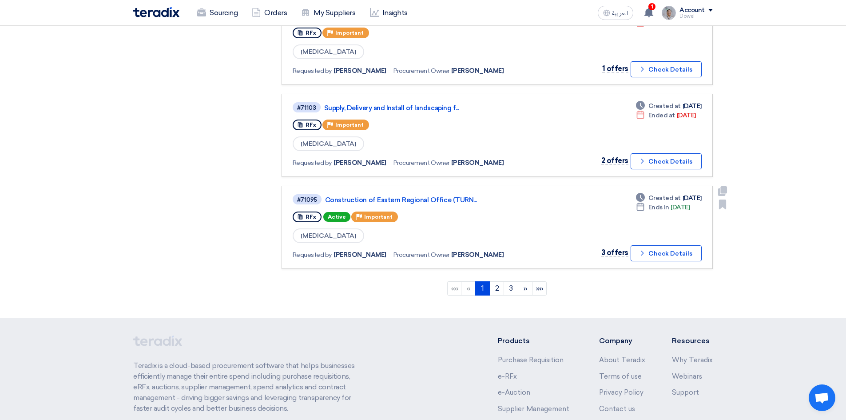
scroll to position [763, 0]
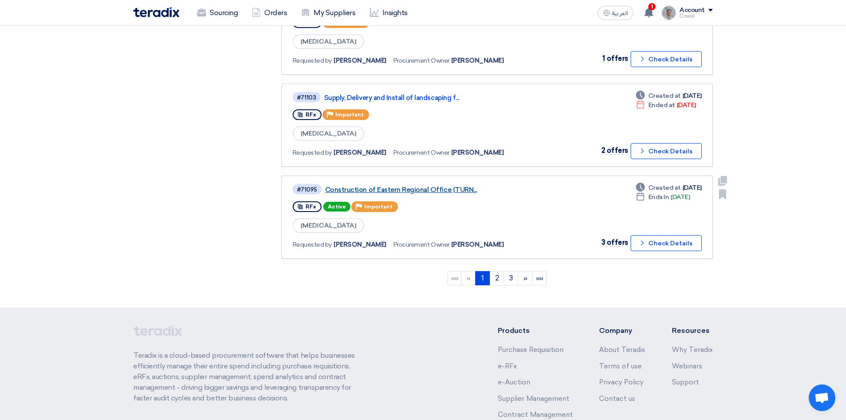
click at [394, 190] on link "Construction of Eastern Regional Office (TURN..." at bounding box center [436, 190] width 222 height 8
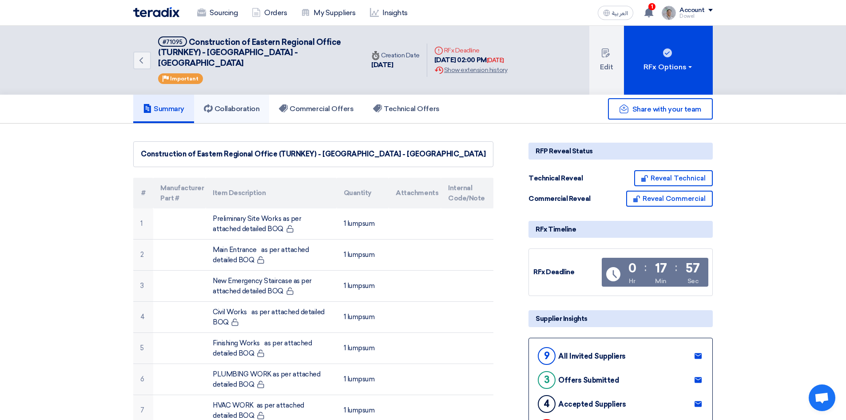
click at [240, 104] on h5 "Collaboration" at bounding box center [232, 108] width 56 height 9
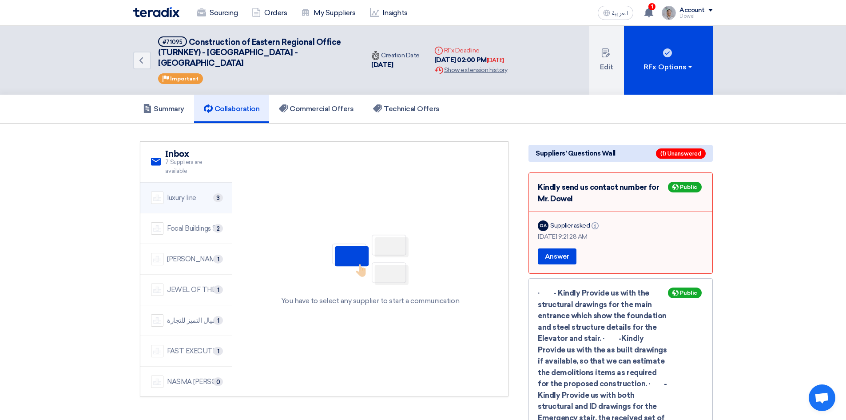
click at [175, 193] on div "luxury line 3" at bounding box center [186, 197] width 70 height 12
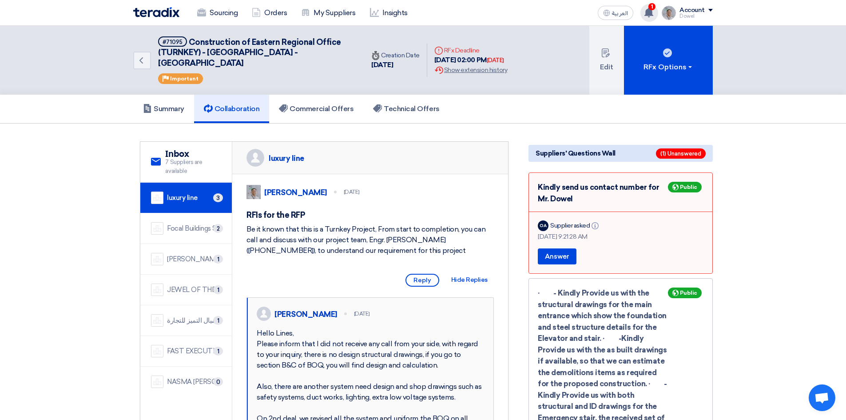
click at [652, 16] on use at bounding box center [648, 13] width 9 height 10
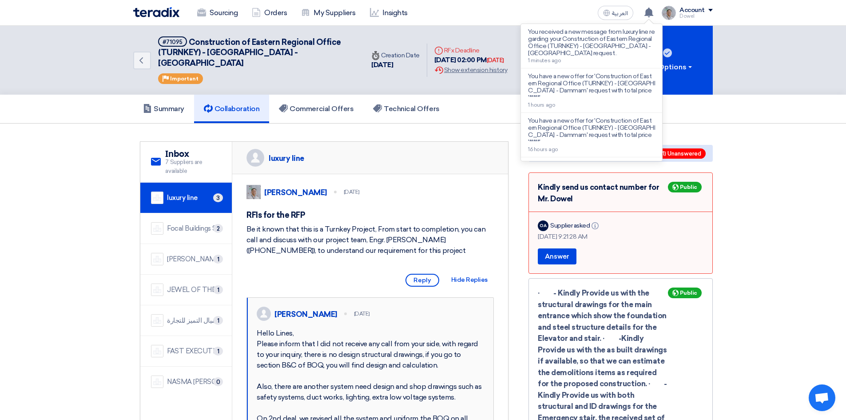
click at [553, 8] on div "Sourcing Orders My Suppliers Insights العربية ع You received a new message from…" at bounding box center [423, 12] width 593 height 25
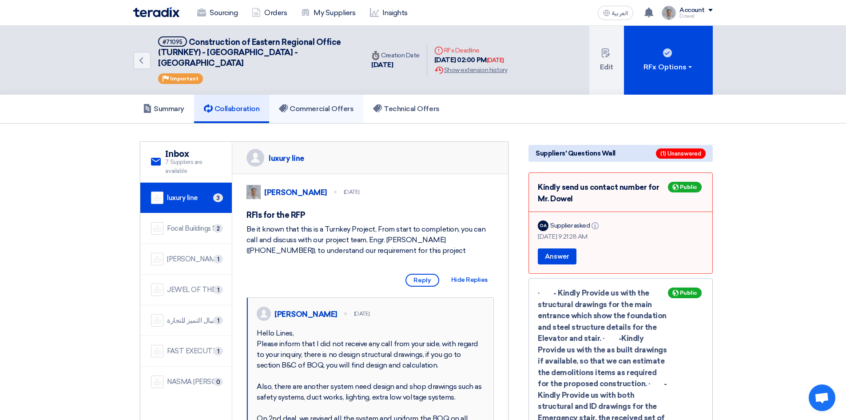
click at [342, 104] on h5 "Commercial Offers" at bounding box center [316, 108] width 75 height 9
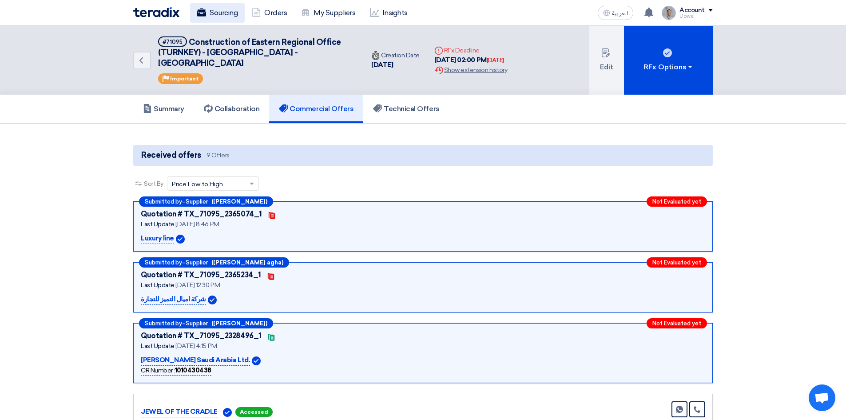
click at [211, 11] on link "Sourcing" at bounding box center [217, 13] width 55 height 20
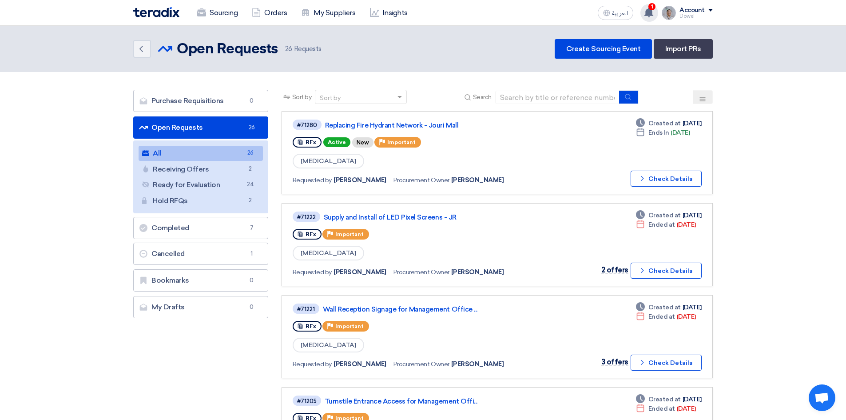
click at [646, 11] on icon at bounding box center [649, 13] width 10 height 10
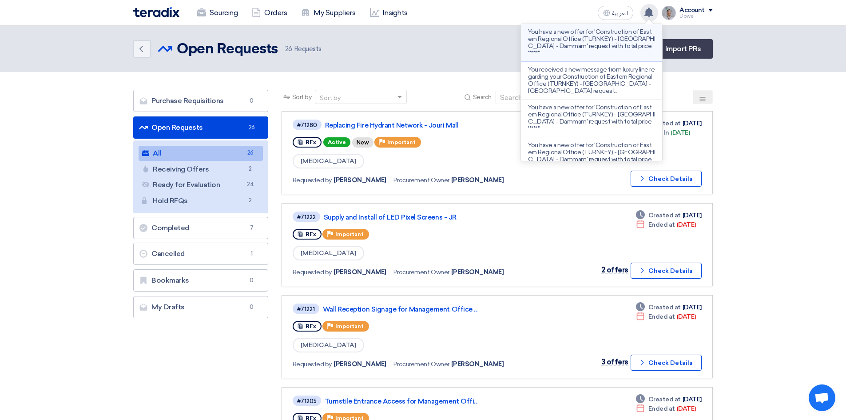
click at [596, 41] on p "You have a new offer for 'Construction of Eastern Regional Office (TURNKEY) - […" at bounding box center [591, 42] width 127 height 28
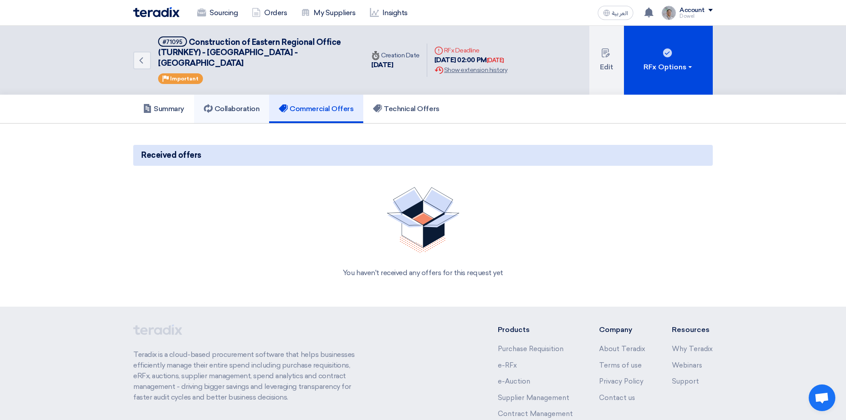
click at [239, 104] on h5 "Collaboration" at bounding box center [232, 108] width 56 height 9
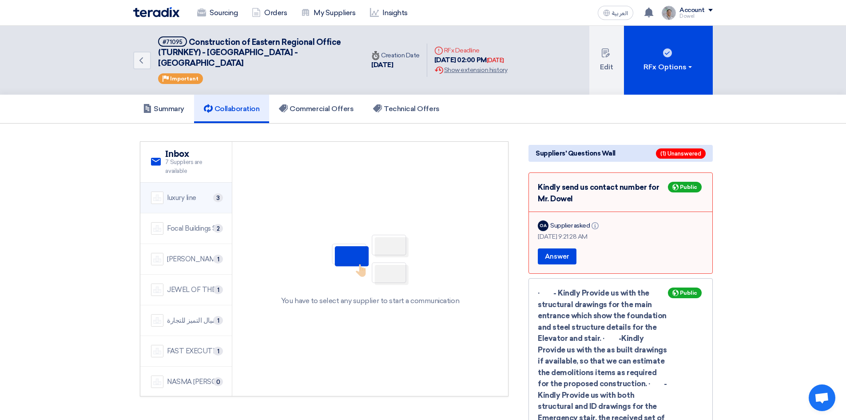
click at [170, 193] on div "luxury line" at bounding box center [181, 198] width 29 height 10
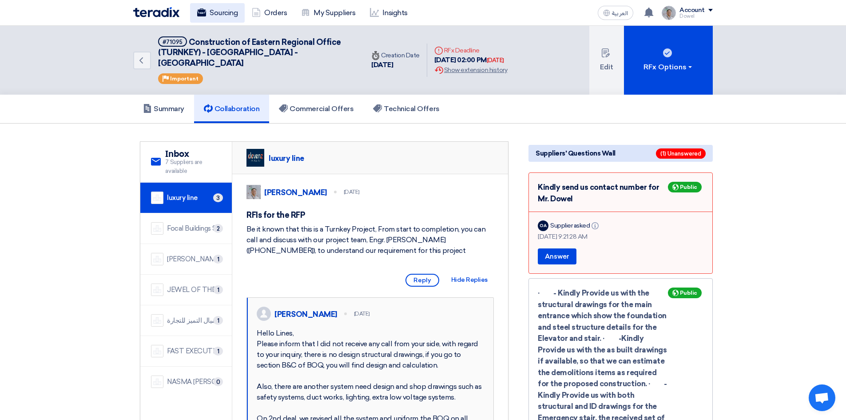
click at [204, 7] on link "Sourcing" at bounding box center [217, 13] width 55 height 20
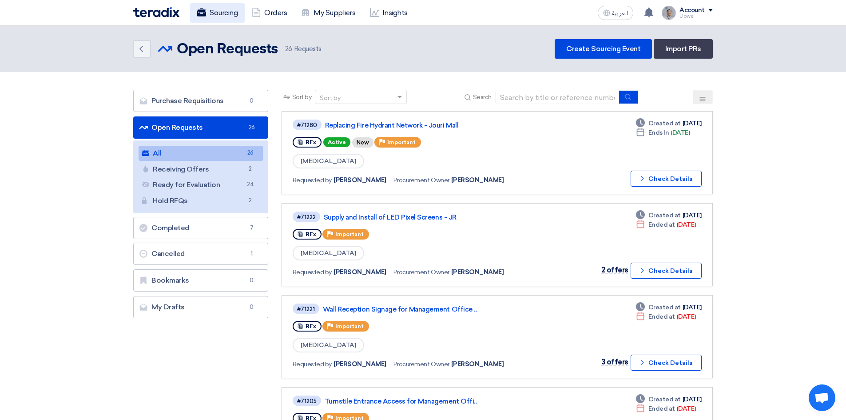
click at [224, 14] on link "Sourcing" at bounding box center [217, 13] width 55 height 20
drag, startPoint x: 316, startPoint y: 123, endPoint x: 296, endPoint y: 123, distance: 20.0
click at [296, 123] on span "#71280" at bounding box center [307, 124] width 29 height 10
copy div "#71280"
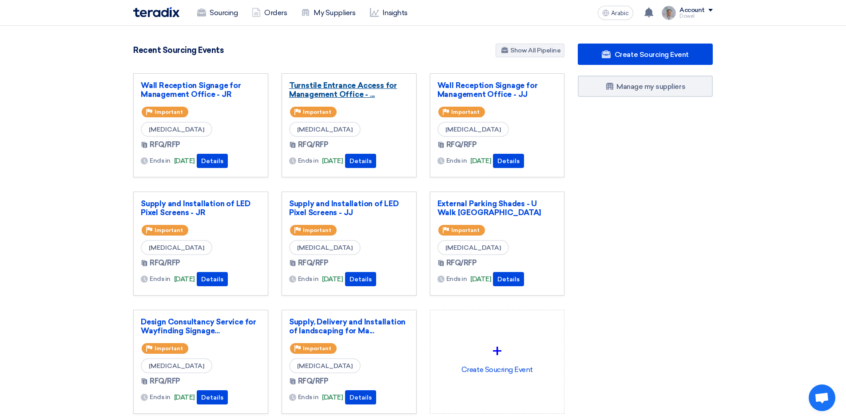
click at [334, 89] on font "Turnstile Entrance Access for Management Office - ..." at bounding box center [343, 90] width 108 height 18
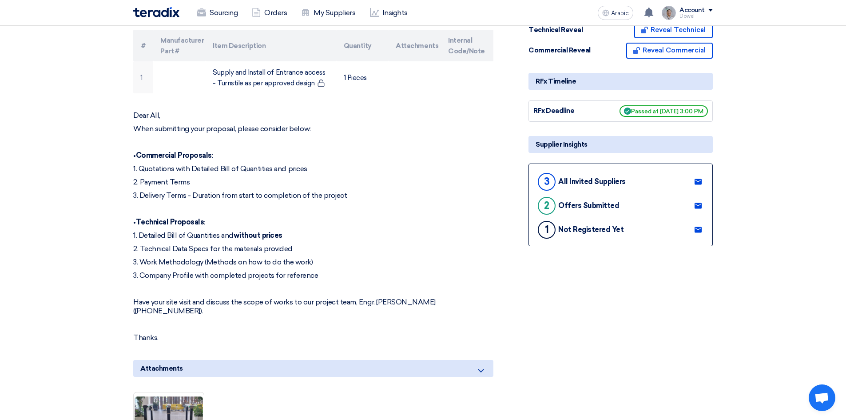
scroll to position [133, 0]
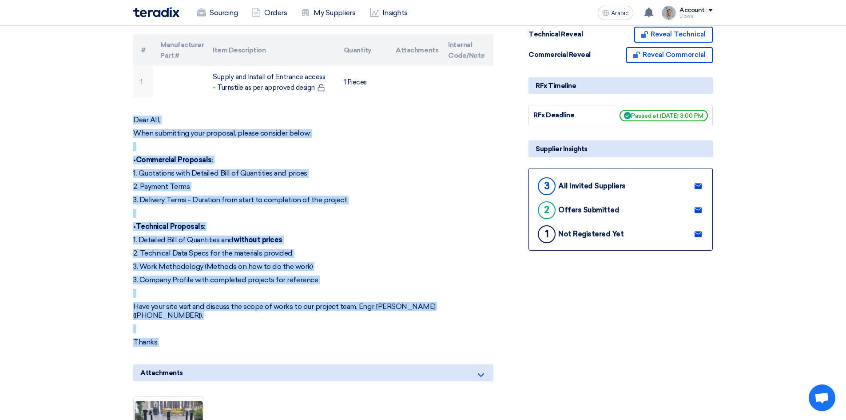
drag, startPoint x: 133, startPoint y: 121, endPoint x: 198, endPoint y: 329, distance: 217.2
click at [198, 329] on div "Dear All, When submitting your proposal, please consider below: • Commercial Pr…" at bounding box center [313, 230] width 360 height 231
copy div "Dear All, When submitting your proposal, please consider below: • Commercial Pr…"
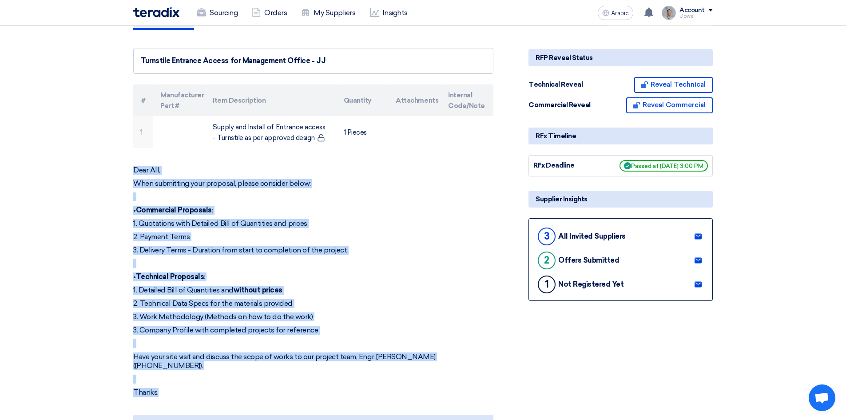
scroll to position [0, 0]
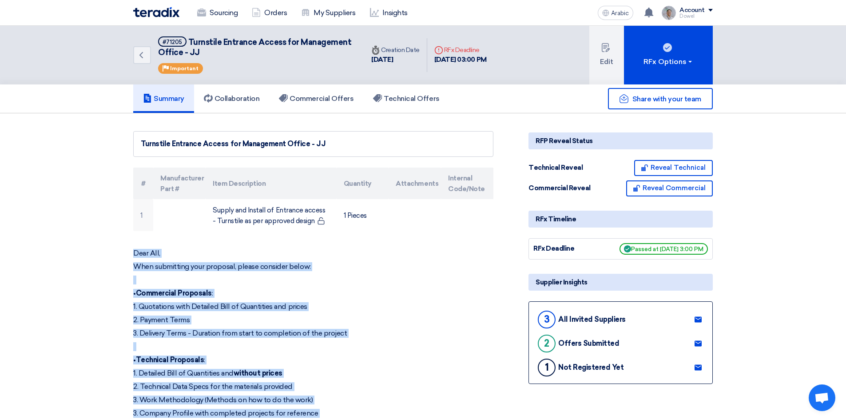
copy div "Dear All, When submitting your proposal, please consider below: • Commercial Pr…"
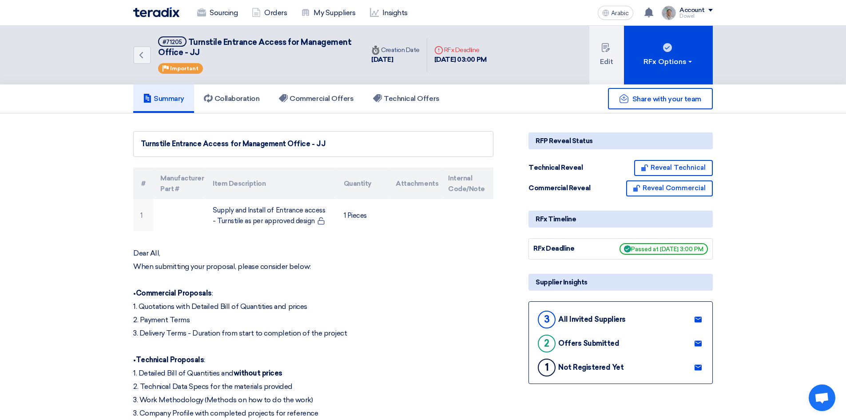
click at [710, 16] on div "Dowel" at bounding box center [696, 16] width 33 height 5
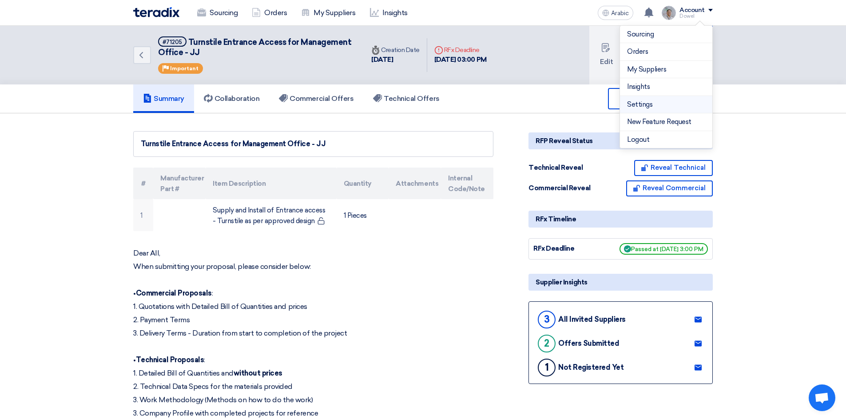
click at [656, 104] on link "Settings" at bounding box center [666, 104] width 78 height 10
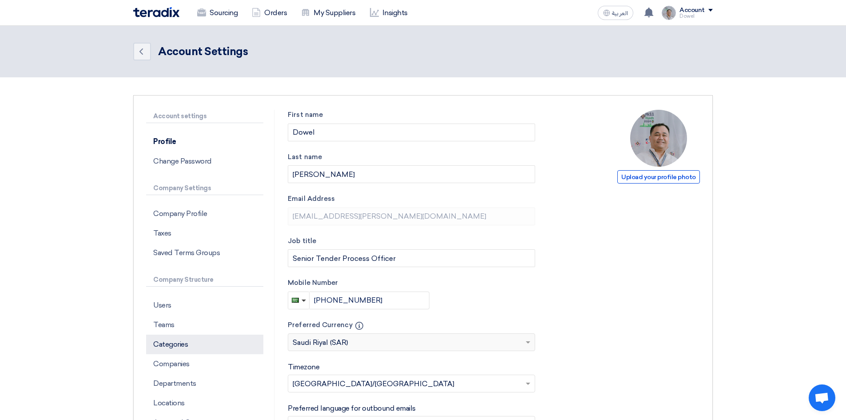
click at [185, 349] on p "Categories" at bounding box center [204, 344] width 117 height 20
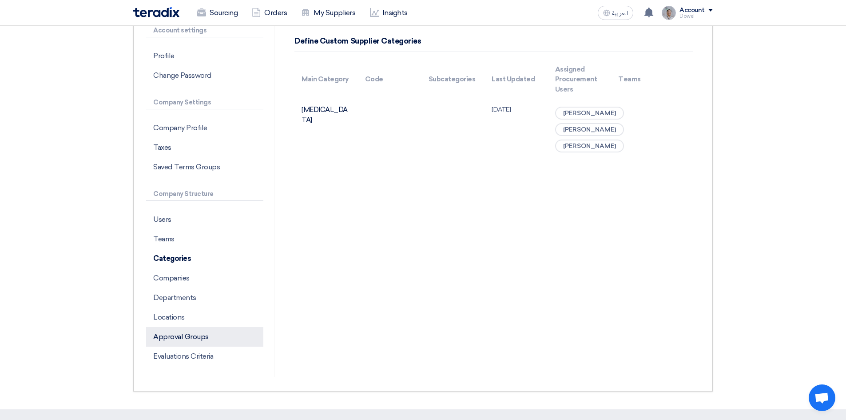
scroll to position [89, 0]
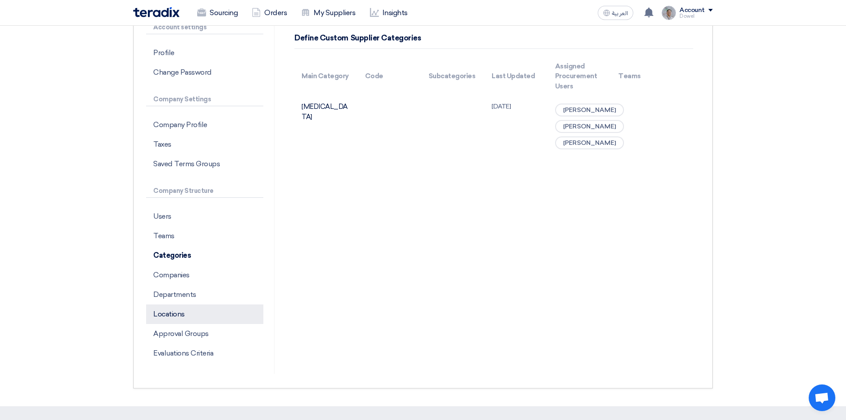
click at [189, 316] on p "Locations" at bounding box center [204, 314] width 117 height 20
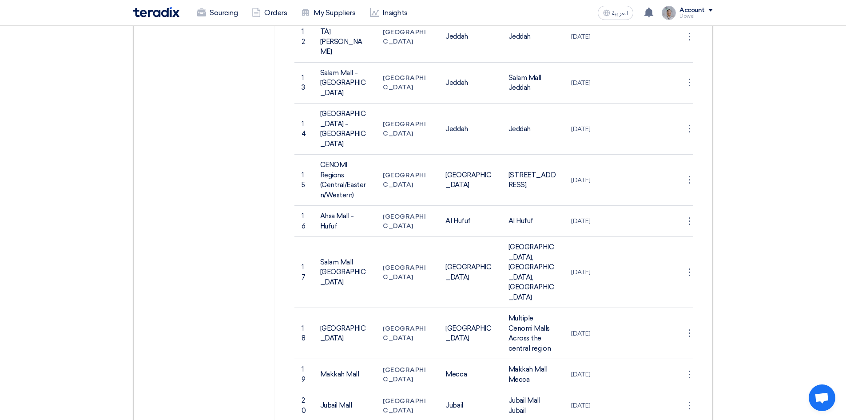
scroll to position [622, 0]
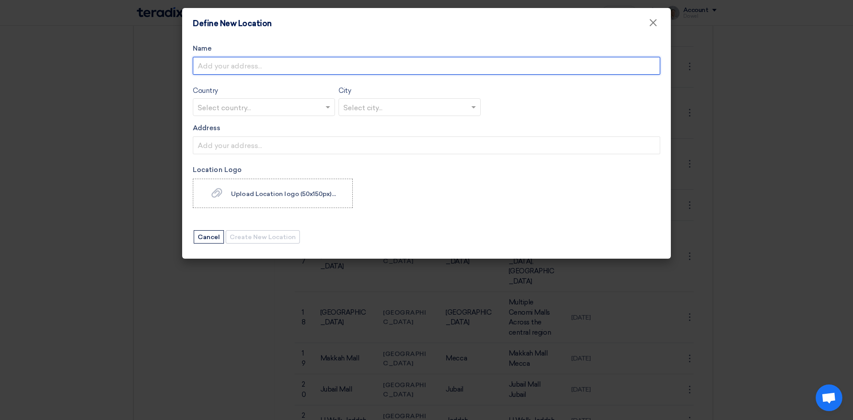
click at [244, 66] on input "Name" at bounding box center [426, 66] width 467 height 18
type input "Jouri Mall - Taif"
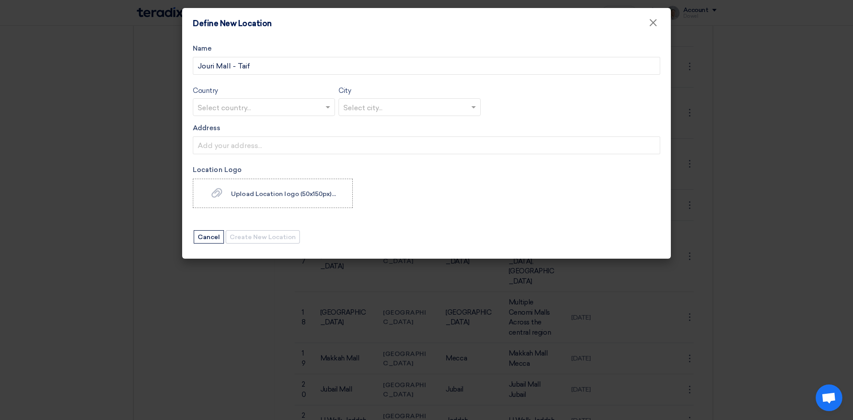
click at [219, 111] on input "text" at bounding box center [259, 107] width 123 height 15
type input "saud"
click at [233, 124] on span "Saudi Arabia" at bounding box center [237, 124] width 79 height 8
click at [370, 107] on input "text" at bounding box center [404, 107] width 123 height 15
type input "t"
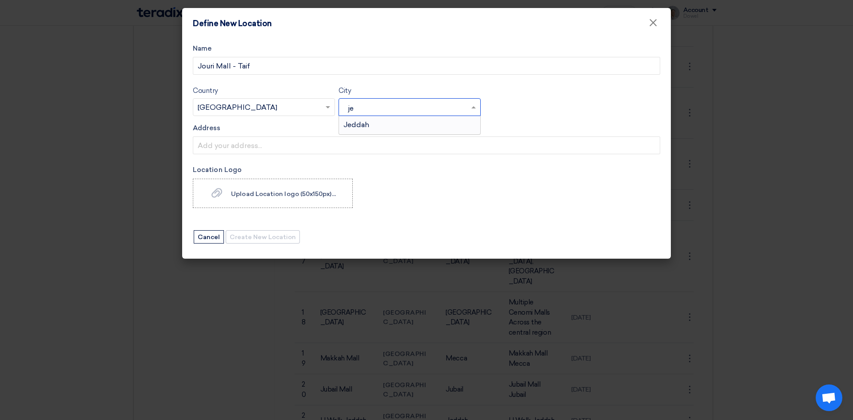
type input "jed"
click at [371, 124] on div "Jeddah" at bounding box center [409, 125] width 141 height 18
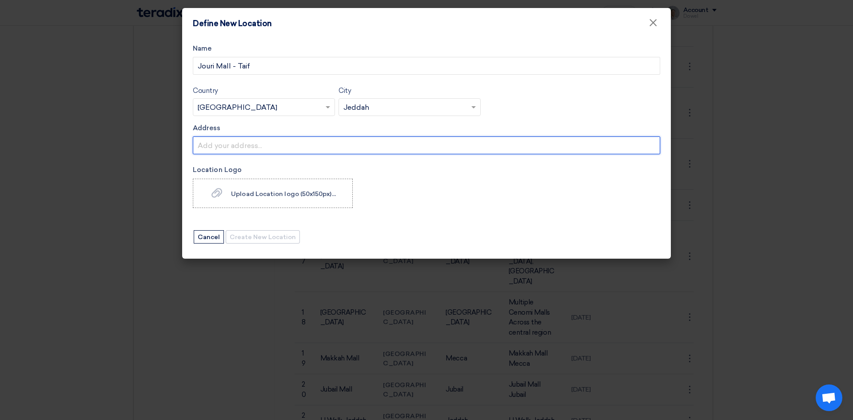
click at [236, 151] on input "Address" at bounding box center [426, 145] width 467 height 18
type input "Jeddah"
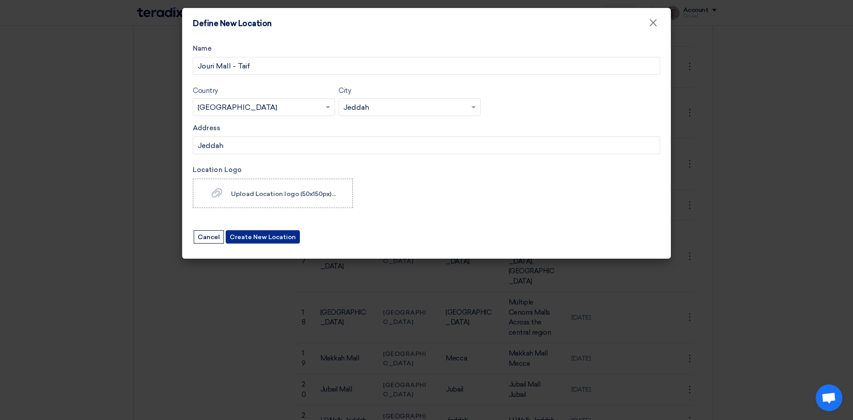
click at [261, 236] on button "Create New Location" at bounding box center [263, 236] width 74 height 13
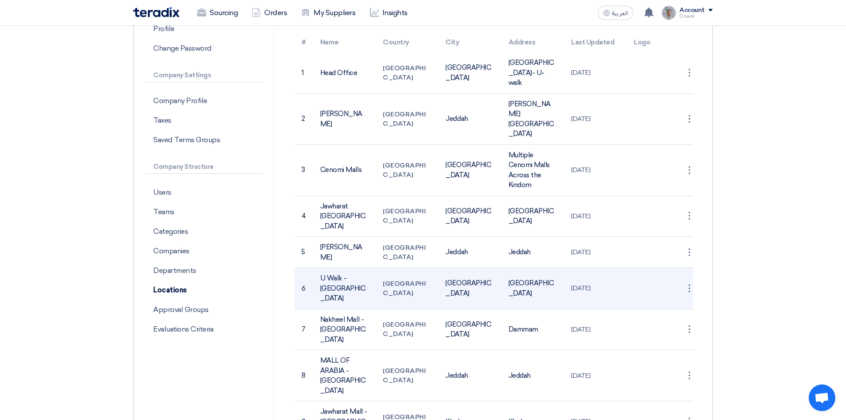
scroll to position [0, 0]
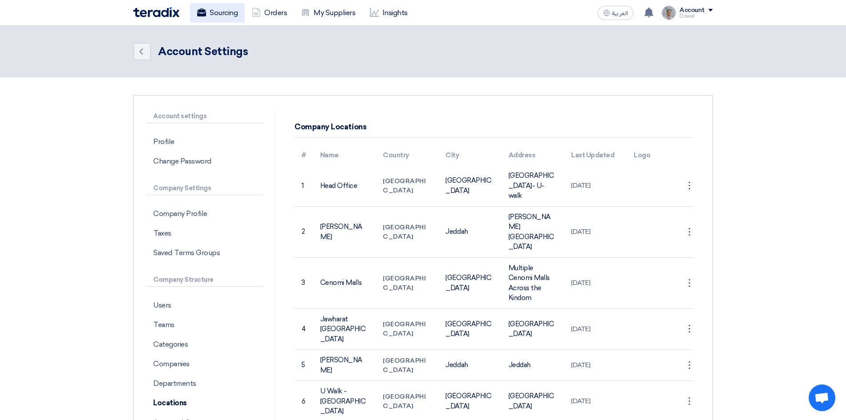
click at [214, 14] on link "Sourcing" at bounding box center [217, 13] width 55 height 20
